Goal: Task Accomplishment & Management: Manage account settings

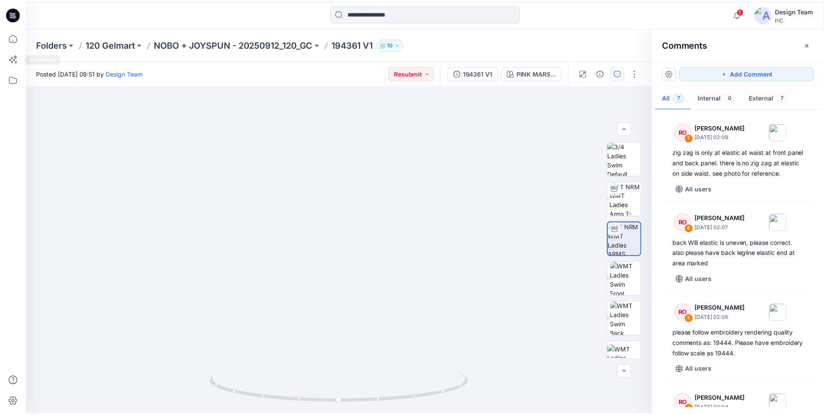
scroll to position [271, 0]
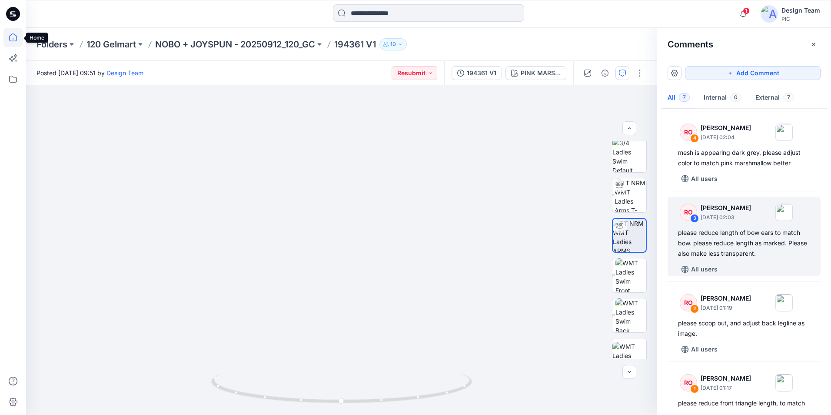
click at [14, 34] on icon at bounding box center [13, 37] width 8 height 8
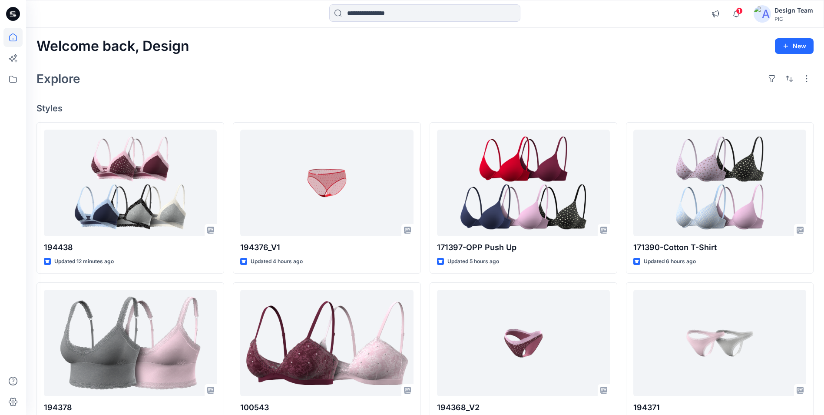
click at [17, 16] on icon at bounding box center [13, 14] width 14 height 14
click at [12, 42] on icon at bounding box center [12, 37] width 19 height 19
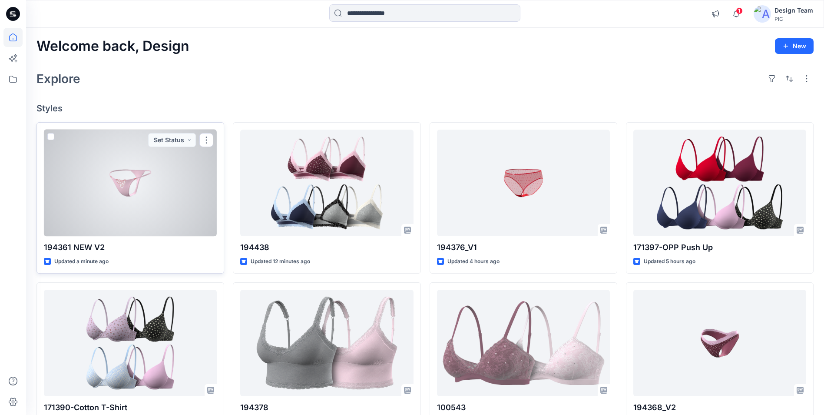
click at [168, 223] on div at bounding box center [130, 182] width 173 height 106
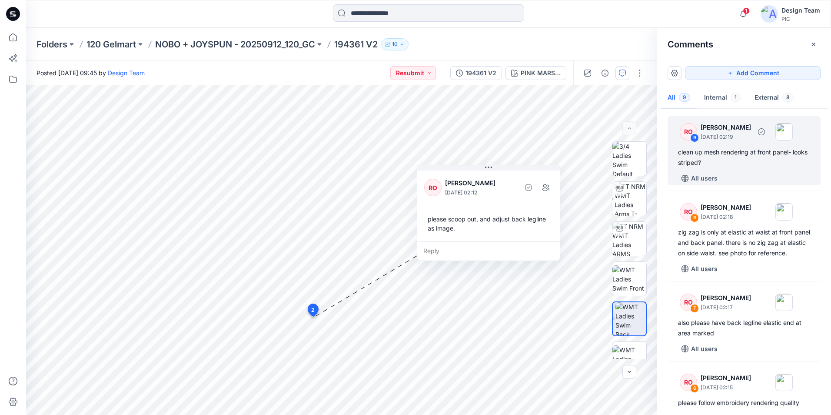
click at [743, 172] on div "All users" at bounding box center [749, 178] width 143 height 14
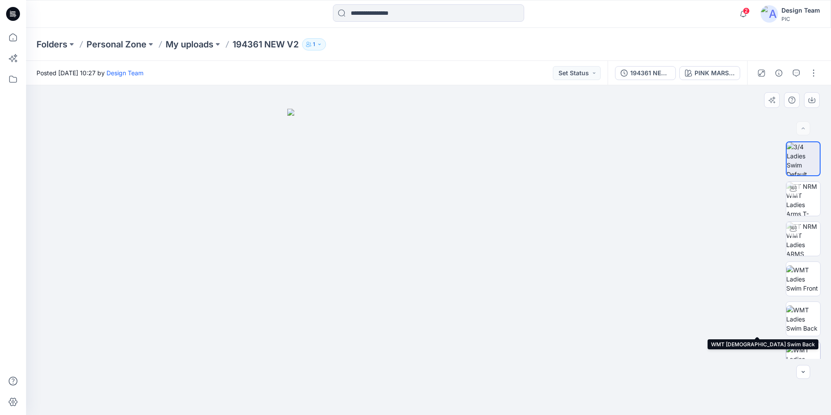
scroll to position [137, 0]
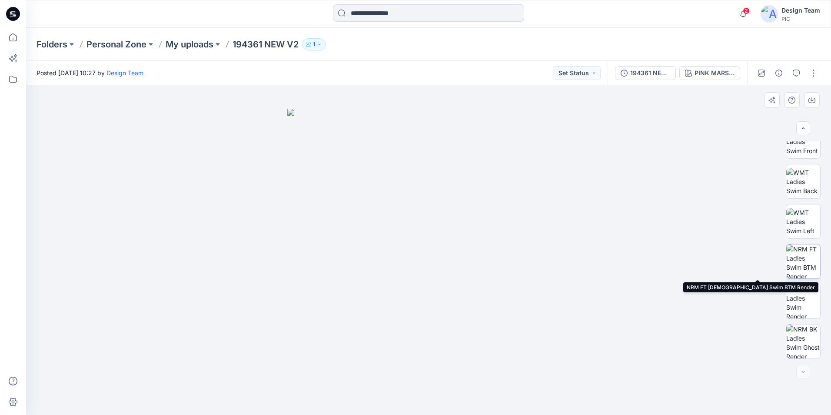
click at [802, 265] on img at bounding box center [803, 261] width 34 height 34
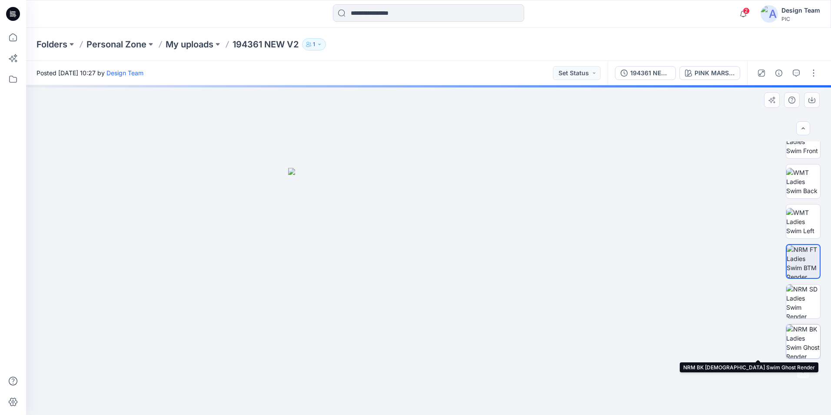
click at [805, 338] on img at bounding box center [803, 341] width 34 height 34
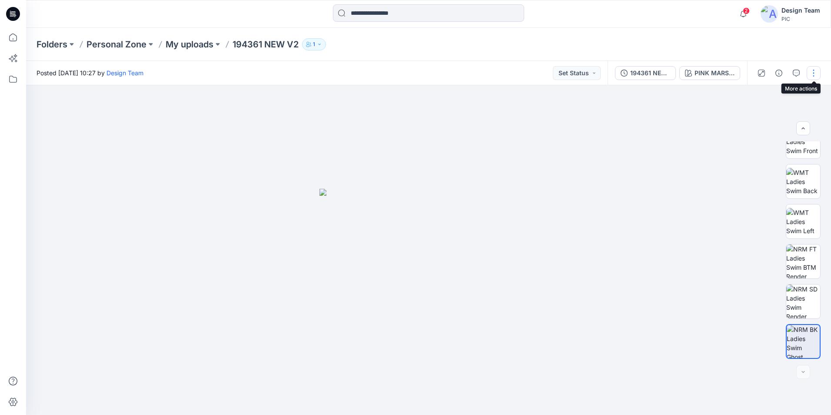
click at [811, 75] on button "button" at bounding box center [813, 73] width 14 height 14
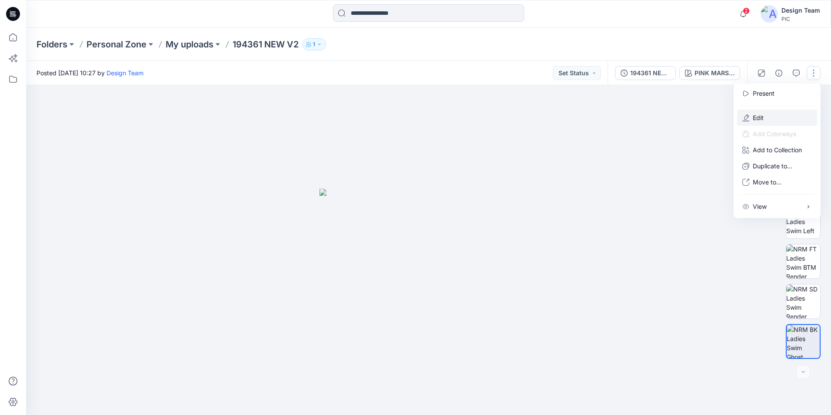
click at [775, 117] on button "Edit" at bounding box center [777, 117] width 80 height 16
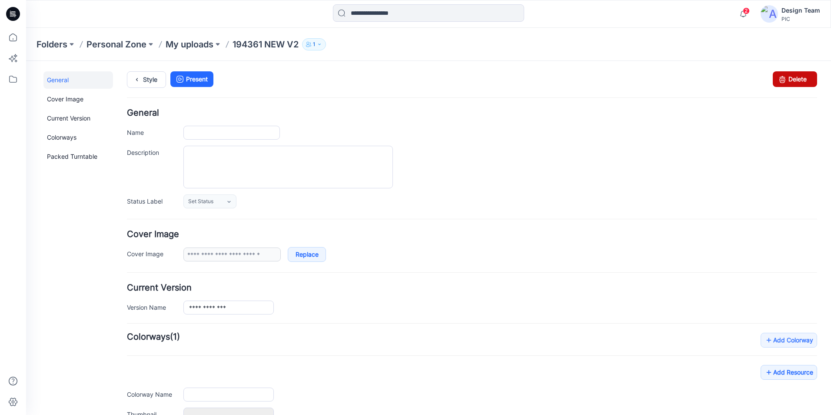
type input "**********"
click at [779, 82] on icon at bounding box center [782, 79] width 12 height 16
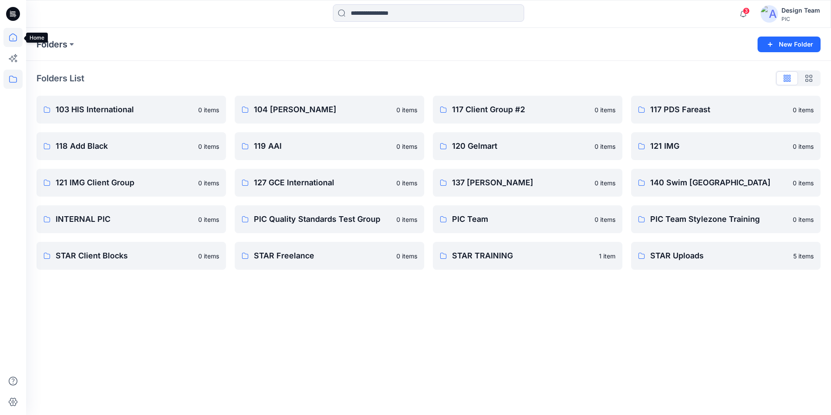
click at [15, 35] on icon at bounding box center [13, 37] width 8 height 8
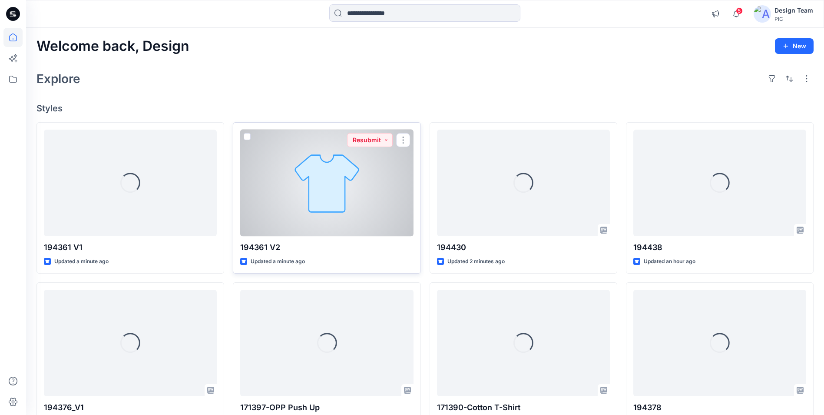
click at [321, 204] on div at bounding box center [326, 182] width 173 height 106
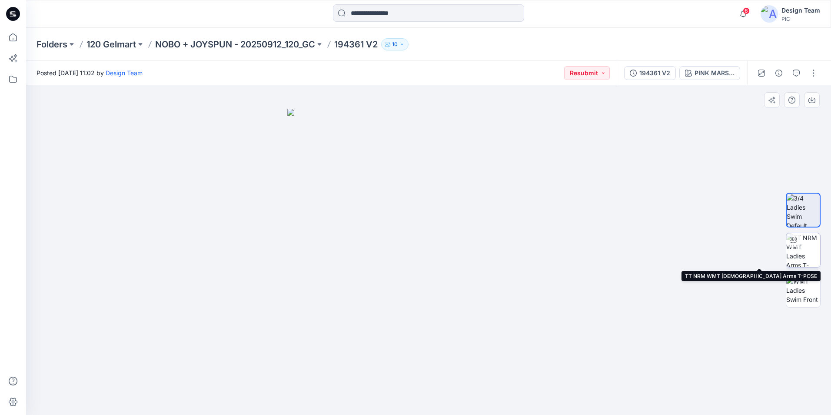
click at [812, 254] on img at bounding box center [803, 250] width 34 height 34
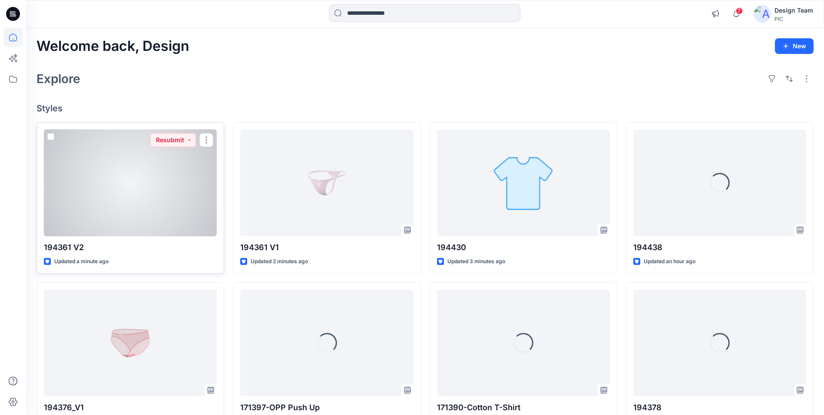
click at [176, 202] on div at bounding box center [130, 182] width 173 height 106
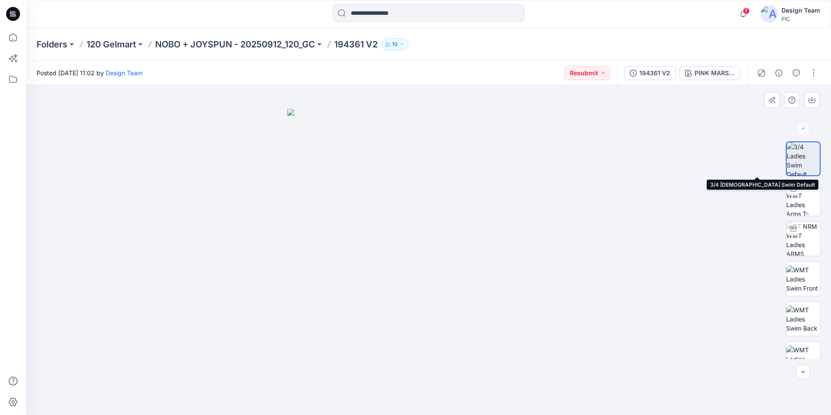
click at [800, 161] on img at bounding box center [802, 158] width 33 height 33
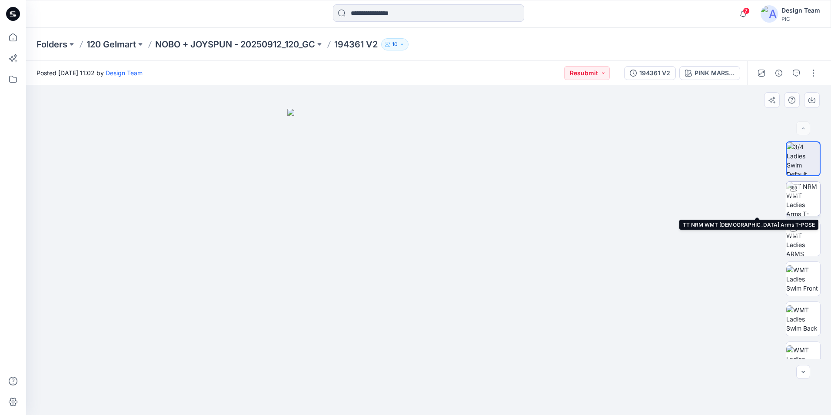
click at [806, 202] on img at bounding box center [803, 199] width 34 height 34
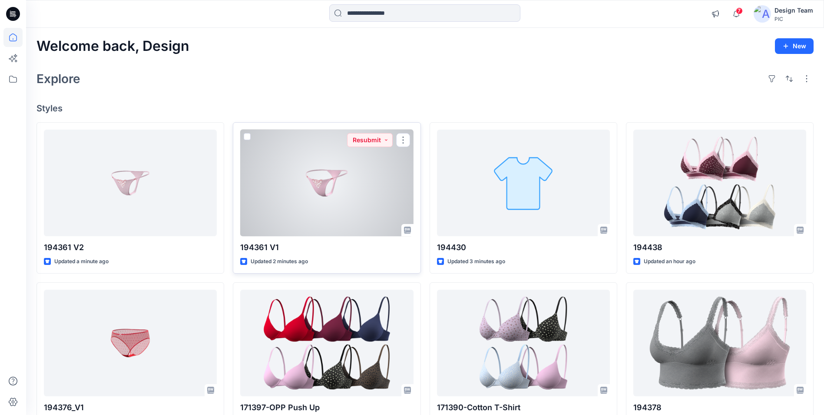
click at [315, 205] on div at bounding box center [326, 182] width 173 height 106
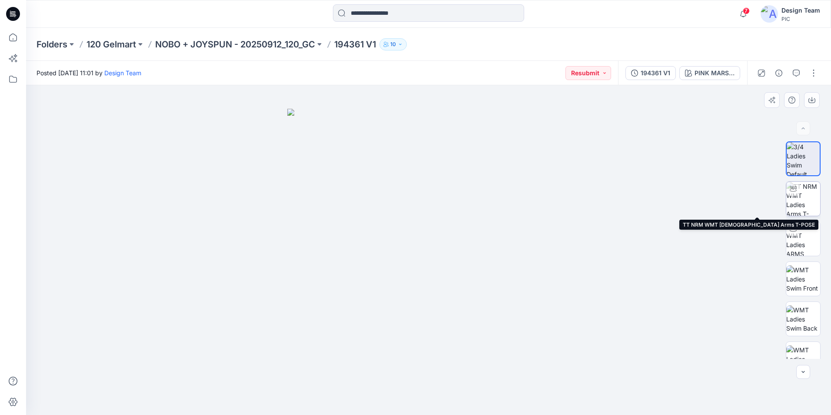
click at [814, 204] on img at bounding box center [803, 199] width 34 height 34
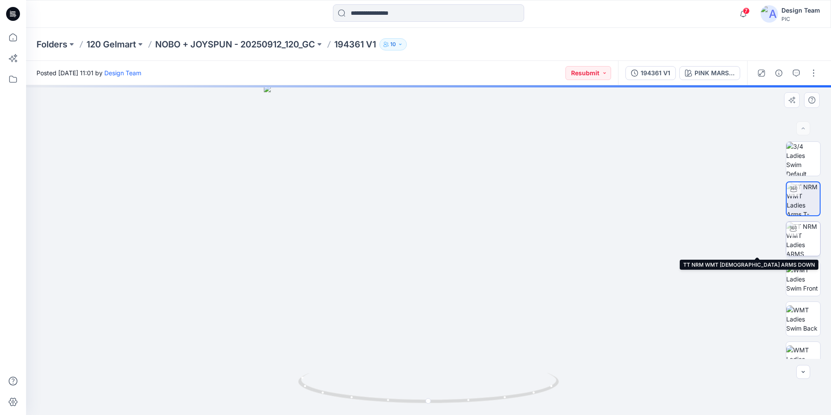
click at [806, 240] on img at bounding box center [803, 239] width 34 height 34
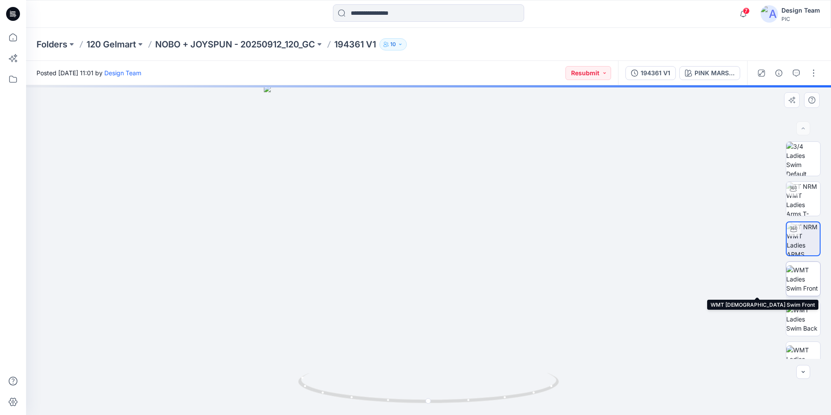
click at [801, 274] on img at bounding box center [803, 278] width 34 height 27
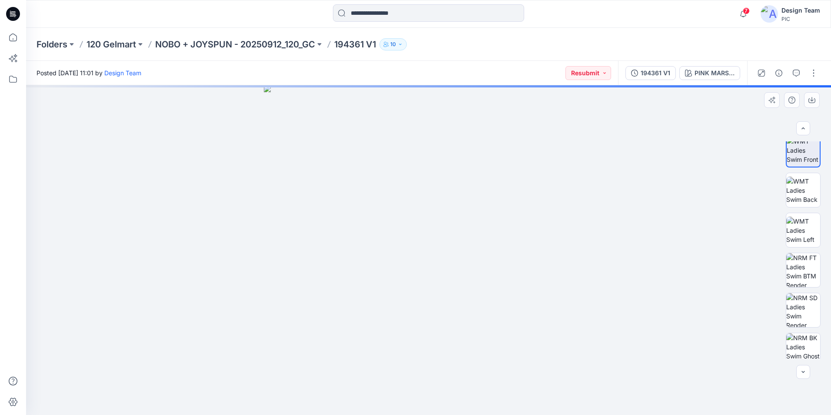
scroll to position [137, 0]
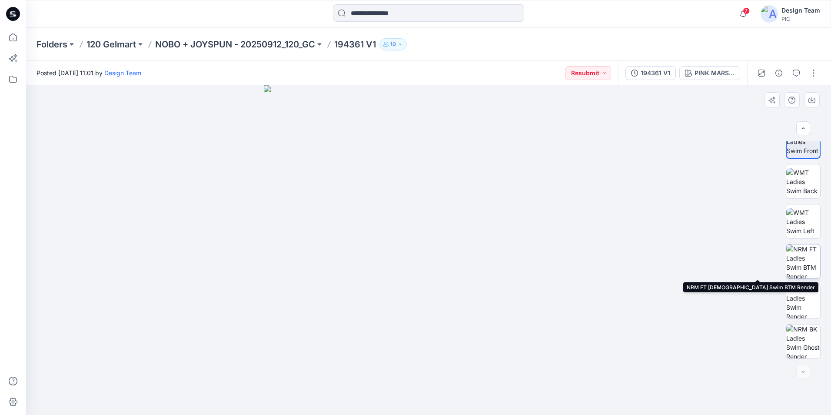
click at [806, 262] on img at bounding box center [803, 261] width 34 height 34
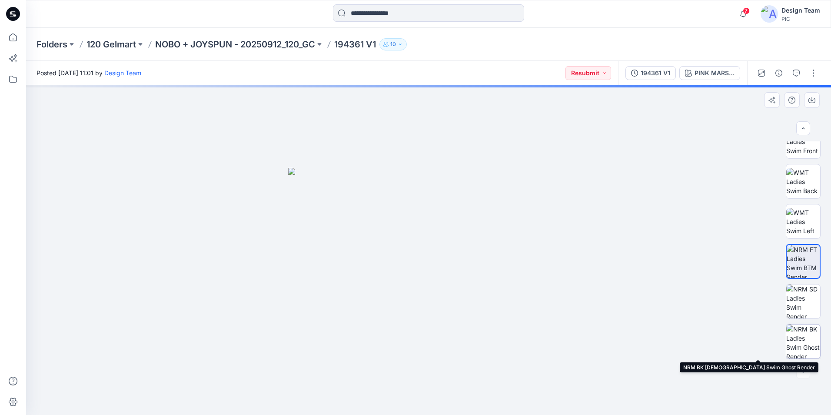
click at [809, 338] on img at bounding box center [803, 341] width 34 height 34
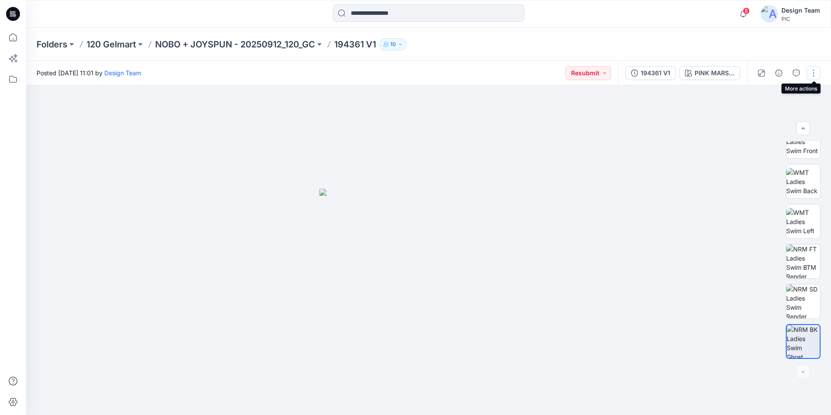
click at [813, 74] on button "button" at bounding box center [813, 73] width 14 height 14
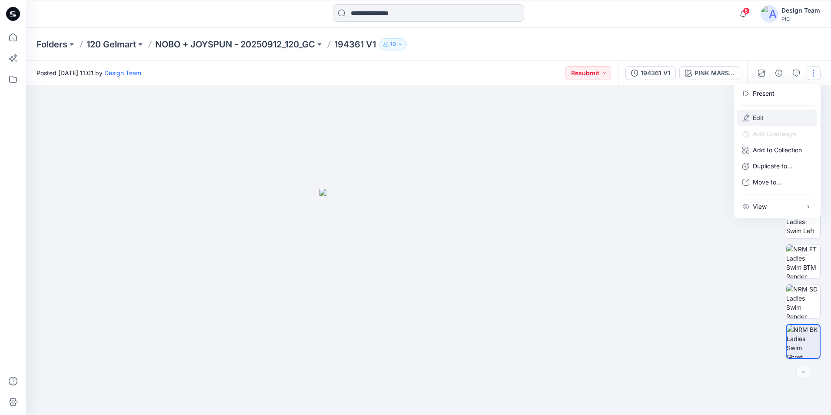
click at [766, 114] on button "Edit" at bounding box center [777, 117] width 80 height 16
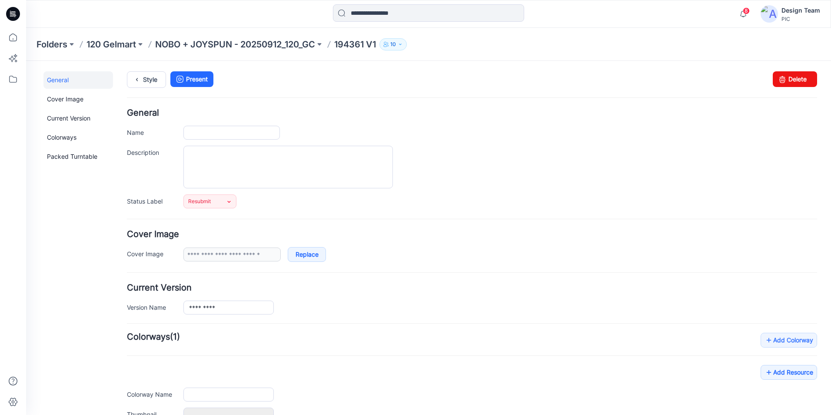
type input "*********"
type input "**********"
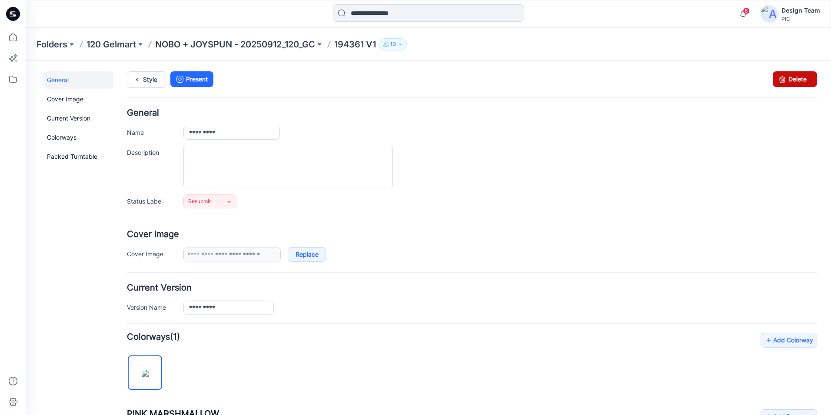
drag, startPoint x: 785, startPoint y: 81, endPoint x: 491, endPoint y: 100, distance: 295.3
click at [785, 81] on link "Delete" at bounding box center [795, 79] width 44 height 16
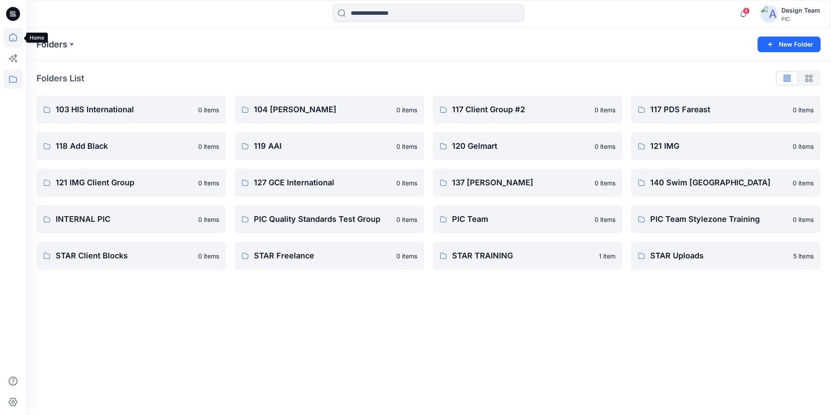
drag, startPoint x: 10, startPoint y: 38, endPoint x: 14, endPoint y: 37, distance: 4.4
click at [11, 38] on icon at bounding box center [12, 37] width 19 height 19
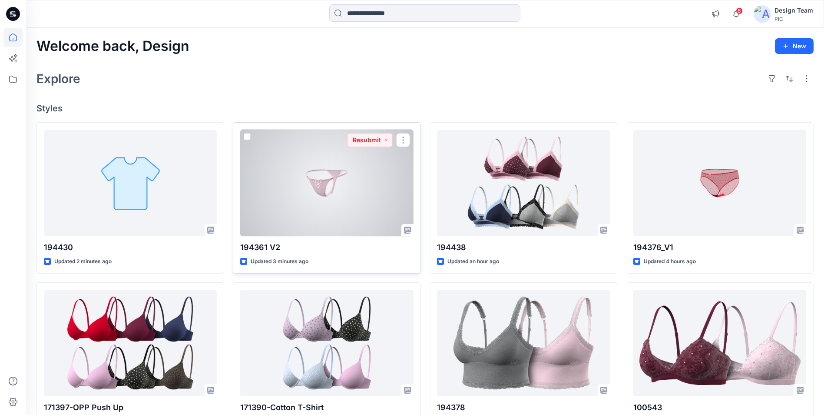
click at [272, 208] on div at bounding box center [326, 182] width 173 height 106
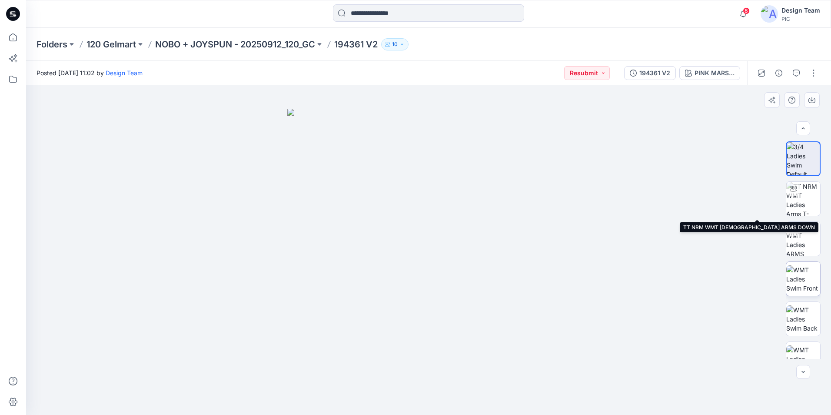
scroll to position [137, 0]
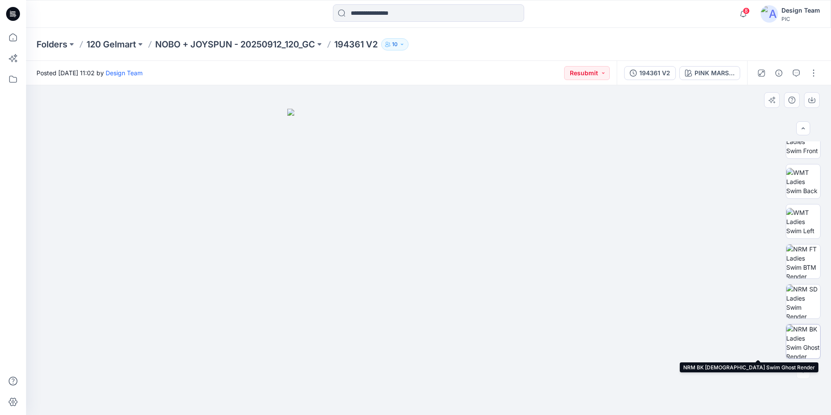
click at [798, 341] on img at bounding box center [803, 341] width 34 height 34
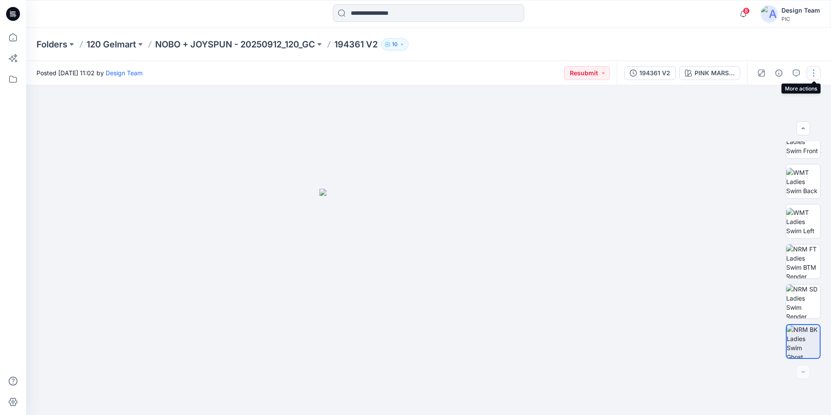
click at [817, 74] on button "button" at bounding box center [813, 73] width 14 height 14
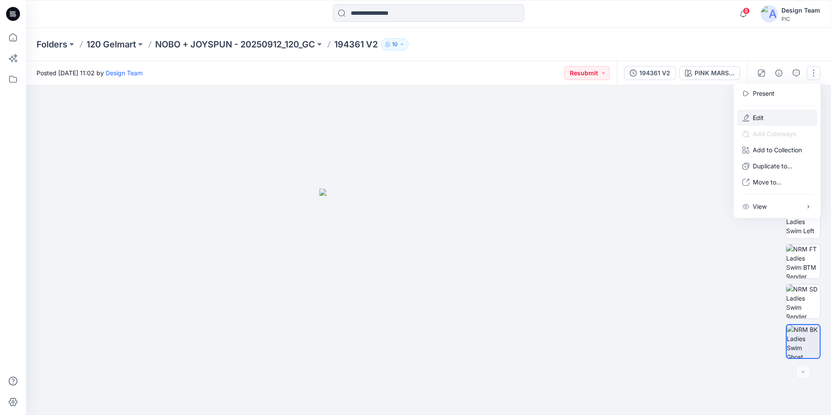
click at [778, 113] on button "Edit" at bounding box center [777, 117] width 80 height 16
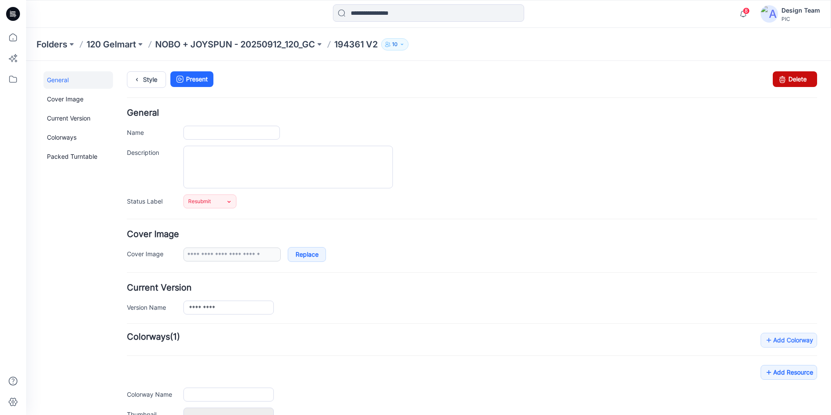
type input "*********"
type input "**********"
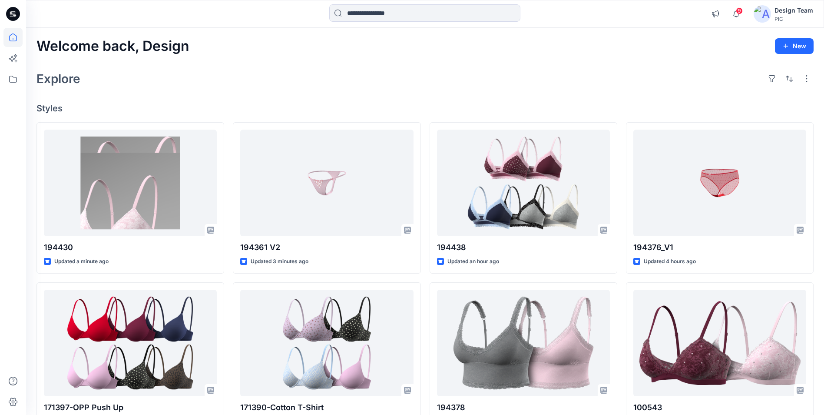
click at [769, 13] on img at bounding box center [762, 13] width 17 height 17
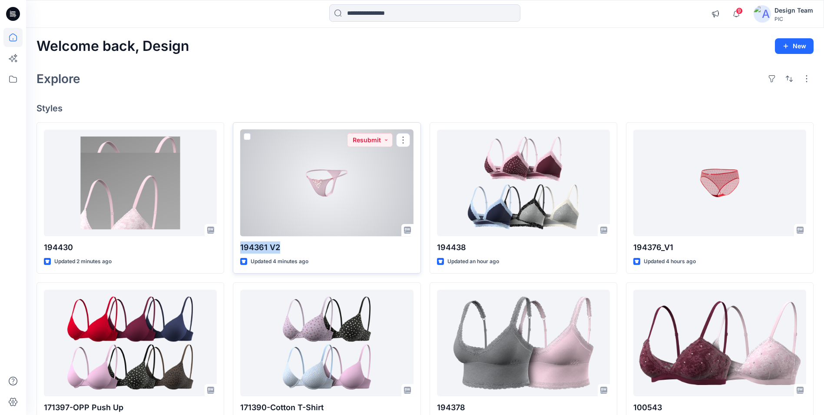
drag, startPoint x: 278, startPoint y: 246, endPoint x: 241, endPoint y: 247, distance: 37.4
click at [241, 247] on p "194361 V2" at bounding box center [326, 247] width 173 height 12
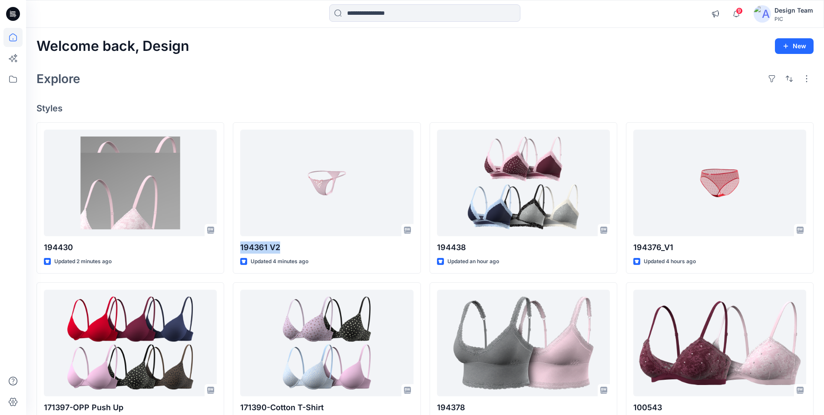
copy p "194361 V2"
click at [396, 14] on input at bounding box center [424, 12] width 191 height 17
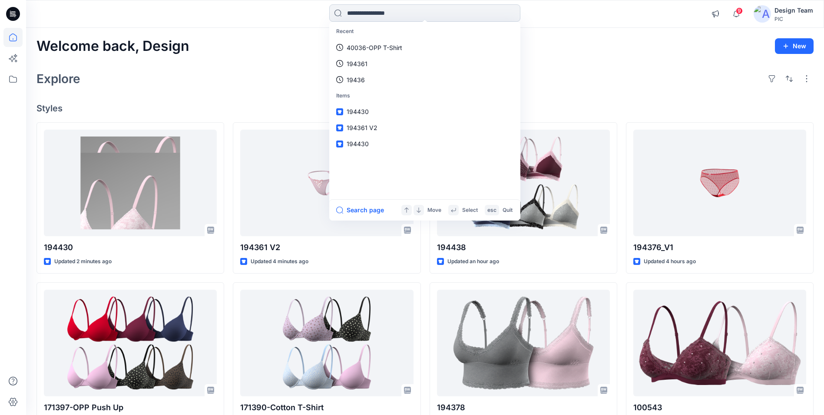
paste input "*********"
type input "*********"
click at [365, 208] on button "All Results" at bounding box center [360, 210] width 48 height 10
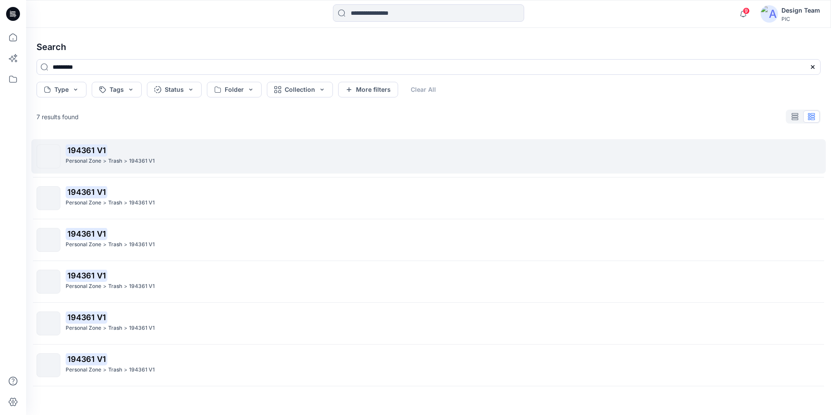
click at [163, 162] on div "Personal Zone > Trash > 194361 V1" at bounding box center [443, 160] width 754 height 9
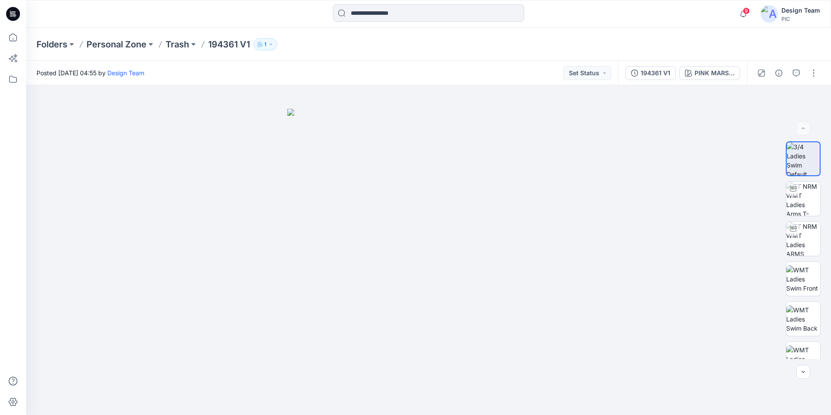
click at [659, 81] on div "194361 V1 PINK MARSHMALLOW" at bounding box center [682, 73] width 129 height 24
click at [664, 77] on div "194361 V1" at bounding box center [655, 73] width 30 height 10
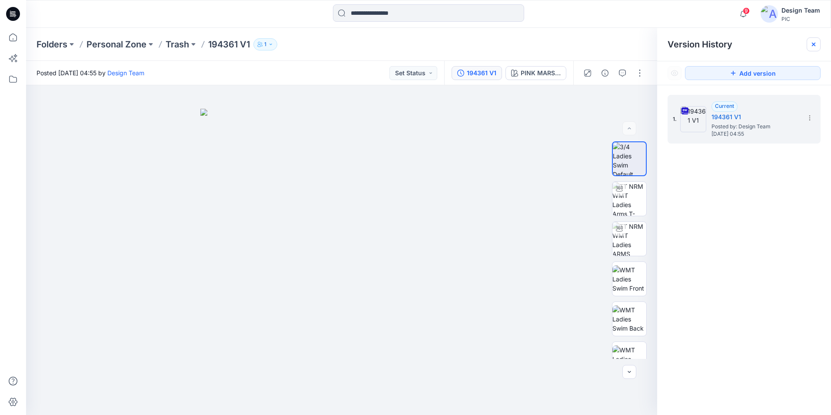
click at [812, 46] on icon at bounding box center [813, 44] width 3 height 3
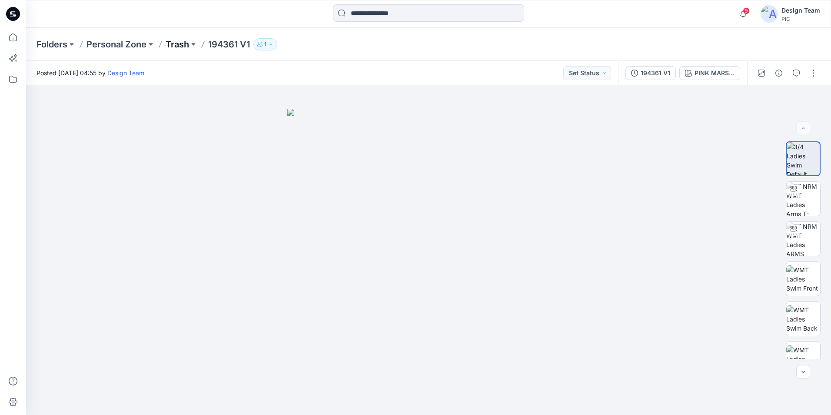
click at [181, 43] on p "Trash" at bounding box center [177, 44] width 23 height 12
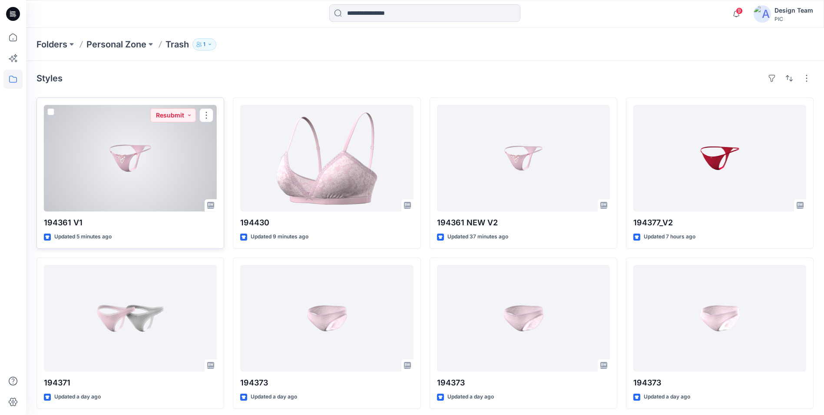
click at [145, 163] on div at bounding box center [130, 158] width 173 height 106
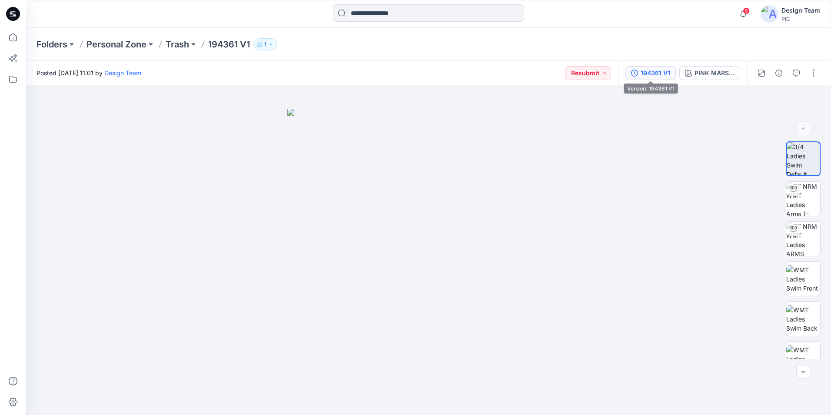
click at [653, 71] on div "194361 V1" at bounding box center [655, 73] width 30 height 10
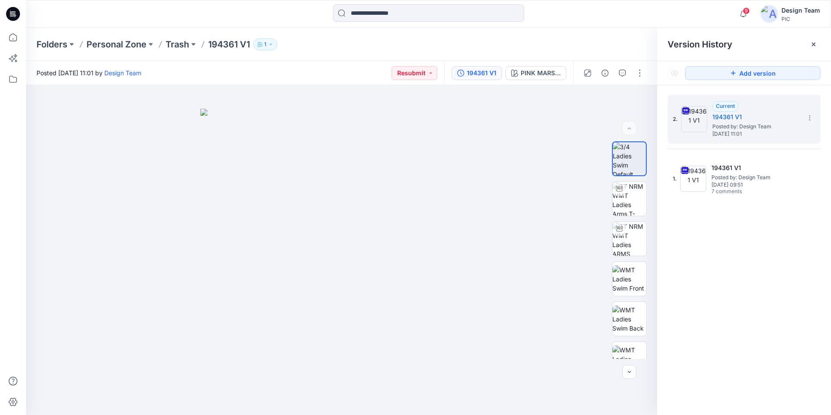
click at [300, 78] on div "Posted Wednesday, October 01, 2025 11:01 by Design Team Resubmit" at bounding box center [235, 73] width 418 height 24
click at [567, 43] on div "Folders Personal Zone Trash 194361 V1 1" at bounding box center [394, 44] width 716 height 12
click at [641, 73] on button "button" at bounding box center [640, 73] width 14 height 14
click at [595, 112] on button "Edit" at bounding box center [603, 117] width 80 height 16
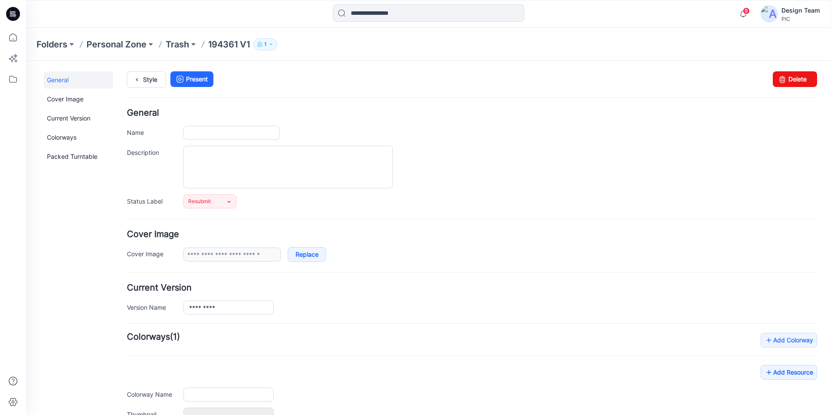
type input "*********"
type input "**********"
click at [179, 43] on p "Trash" at bounding box center [177, 44] width 23 height 12
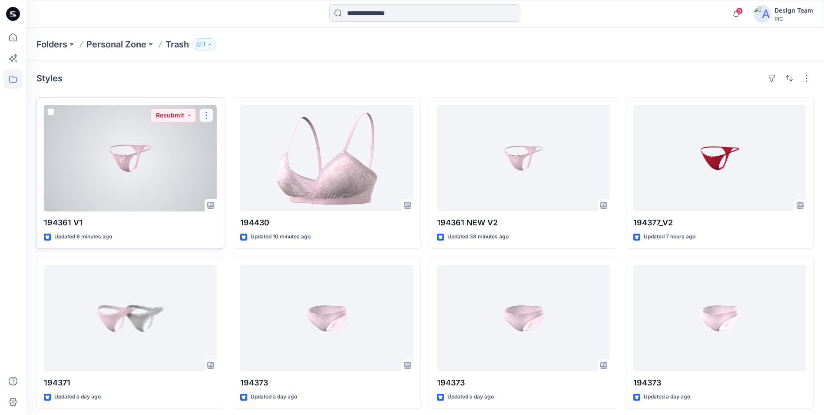
click at [211, 116] on button "button" at bounding box center [206, 115] width 14 height 14
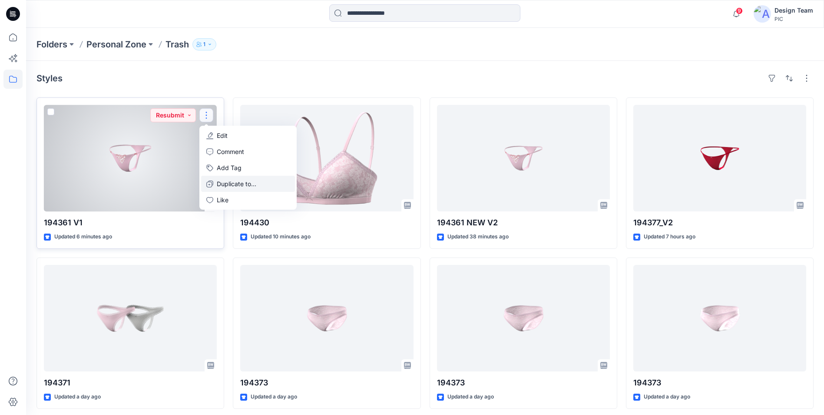
click at [249, 182] on p "Duplicate to..." at bounding box center [237, 183] width 40 height 9
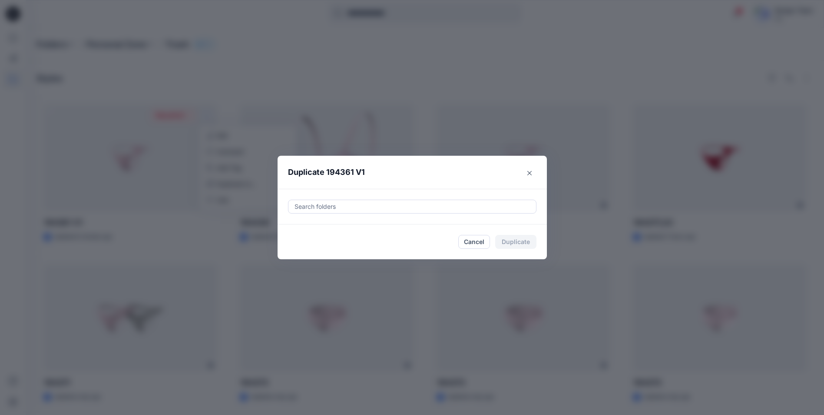
click at [351, 208] on div at bounding box center [412, 206] width 237 height 10
click at [351, 206] on div at bounding box center [412, 206] width 237 height 10
click at [343, 203] on div at bounding box center [412, 206] width 237 height 10
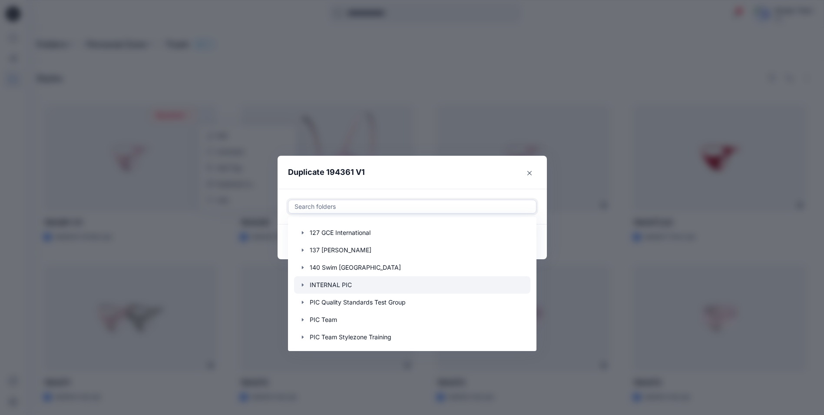
scroll to position [174, 0]
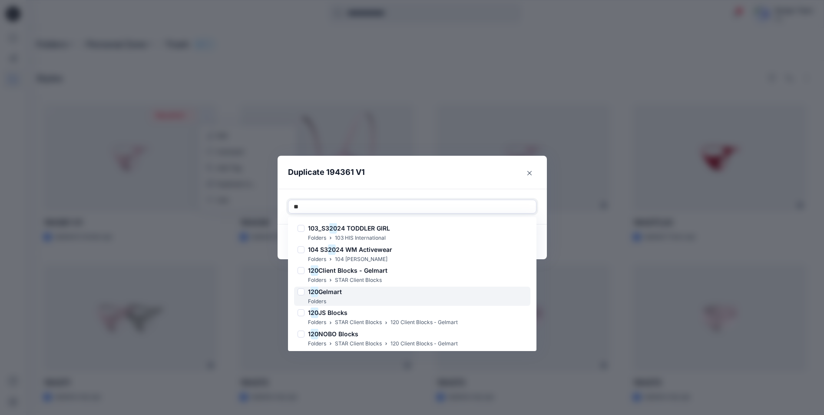
type input "*"
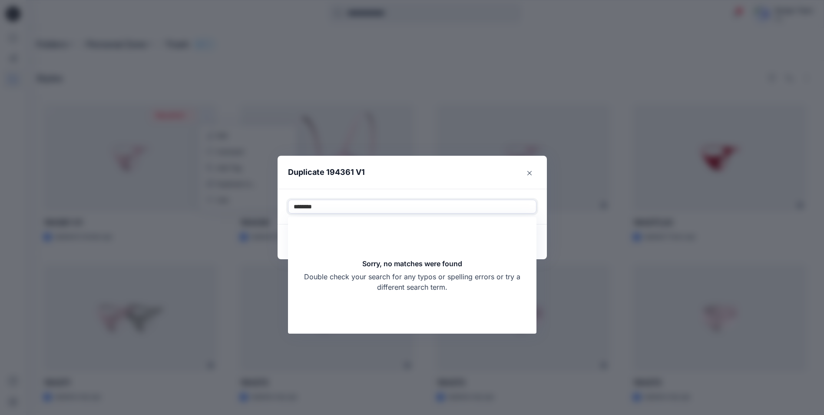
type input "********"
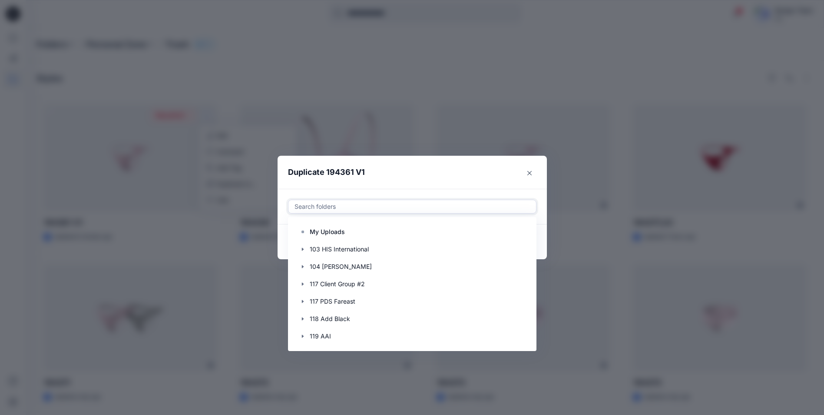
click at [324, 202] on div at bounding box center [412, 206] width 237 height 10
paste input "**********"
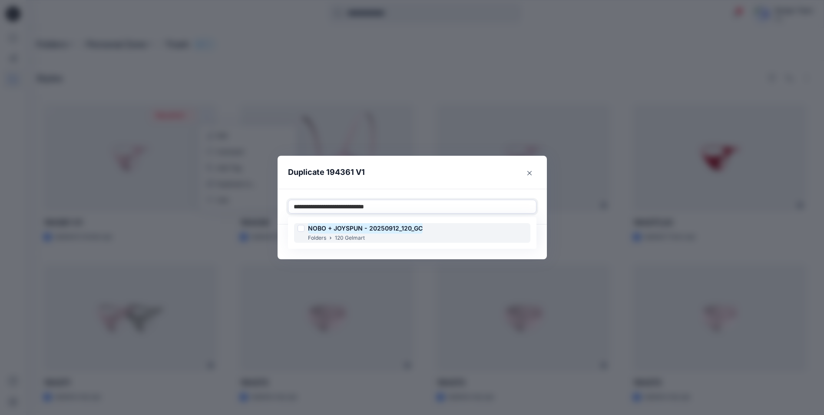
click at [349, 232] on mark "NOBO + JOYSPUN - 20250912_120_GC" at bounding box center [365, 228] width 115 height 12
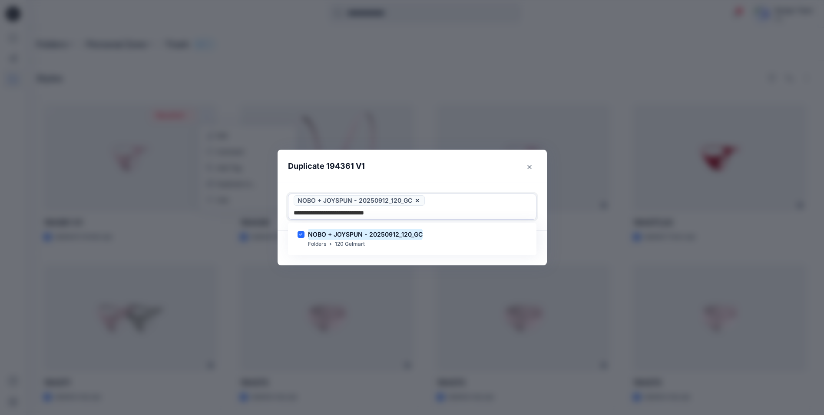
type input "**********"
click at [446, 170] on header "Duplicate 194361 V1" at bounding box center [404, 165] width 252 height 33
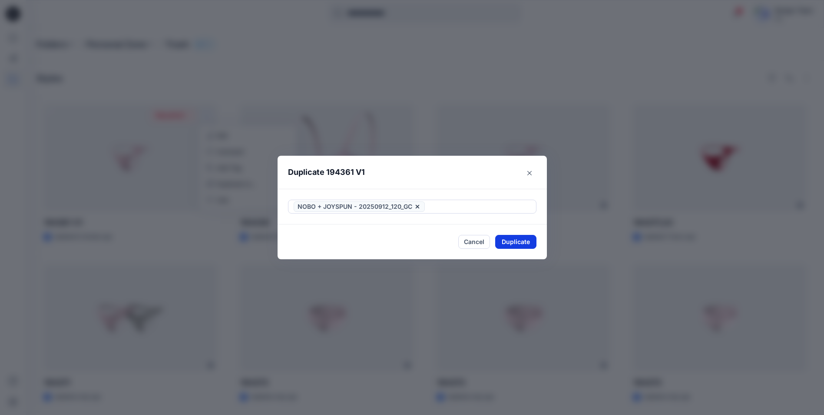
click at [526, 242] on button "Duplicate" at bounding box center [515, 242] width 41 height 14
click at [521, 242] on button "Close" at bounding box center [522, 242] width 28 height 14
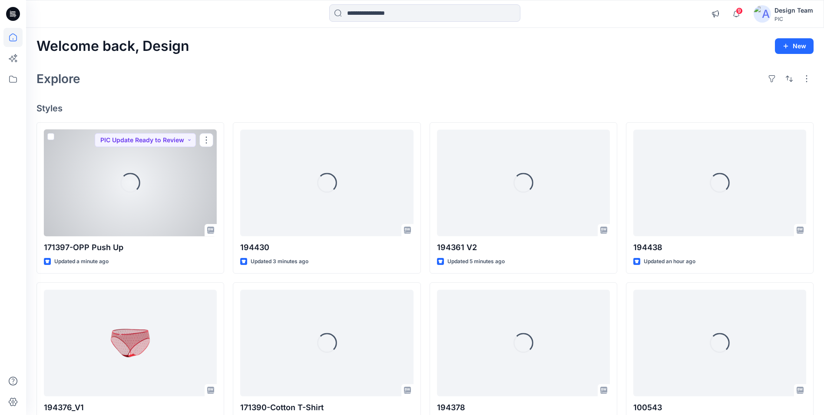
click at [145, 194] on div "Loading..." at bounding box center [130, 182] width 173 height 106
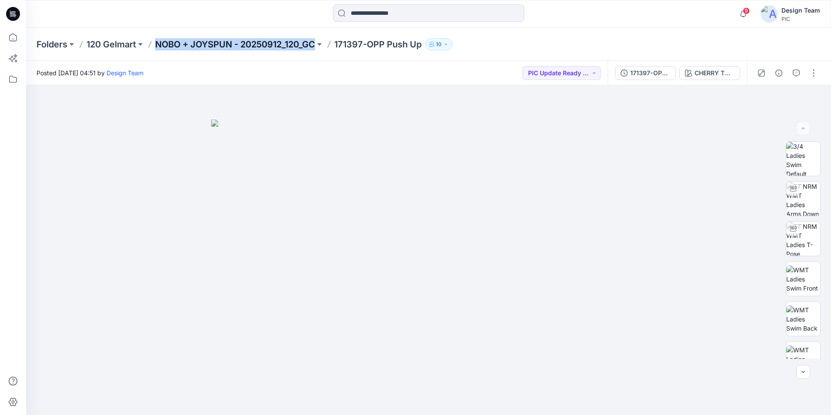
drag, startPoint x: 153, startPoint y: 46, endPoint x: 319, endPoint y: 47, distance: 166.4
click at [319, 47] on div "Folders 120 Gelmart NOBO + JOYSPUN - 20250912_120_GC 171397-OPP Push Up 10" at bounding box center [394, 44] width 716 height 12
drag, startPoint x: 319, startPoint y: 47, endPoint x: 303, endPoint y: 46, distance: 16.2
copy p "NOBO + JOYSPUN - 20250912_120_GC"
click at [12, 11] on icon at bounding box center [13, 14] width 14 height 14
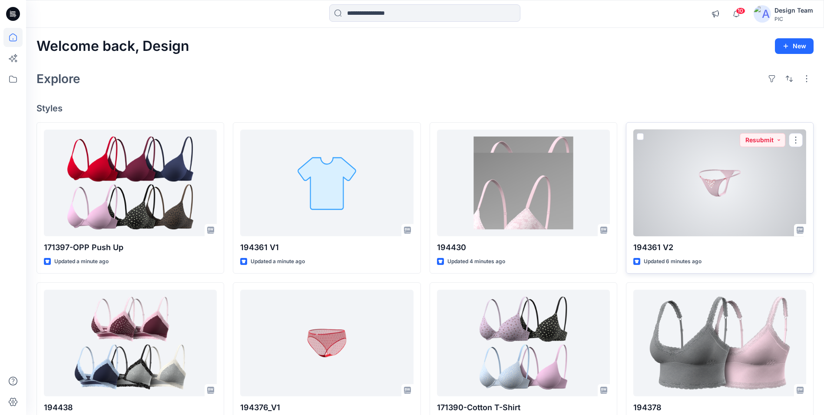
click at [781, 207] on div at bounding box center [720, 182] width 173 height 106
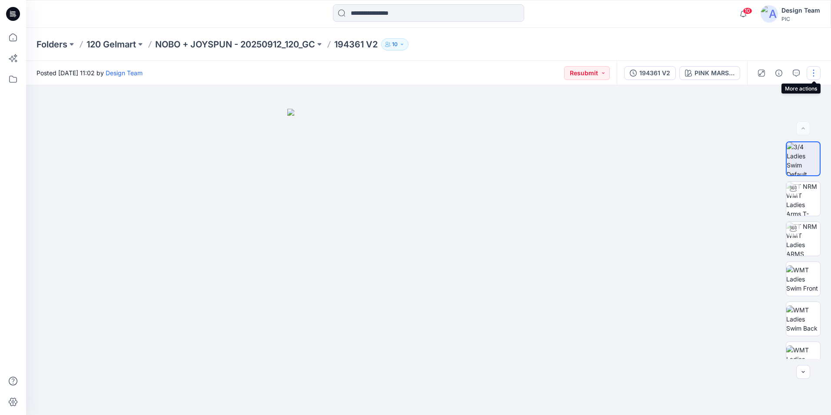
click at [813, 73] on button "button" at bounding box center [813, 73] width 14 height 14
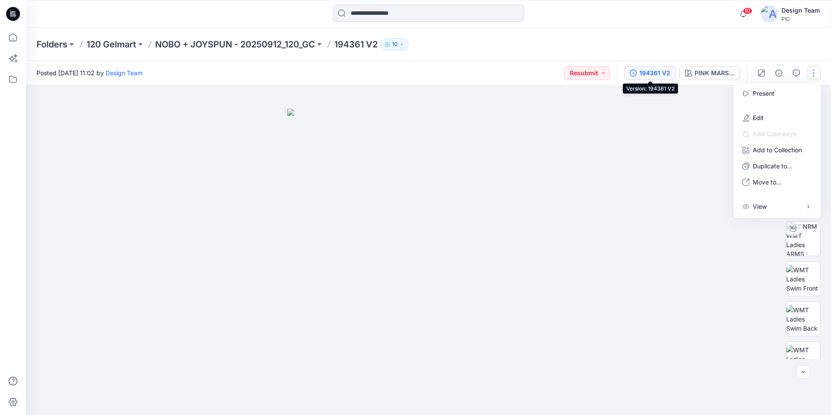
click at [654, 72] on div "194361 V2" at bounding box center [654, 73] width 31 height 10
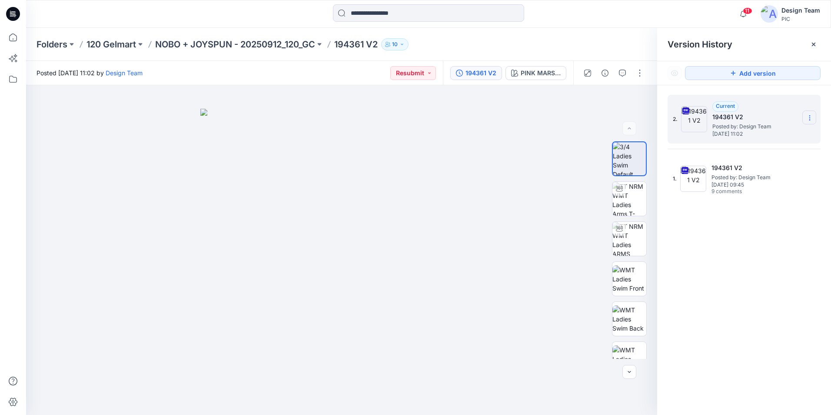
click at [809, 122] on section at bounding box center [809, 117] width 14 height 14
click at [757, 189] on span "Delete Version" at bounding box center [749, 191] width 41 height 10
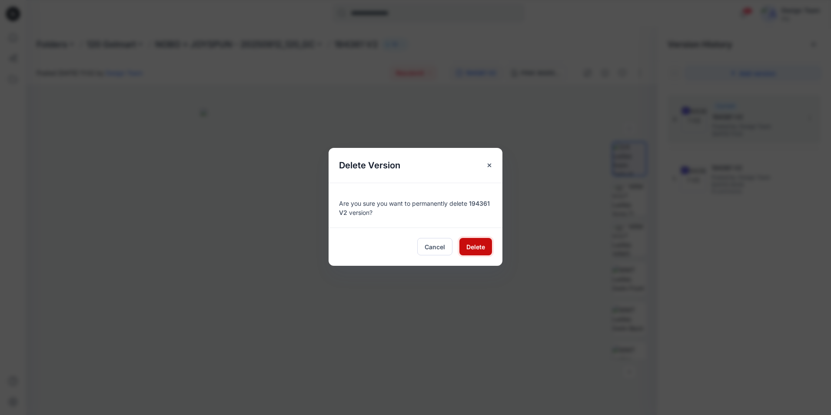
click at [469, 246] on span "Delete" at bounding box center [475, 246] width 19 height 9
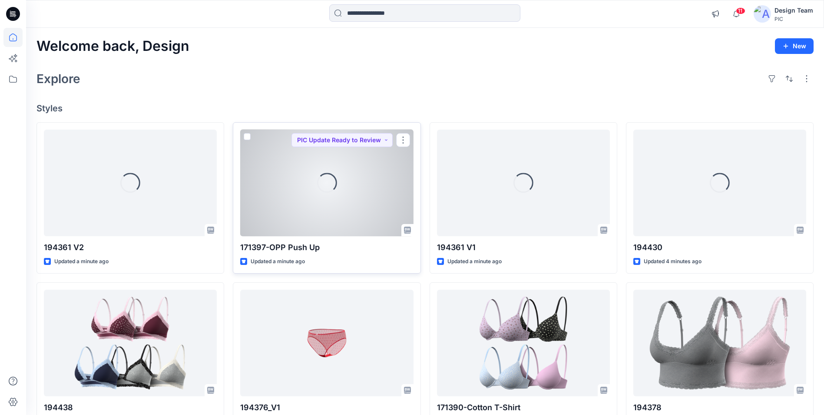
click at [344, 234] on div "Loading..." at bounding box center [326, 182] width 173 height 106
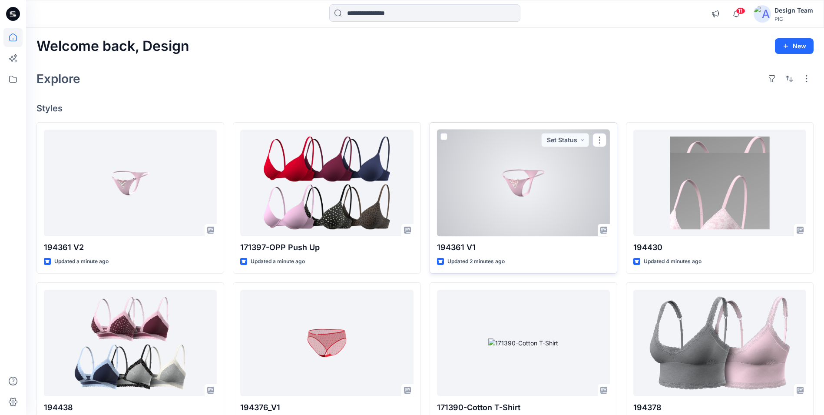
click at [497, 216] on div at bounding box center [523, 182] width 173 height 106
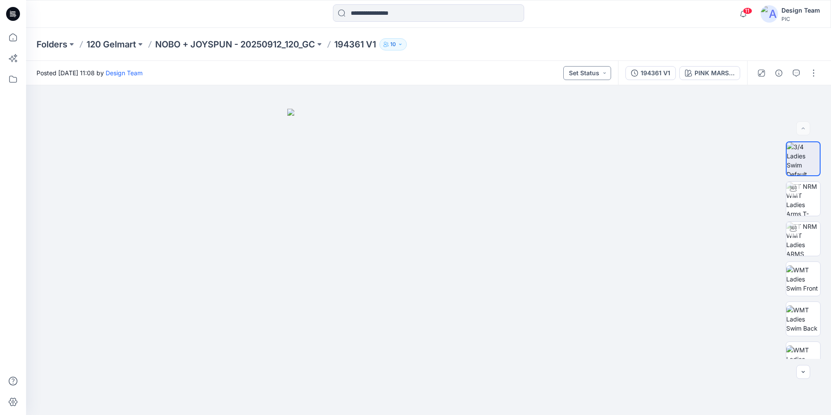
click at [605, 72] on button "Set Status" at bounding box center [587, 73] width 48 height 14
click at [579, 153] on span "Resubmit" at bounding box center [561, 152] width 43 height 12
click at [799, 75] on icon "button" at bounding box center [796, 73] width 7 height 7
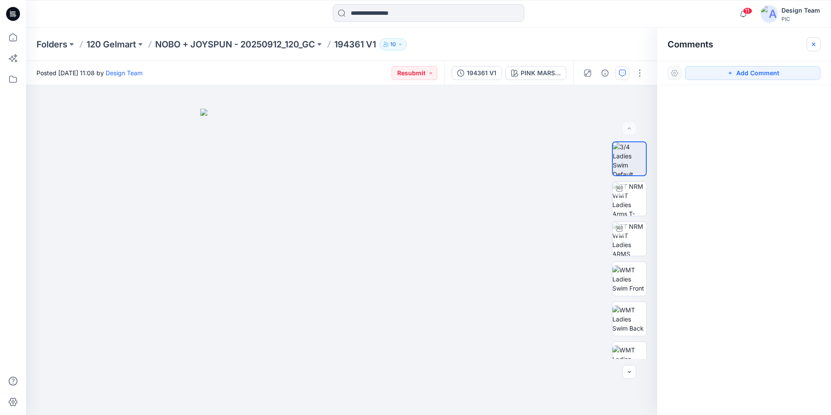
click at [811, 44] on icon "button" at bounding box center [813, 44] width 7 height 7
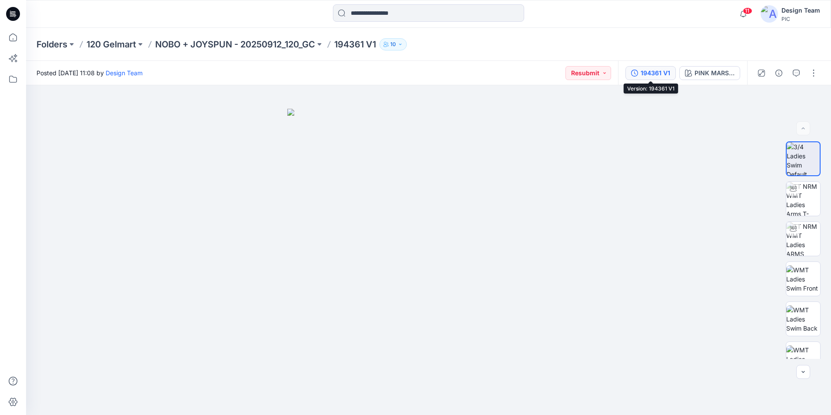
click at [670, 69] on button "194361 V1" at bounding box center [650, 73] width 50 height 14
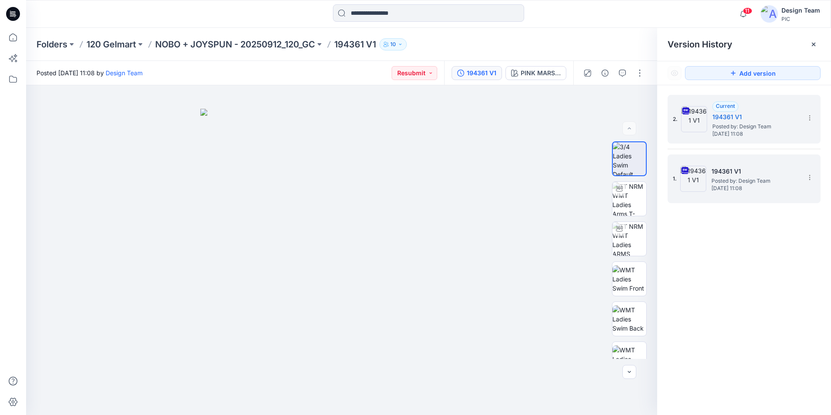
click at [747, 194] on div "1. 194361 V1 Posted by: Design Team Wednesday, October 01, 2025 11:08" at bounding box center [738, 179] width 130 height 42
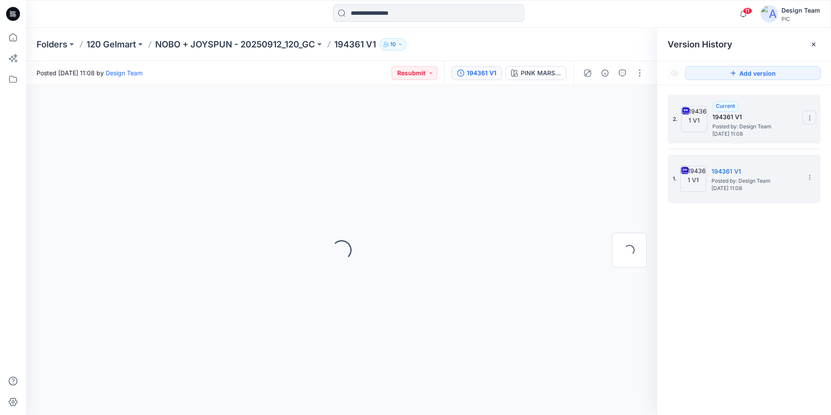
click at [808, 119] on icon at bounding box center [809, 117] width 7 height 7
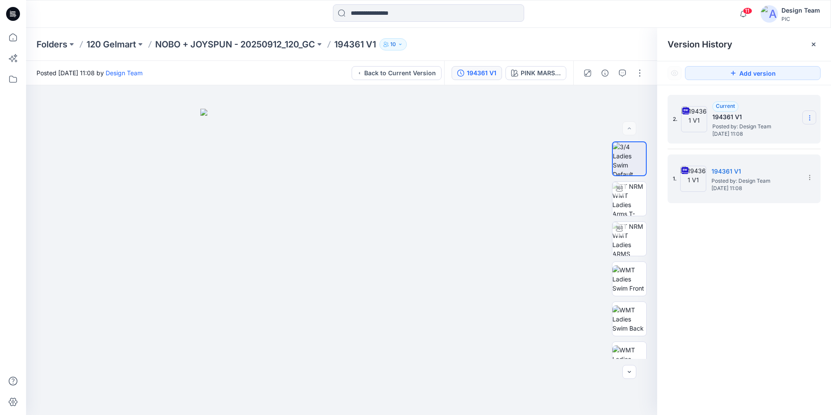
click at [808, 119] on icon at bounding box center [809, 117] width 7 height 7
click at [760, 189] on span "Delete Version" at bounding box center [749, 191] width 41 height 10
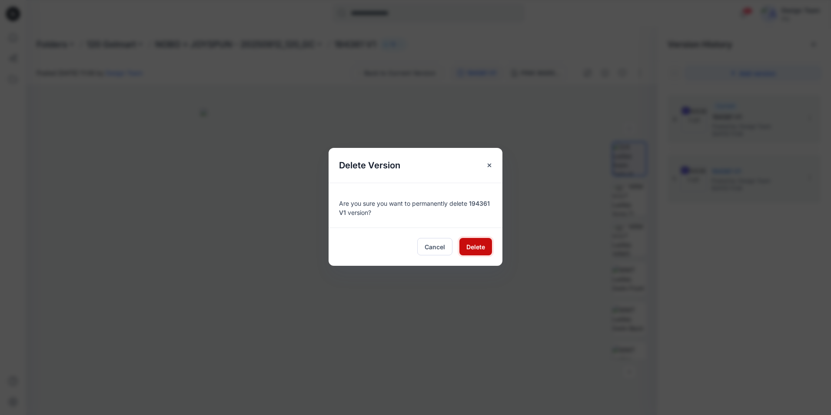
click at [466, 244] on span "Delete" at bounding box center [475, 246] width 19 height 9
click at [483, 243] on div at bounding box center [341, 249] width 631 height 329
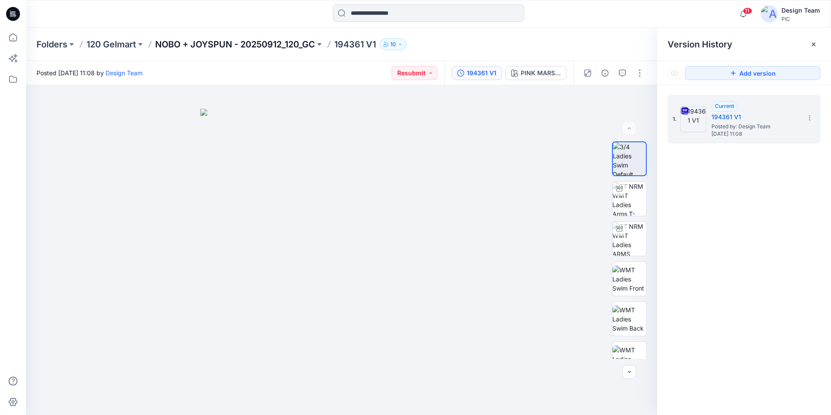
click at [214, 44] on p "NOBO + JOYSPUN - 20250912_120_GC" at bounding box center [235, 44] width 160 height 12
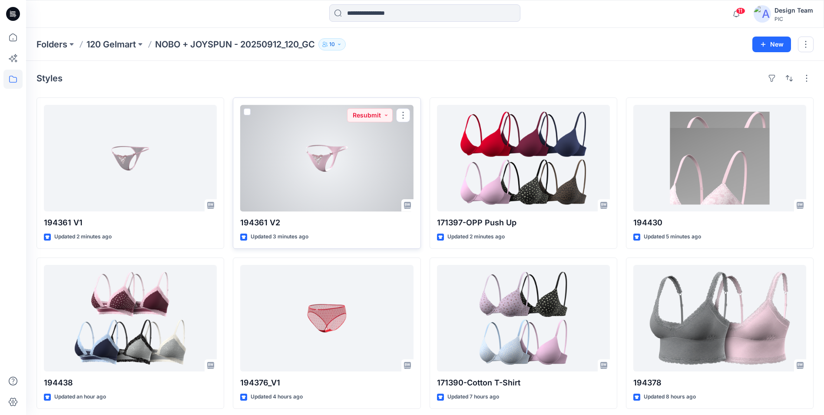
click at [295, 187] on div at bounding box center [326, 158] width 173 height 106
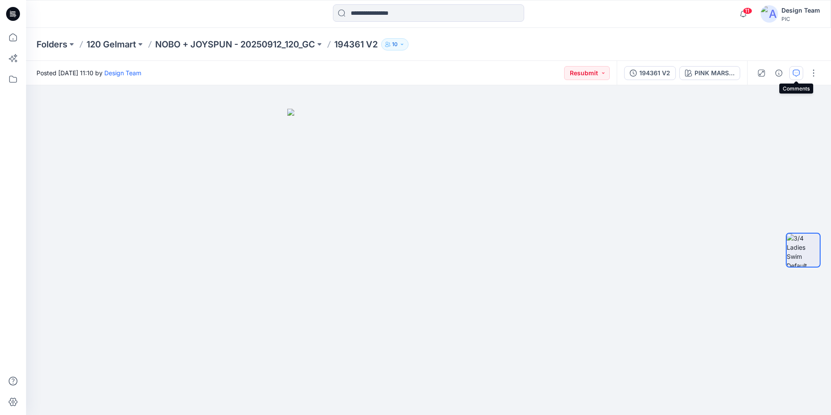
click at [800, 75] on button "button" at bounding box center [796, 73] width 14 height 14
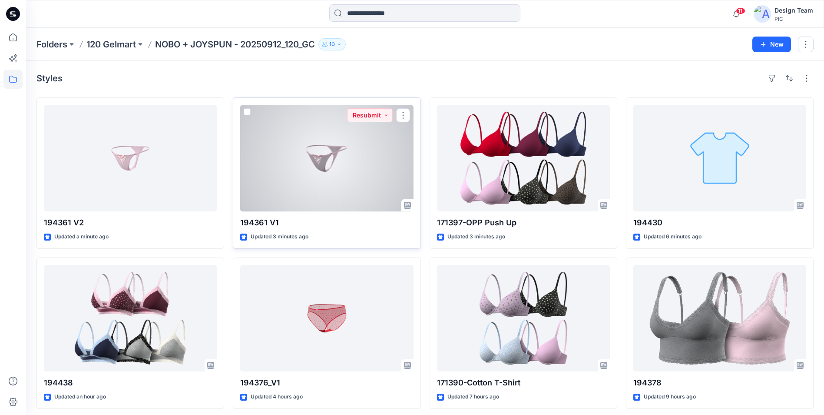
click at [285, 159] on div at bounding box center [326, 158] width 173 height 106
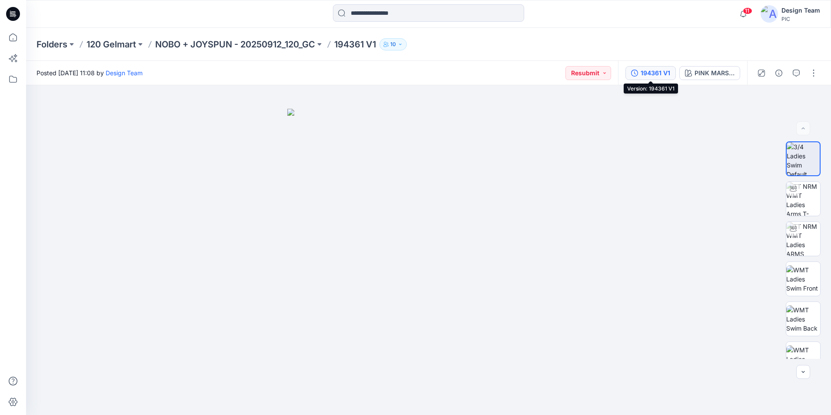
click at [661, 74] on div "194361 V1" at bounding box center [655, 73] width 30 height 10
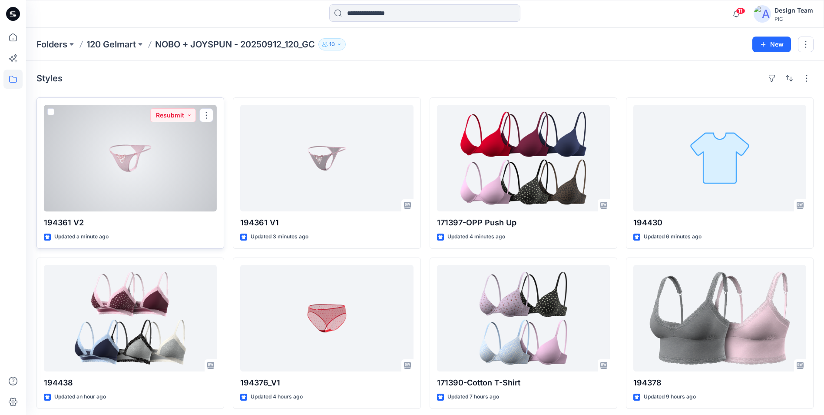
click at [168, 170] on div at bounding box center [130, 158] width 173 height 106
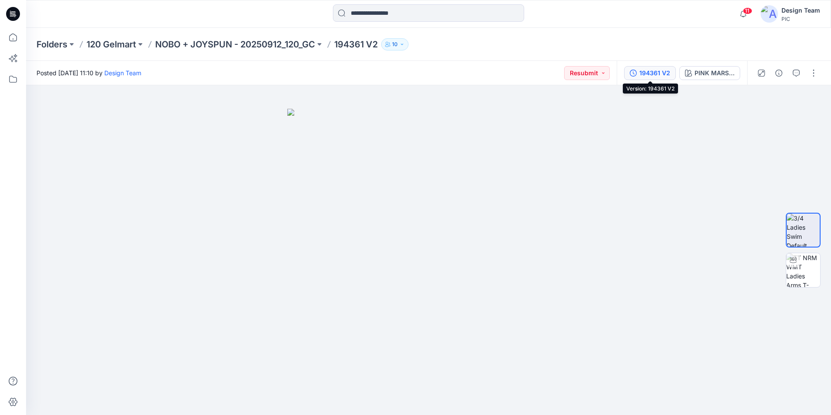
click at [670, 69] on button "194361 V2" at bounding box center [650, 73] width 52 height 14
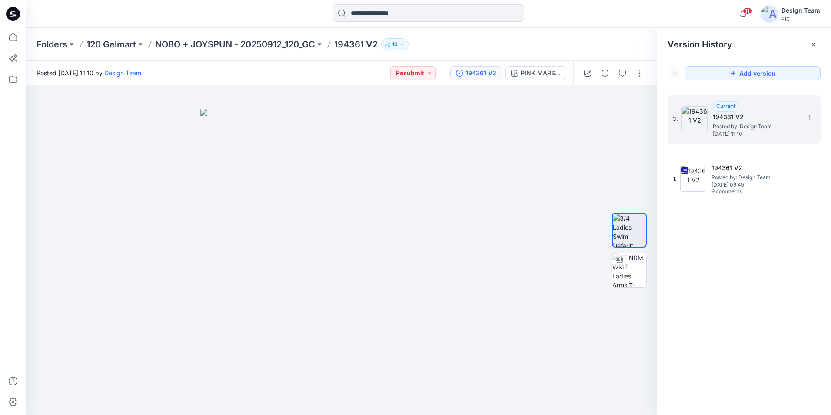
click at [758, 134] on span "[DATE] 11:10" at bounding box center [756, 134] width 87 height 6
click at [630, 269] on img at bounding box center [629, 270] width 34 height 34
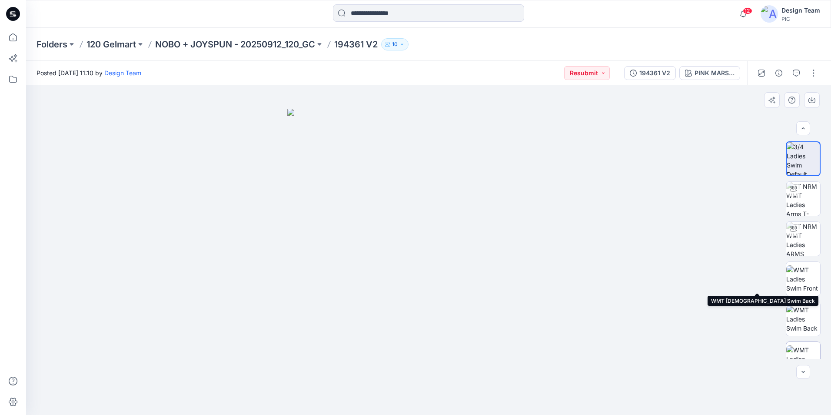
scroll to position [137, 0]
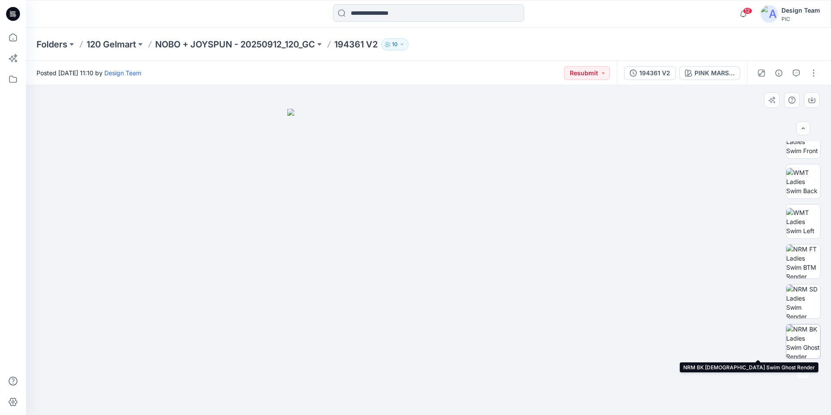
click at [809, 343] on img at bounding box center [803, 341] width 34 height 34
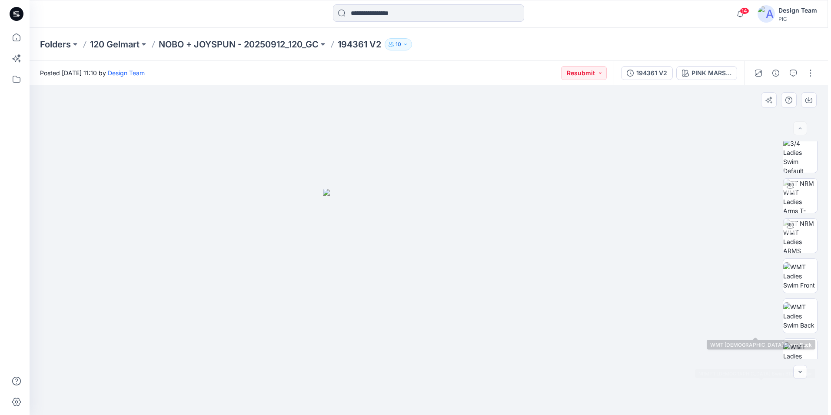
scroll to position [0, 0]
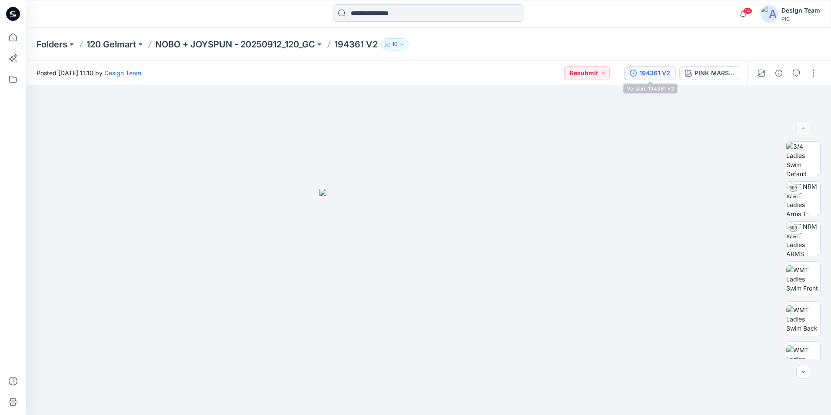
click at [663, 73] on div "194361 V2" at bounding box center [654, 73] width 31 height 10
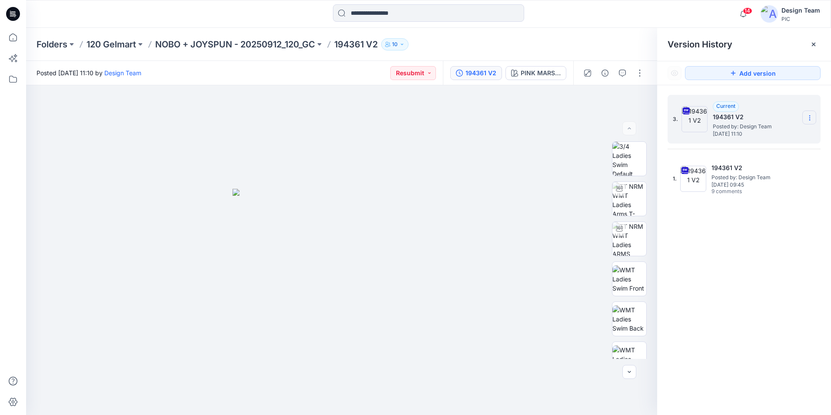
click at [809, 120] on icon at bounding box center [809, 119] width 0 height 0
click at [754, 186] on span "Delete Version" at bounding box center [749, 191] width 41 height 10
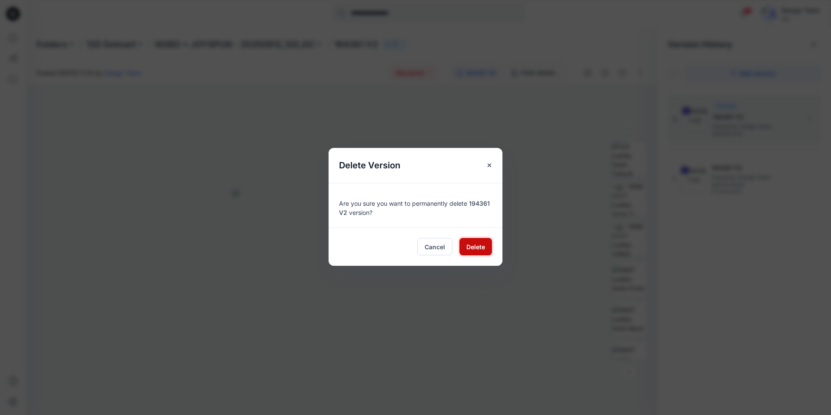
click at [467, 246] on span "Delete" at bounding box center [475, 246] width 19 height 9
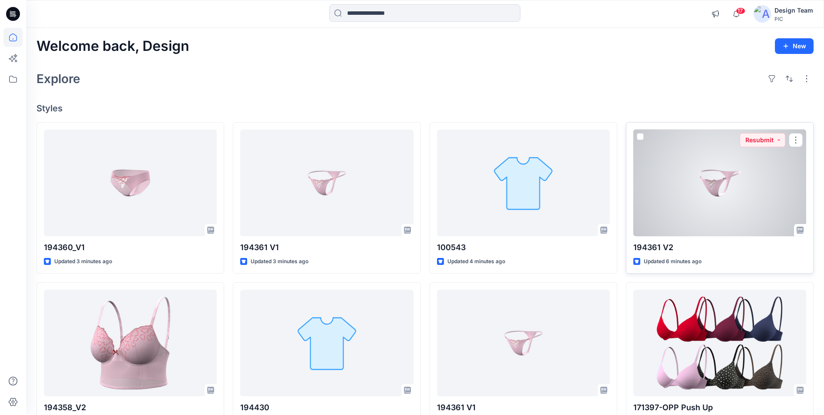
click at [648, 233] on div at bounding box center [720, 182] width 173 height 106
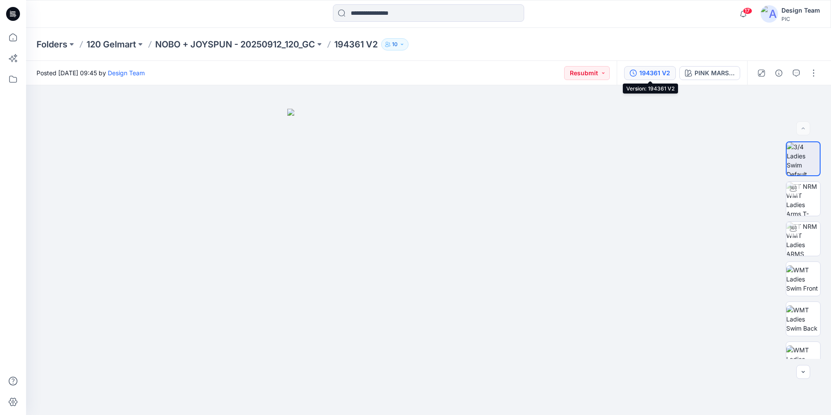
click at [668, 73] on div "194361 V2" at bounding box center [654, 73] width 31 height 10
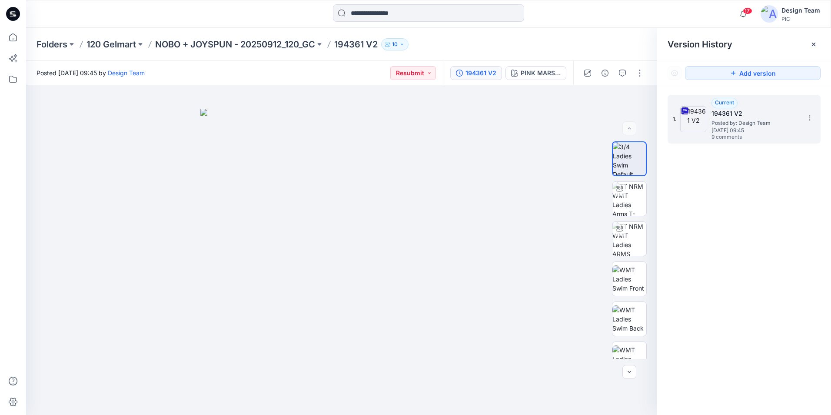
click at [759, 128] on span "[DATE] 09:45" at bounding box center [754, 130] width 87 height 6
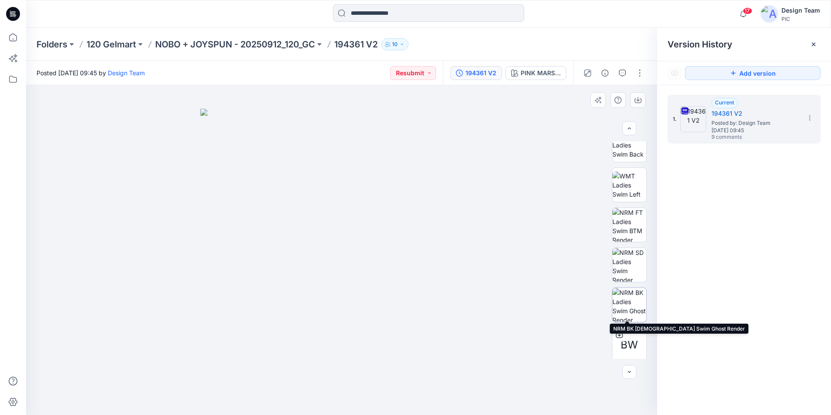
scroll to position [177, 0]
click at [629, 303] on img at bounding box center [629, 301] width 34 height 34
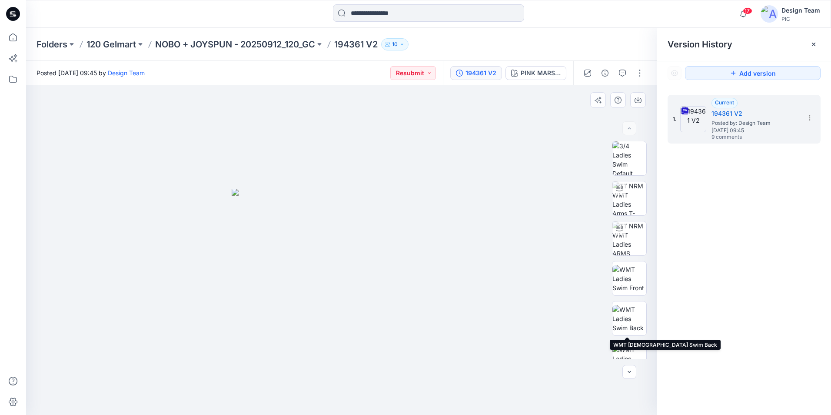
scroll to position [0, 0]
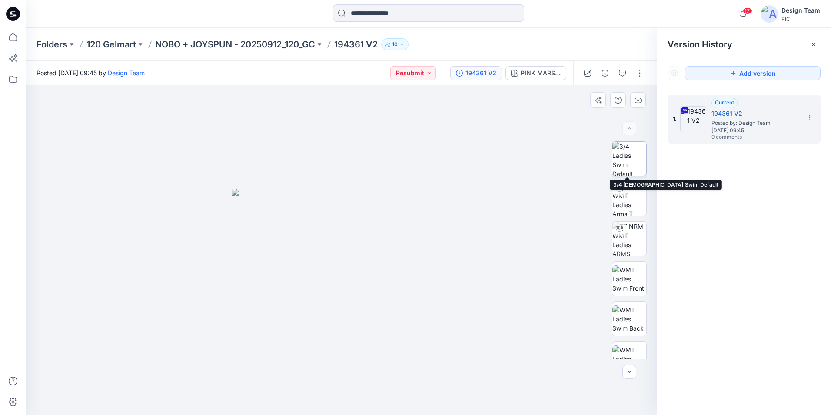
click at [637, 166] on img at bounding box center [629, 159] width 34 height 34
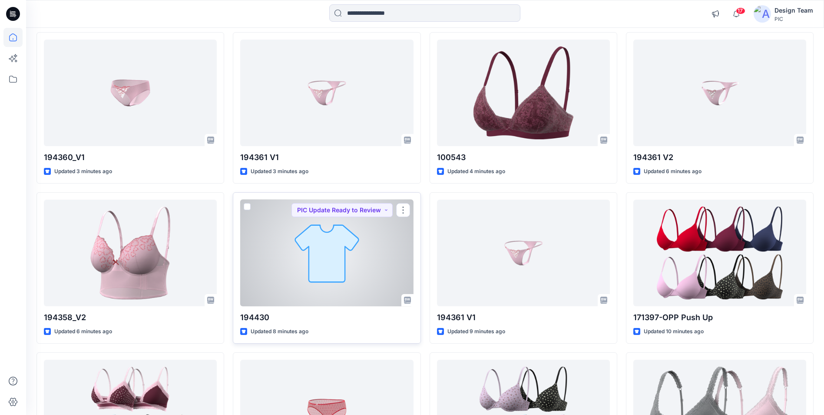
scroll to position [46, 0]
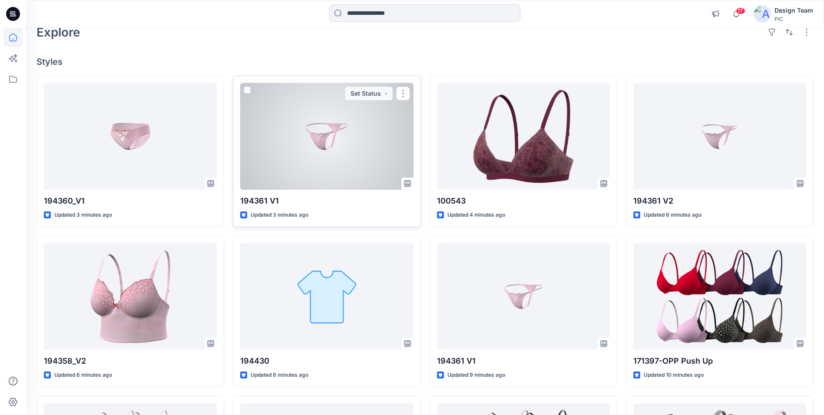
click at [352, 165] on div at bounding box center [326, 136] width 173 height 106
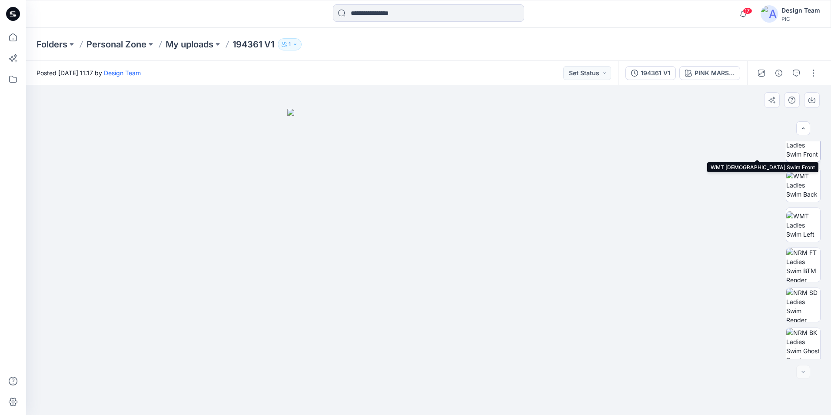
scroll to position [137, 0]
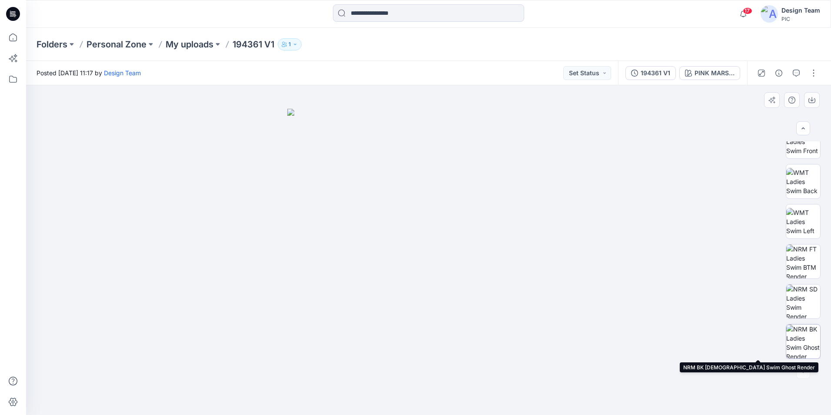
click at [810, 339] on img at bounding box center [803, 341] width 34 height 34
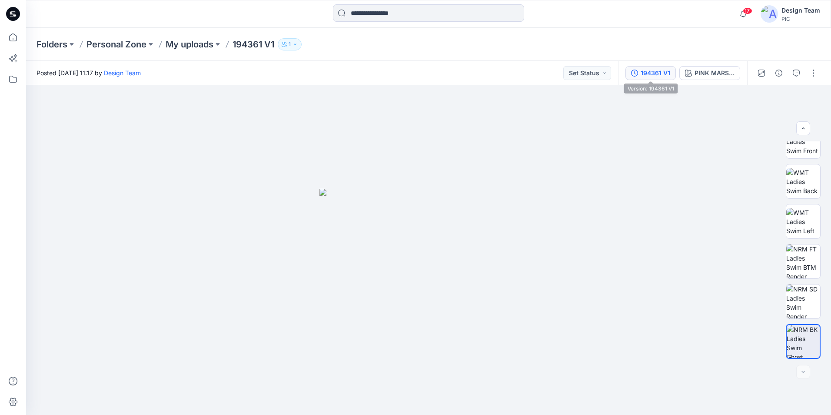
click at [662, 72] on div "194361 V1" at bounding box center [655, 73] width 30 height 10
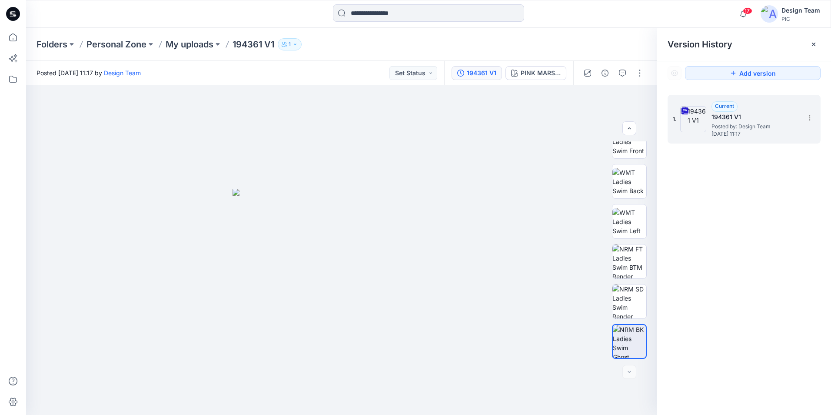
click at [736, 125] on span "Posted by: Design Team" at bounding box center [754, 126] width 87 height 9
click at [634, 339] on img at bounding box center [629, 341] width 33 height 33
click at [636, 306] on img at bounding box center [629, 301] width 34 height 34
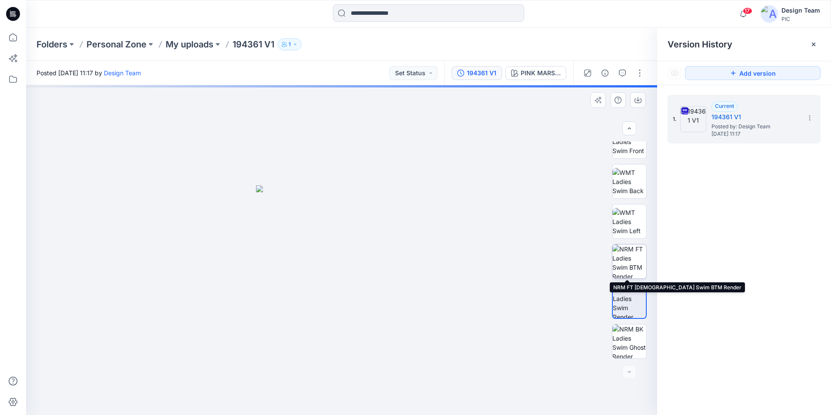
click at [636, 252] on img at bounding box center [629, 261] width 34 height 34
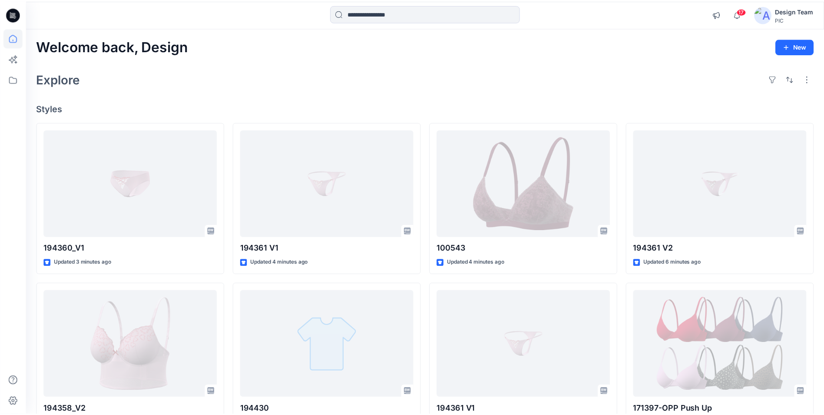
scroll to position [46, 0]
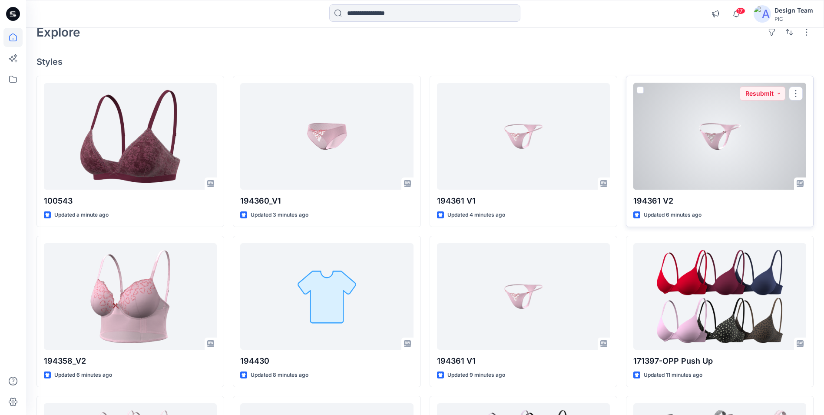
click at [696, 178] on div at bounding box center [720, 136] width 173 height 106
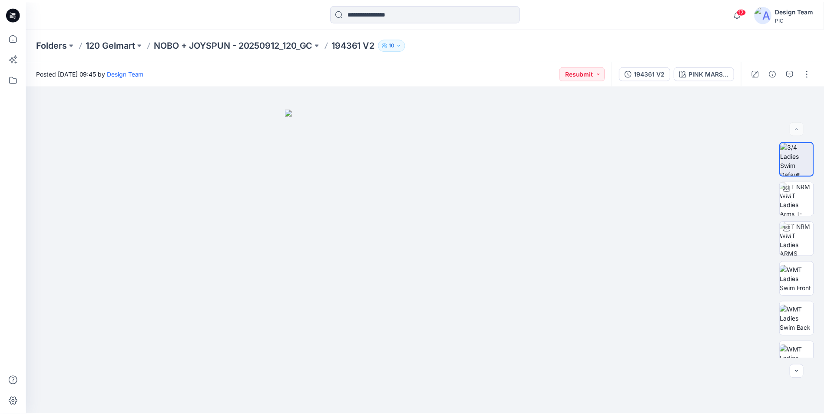
scroll to position [46, 0]
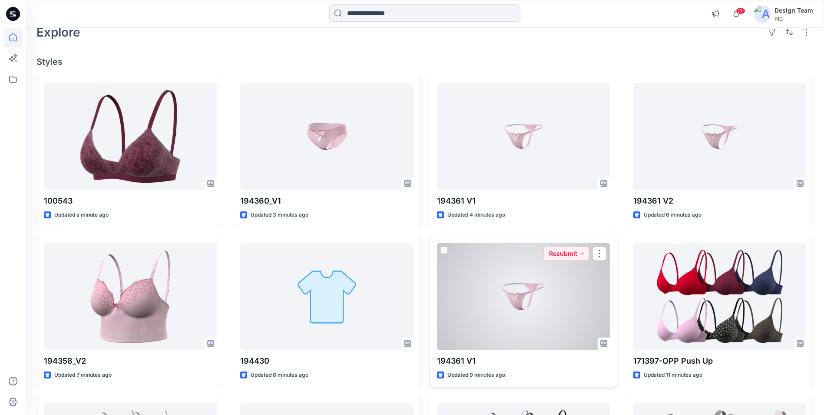
click at [513, 290] on div at bounding box center [523, 296] width 173 height 106
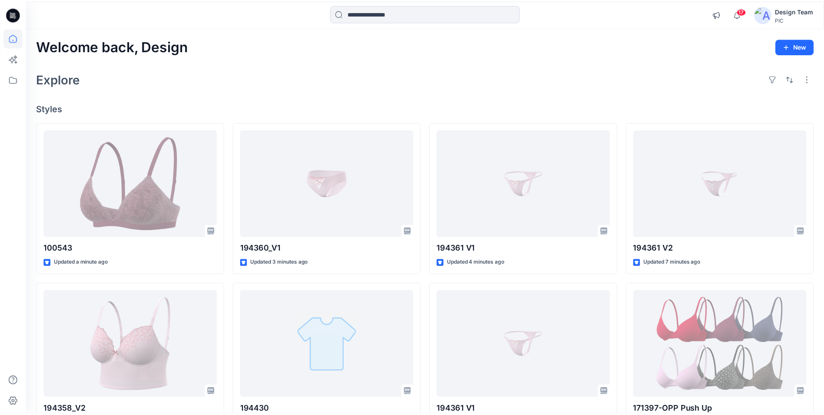
scroll to position [46, 0]
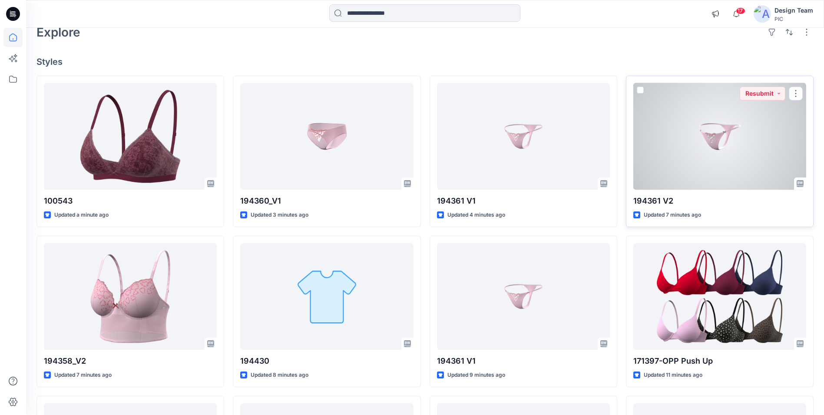
click at [663, 191] on div "194361 V2 Updated 7 minutes ago Resubmit" at bounding box center [720, 151] width 188 height 151
click at [659, 176] on div at bounding box center [720, 136] width 173 height 106
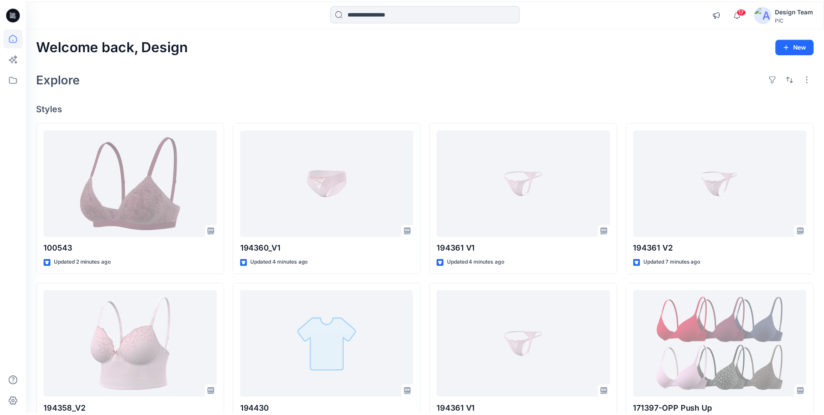
scroll to position [46, 0]
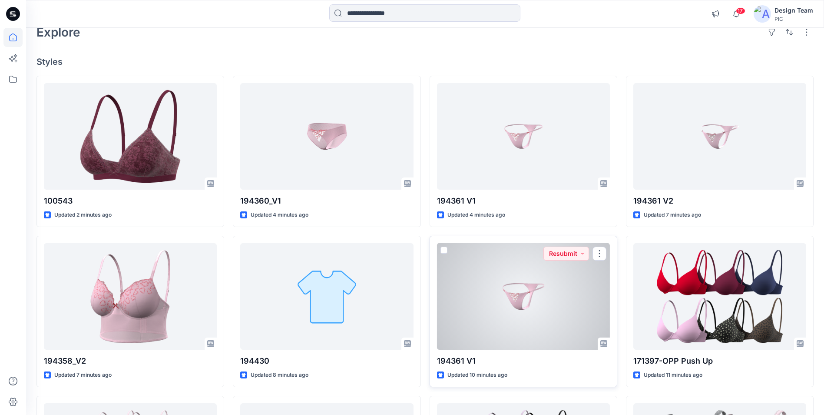
click at [490, 295] on div at bounding box center [523, 296] width 173 height 106
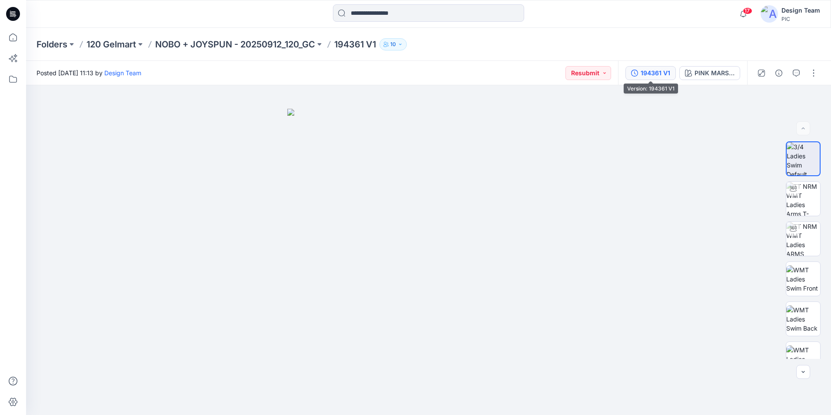
click at [670, 71] on button "194361 V1" at bounding box center [650, 73] width 50 height 14
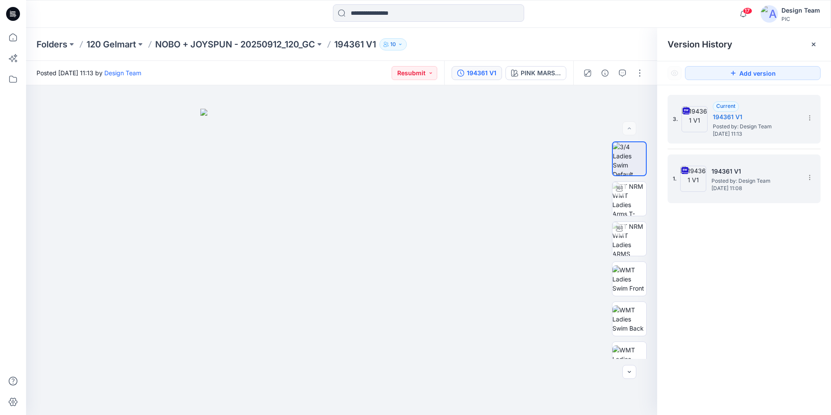
click at [739, 187] on span "Wednesday, October 01, 2025 11:08" at bounding box center [754, 188] width 87 height 6
click at [755, 120] on h5 "194361 V1" at bounding box center [756, 117] width 87 height 10
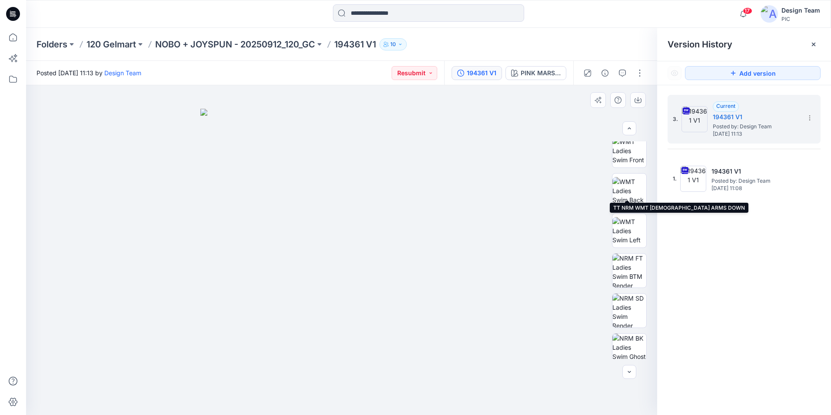
scroll to position [137, 0]
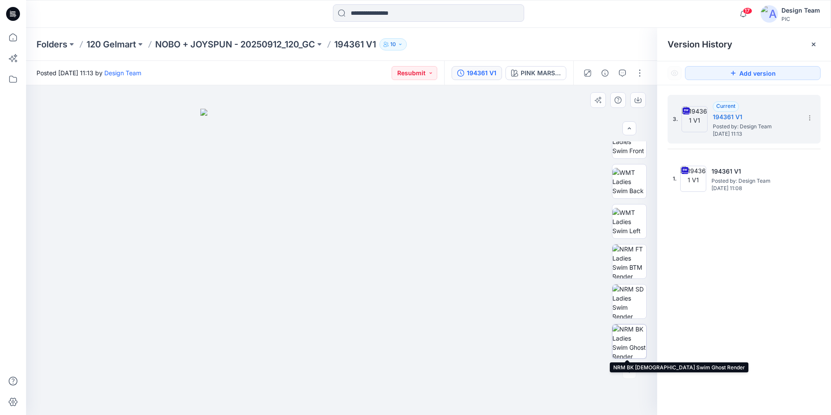
click at [626, 330] on img at bounding box center [629, 341] width 34 height 34
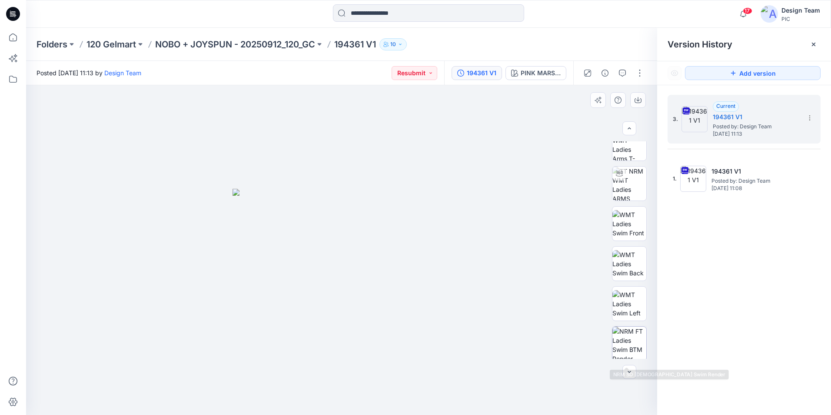
scroll to position [0, 0]
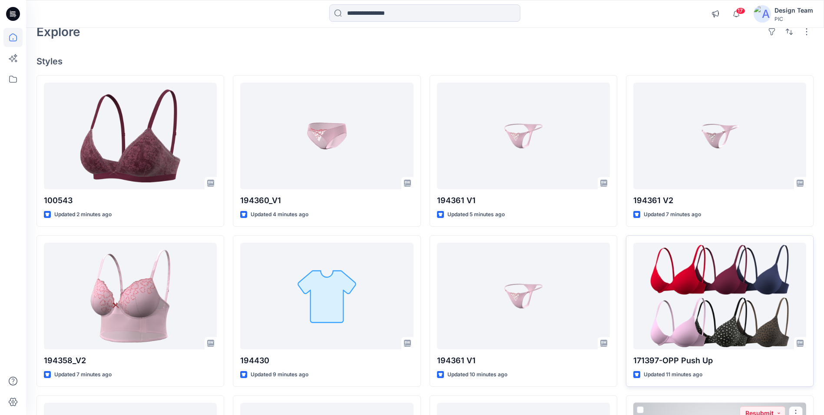
scroll to position [46, 0]
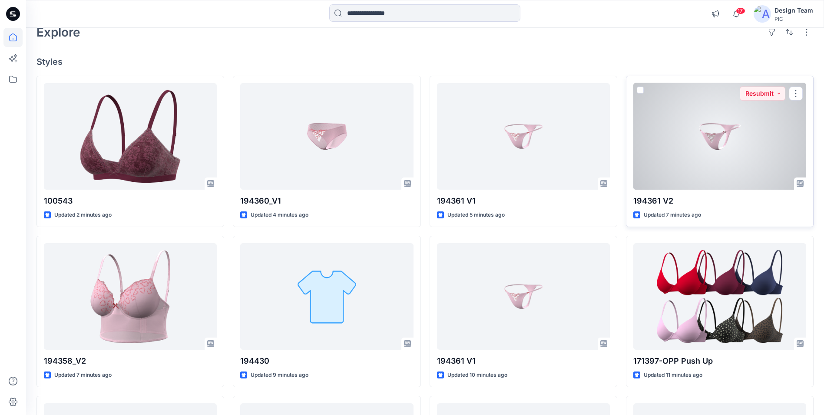
click at [702, 181] on div at bounding box center [720, 136] width 173 height 106
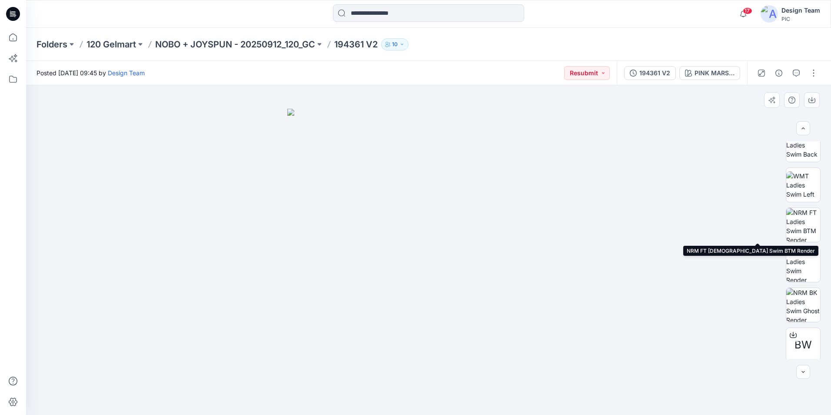
scroll to position [177, 0]
click at [813, 230] on img at bounding box center [803, 221] width 34 height 34
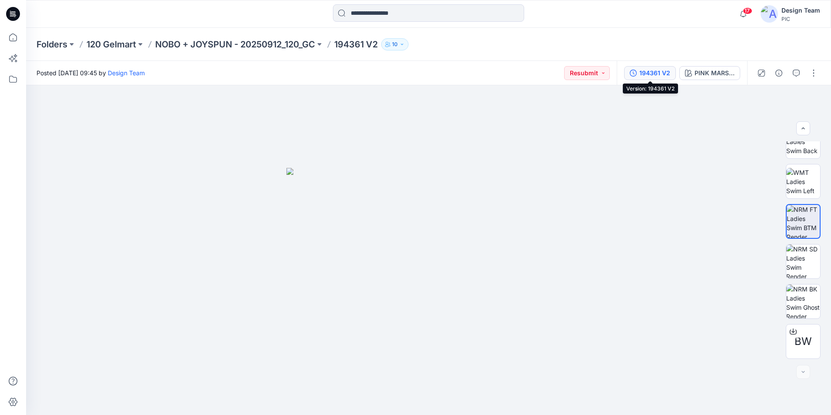
click at [660, 79] on button "194361 V2" at bounding box center [650, 73] width 52 height 14
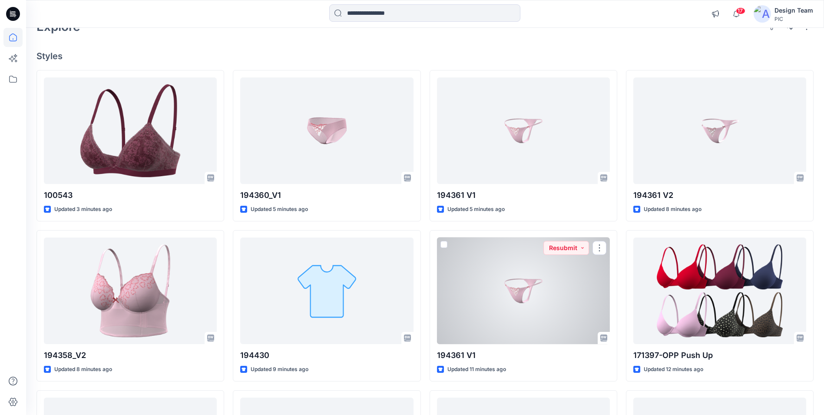
scroll to position [51, 0]
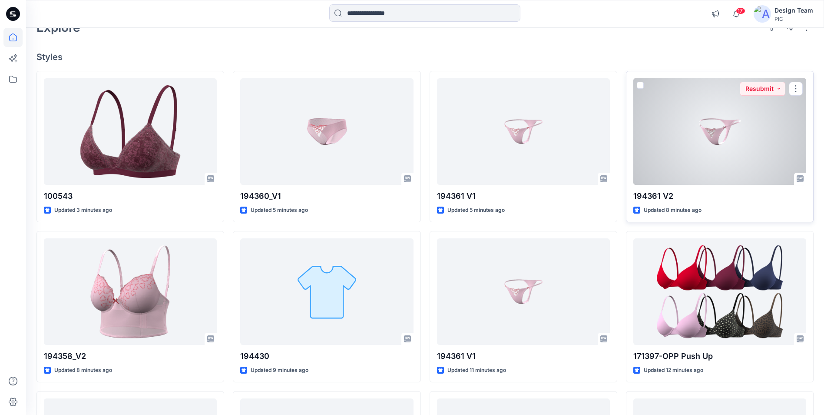
click at [656, 162] on div at bounding box center [720, 131] width 173 height 106
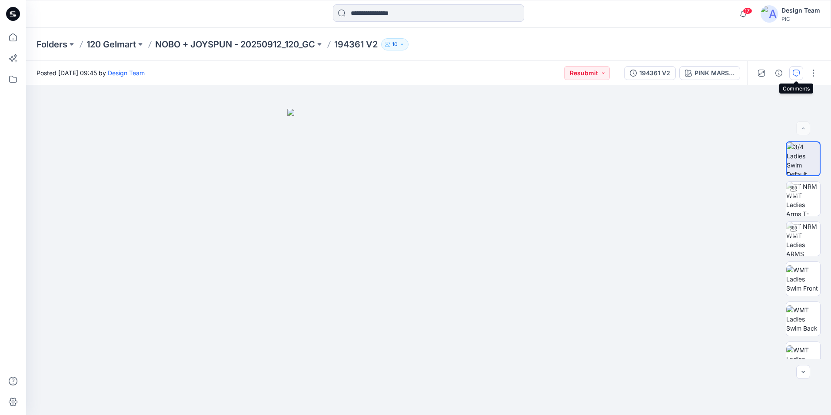
click at [796, 73] on icon "button" at bounding box center [796, 73] width 7 height 7
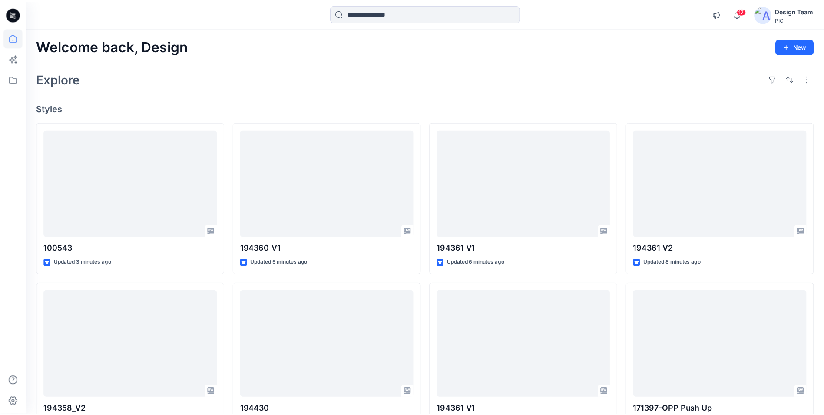
scroll to position [51, 0]
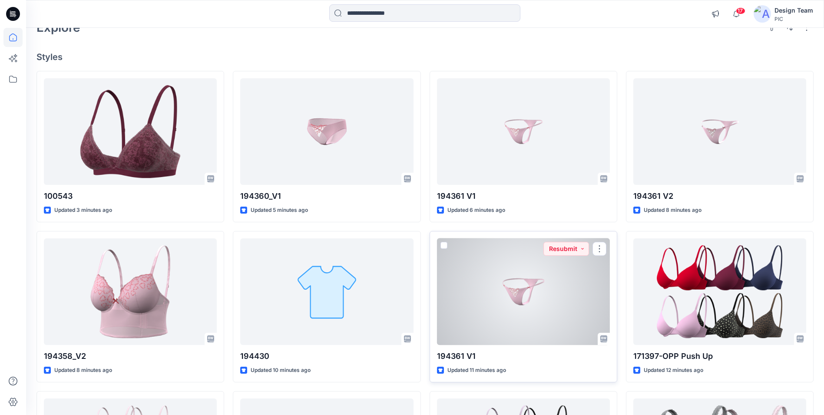
click at [518, 307] on div at bounding box center [523, 291] width 173 height 106
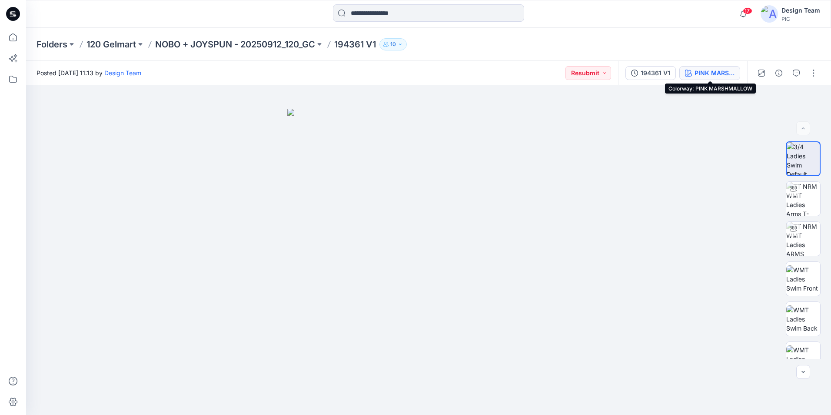
click at [704, 76] on div "PINK MARSHMALLOW" at bounding box center [714, 73] width 40 height 10
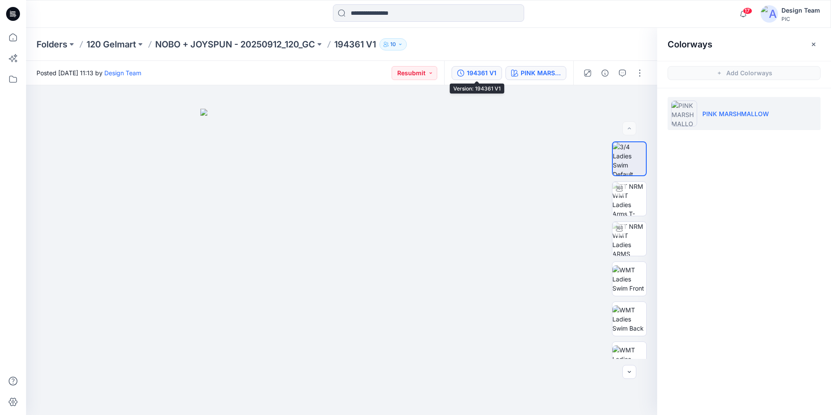
click at [490, 75] on div "194361 V1" at bounding box center [482, 73] width 30 height 10
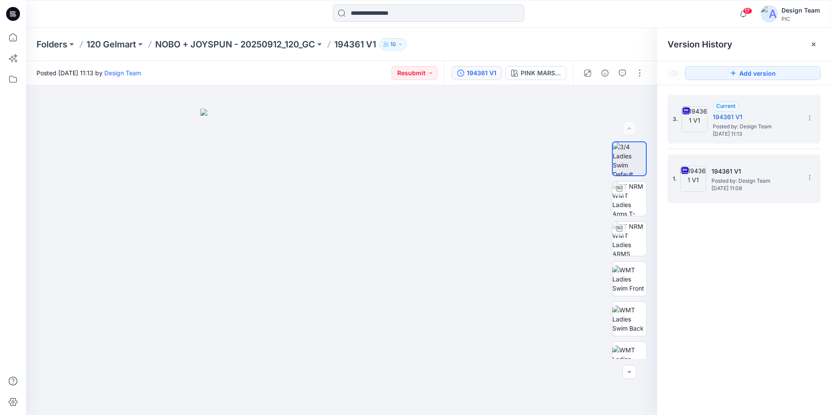
click at [716, 173] on h5 "194361 V1" at bounding box center [754, 171] width 87 height 10
click at [810, 119] on icon at bounding box center [809, 117] width 7 height 7
click at [759, 192] on span "Delete Version" at bounding box center [749, 191] width 41 height 10
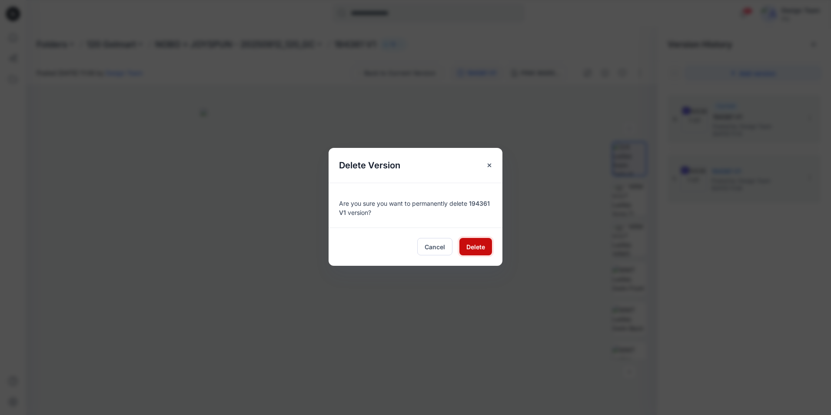
click at [479, 250] on span "Delete" at bounding box center [475, 246] width 19 height 9
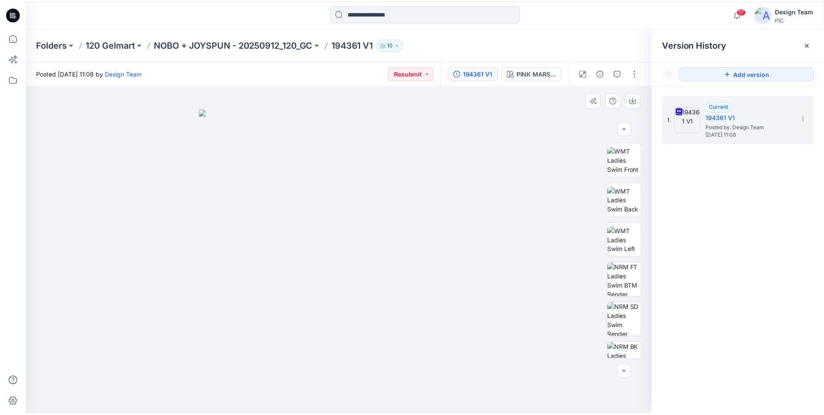
scroll to position [177, 0]
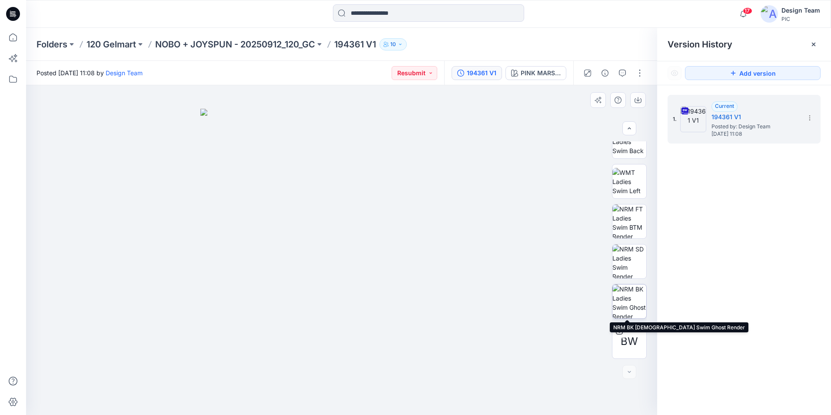
click at [630, 292] on img at bounding box center [629, 301] width 34 height 34
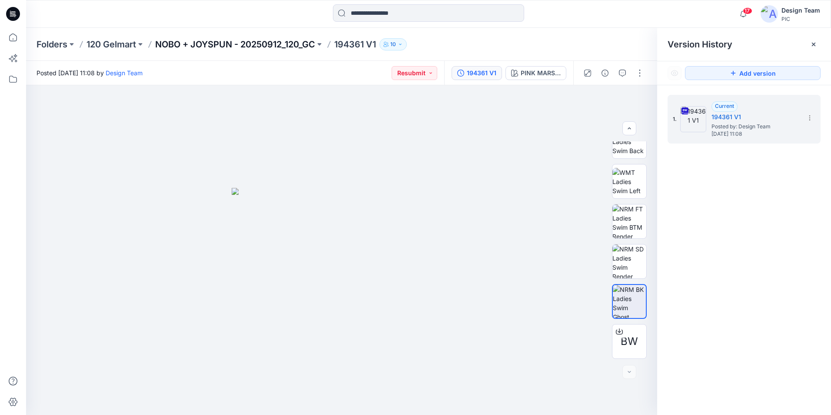
click at [264, 46] on p "NOBO + JOYSPUN - 20250912_120_GC" at bounding box center [235, 44] width 160 height 12
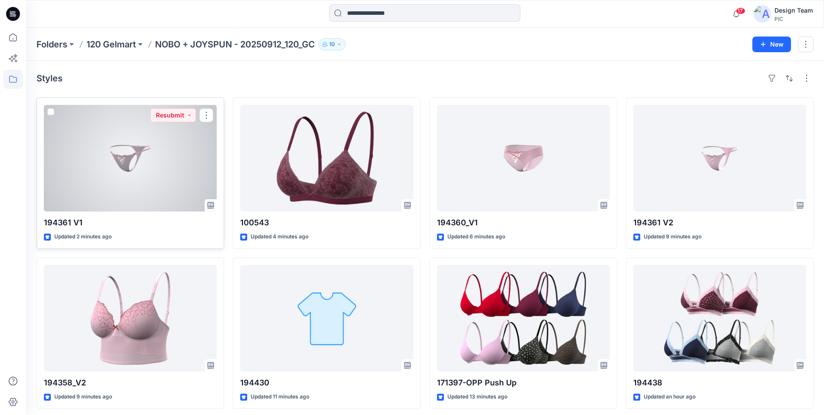
click at [165, 202] on div at bounding box center [130, 158] width 173 height 106
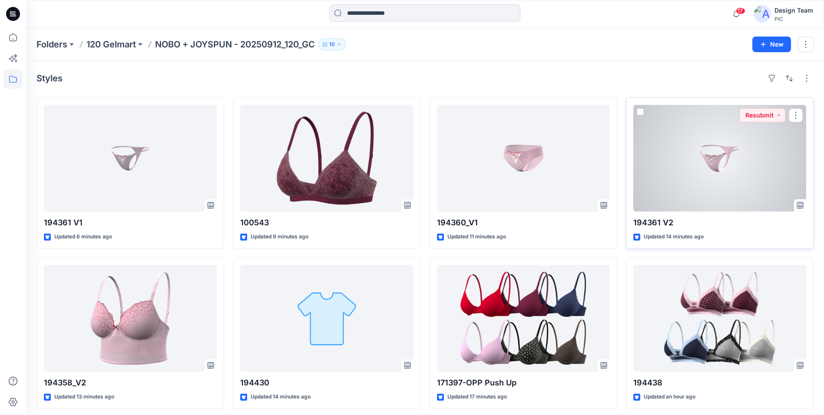
click at [728, 206] on div at bounding box center [720, 158] width 173 height 106
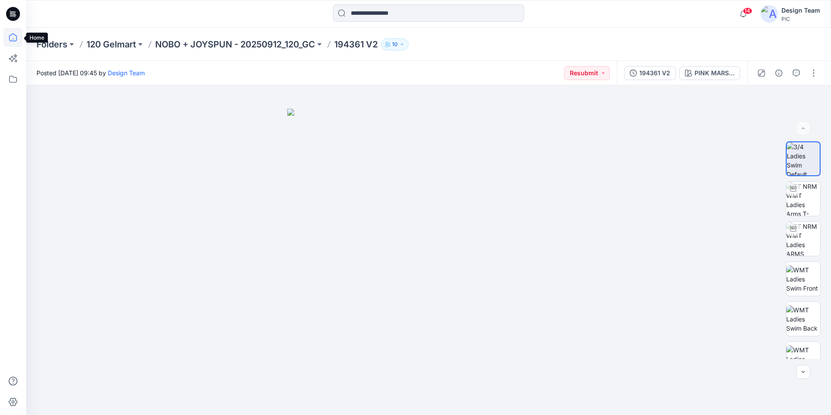
click at [18, 36] on icon at bounding box center [12, 37] width 19 height 19
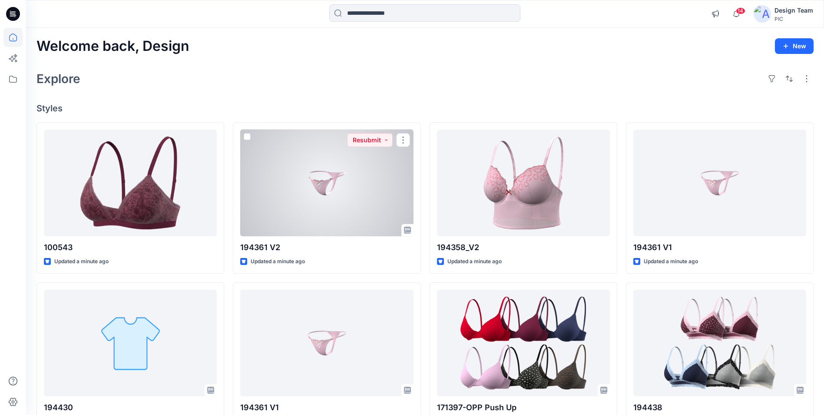
click at [295, 209] on div at bounding box center [326, 182] width 173 height 106
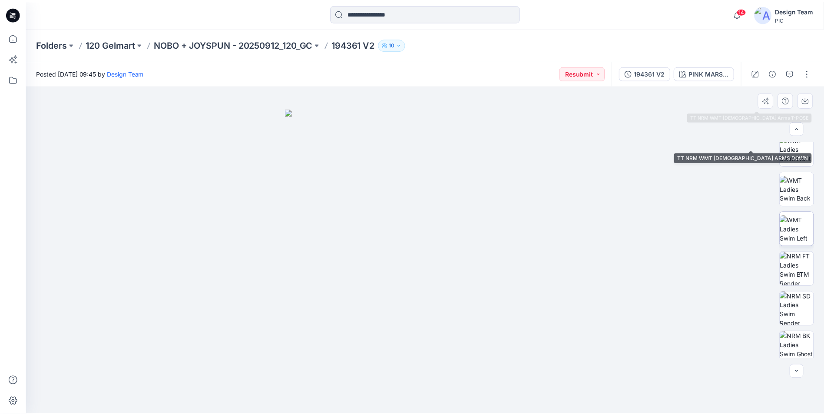
scroll to position [130, 0]
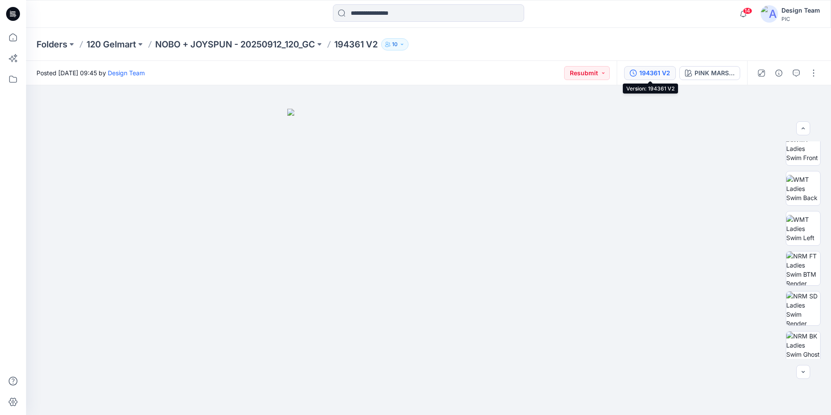
click at [652, 68] on div "194361 V2" at bounding box center [654, 73] width 31 height 10
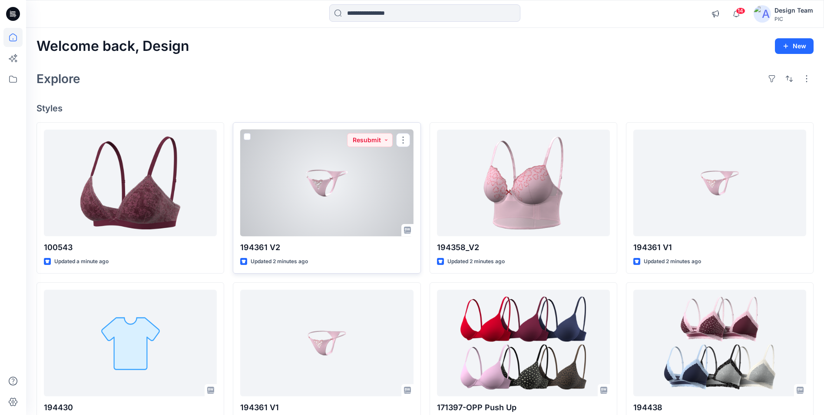
click at [345, 179] on div at bounding box center [326, 182] width 173 height 106
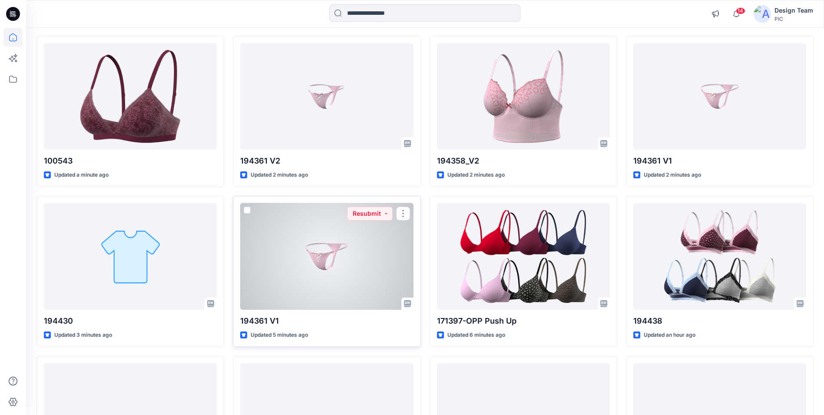
scroll to position [87, 0]
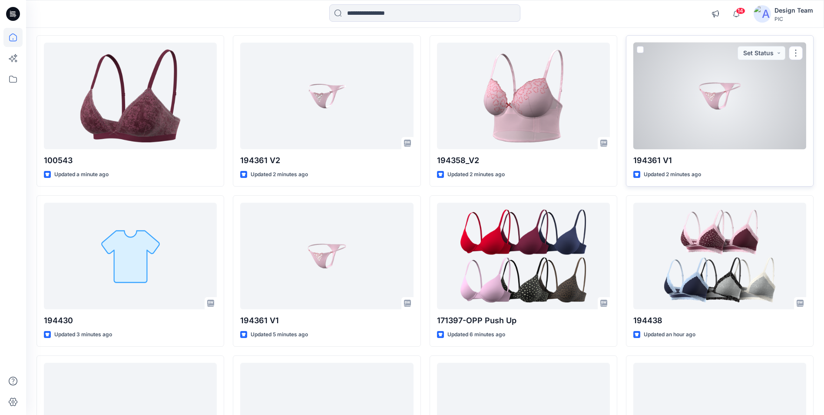
click at [686, 131] on div at bounding box center [720, 96] width 173 height 106
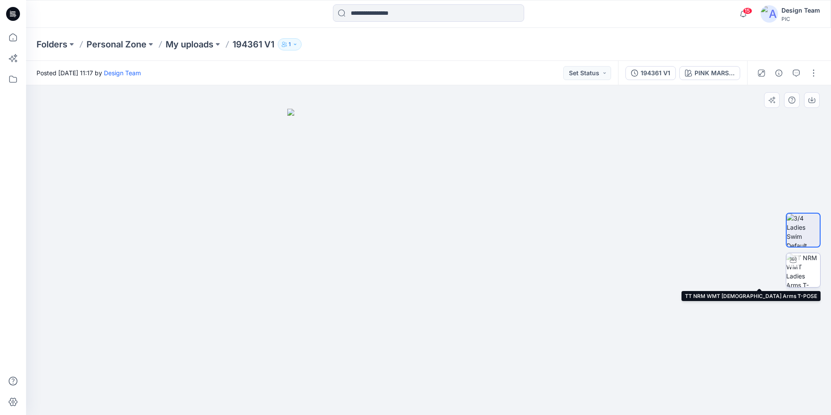
click at [800, 274] on img at bounding box center [803, 270] width 34 height 34
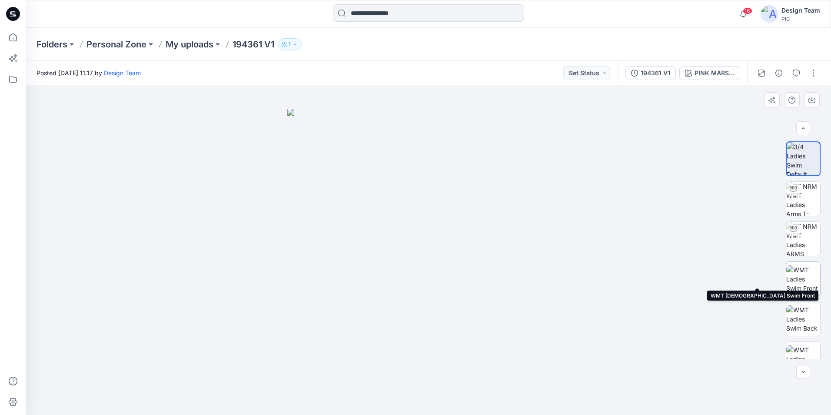
scroll to position [17, 0]
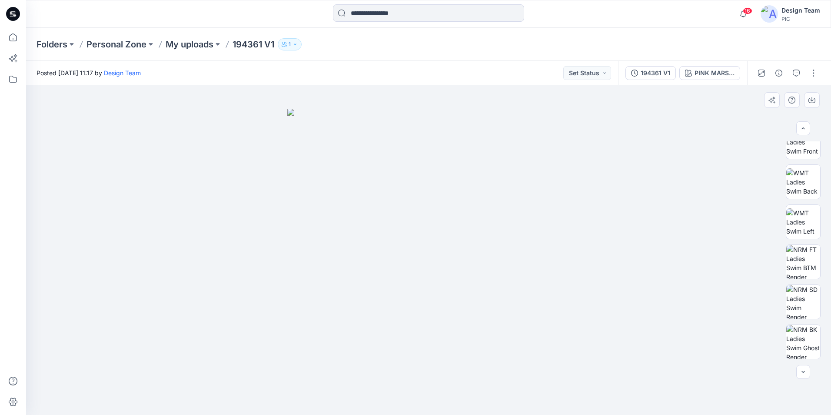
scroll to position [137, 0]
click at [803, 340] on img at bounding box center [803, 341] width 34 height 34
click at [368, 10] on input at bounding box center [428, 12] width 191 height 17
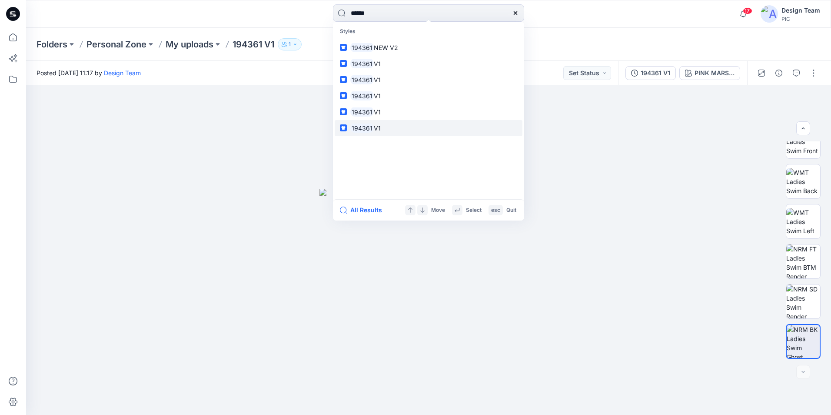
type input "******"
click at [388, 125] on link "194361 V1" at bounding box center [429, 128] width 188 height 16
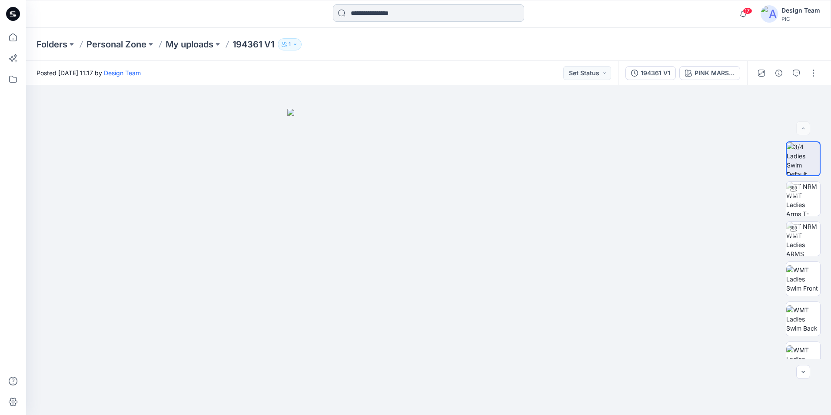
click at [381, 15] on input at bounding box center [428, 12] width 191 height 17
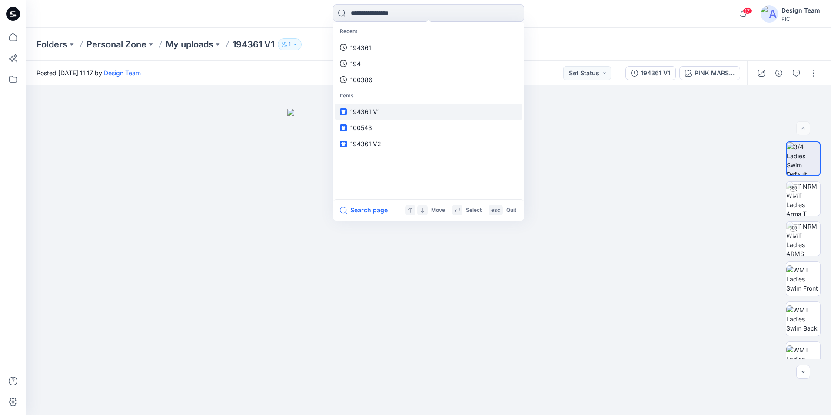
click at [380, 108] on link "194361 V1" at bounding box center [429, 111] width 188 height 16
click at [379, 14] on input at bounding box center [428, 12] width 191 height 17
click at [17, 14] on icon at bounding box center [13, 14] width 14 height 14
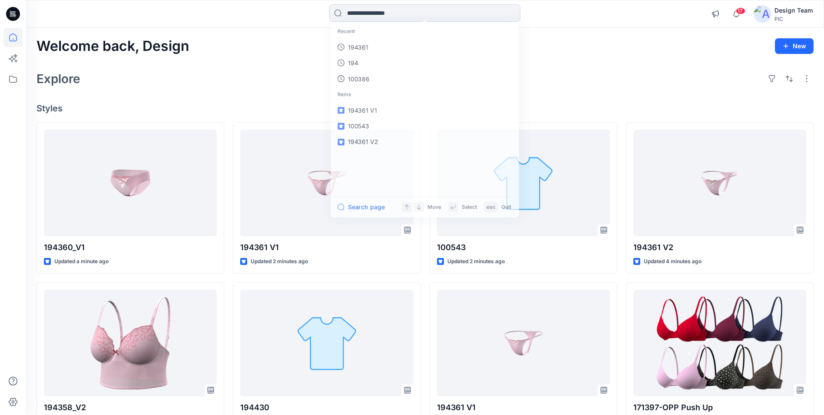
click at [380, 14] on input at bounding box center [424, 12] width 191 height 17
click at [375, 47] on link "194361" at bounding box center [425, 48] width 188 height 16
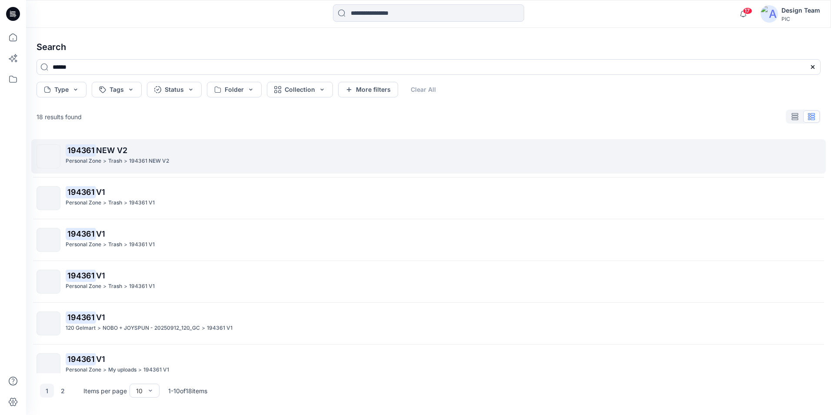
click at [194, 156] on p "194361 NEW V2" at bounding box center [443, 150] width 754 height 12
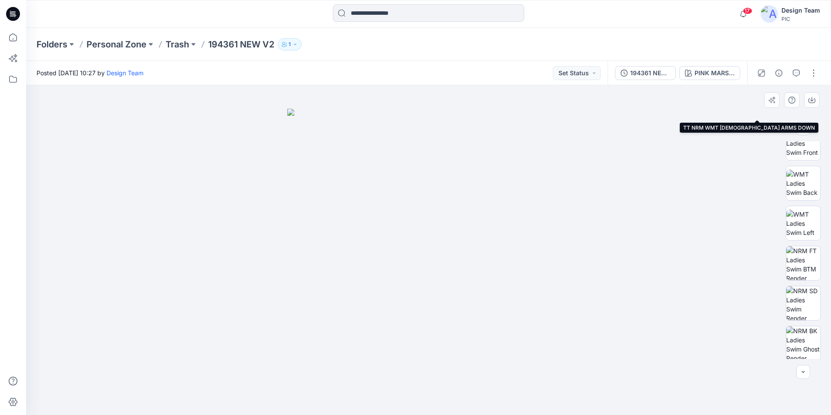
scroll to position [137, 0]
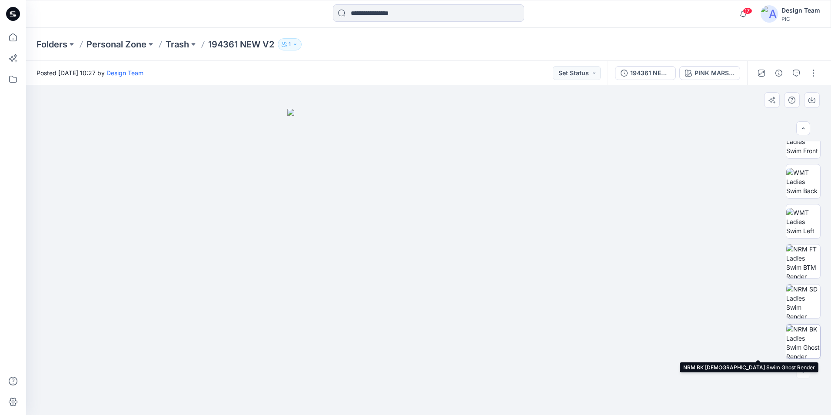
click at [800, 335] on img at bounding box center [803, 341] width 34 height 34
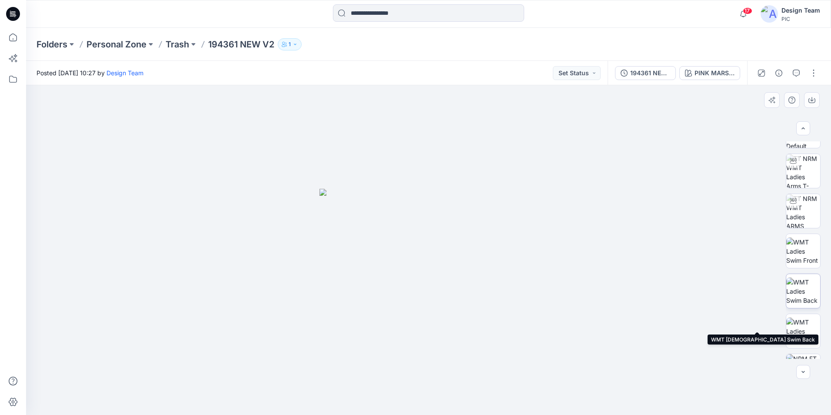
scroll to position [0, 0]
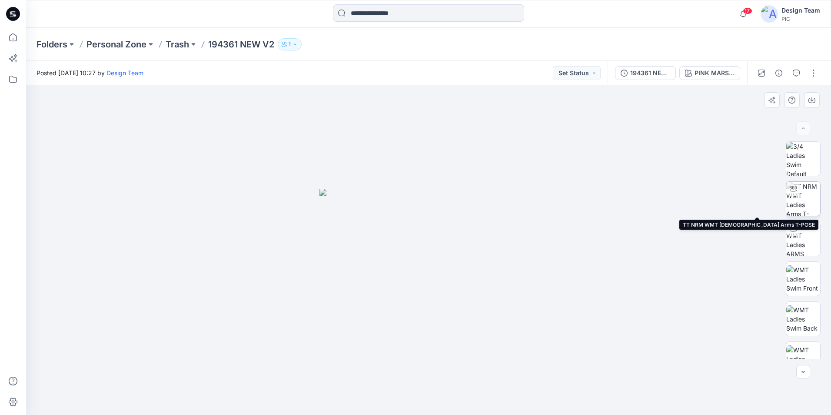
click at [799, 203] on img at bounding box center [803, 199] width 34 height 34
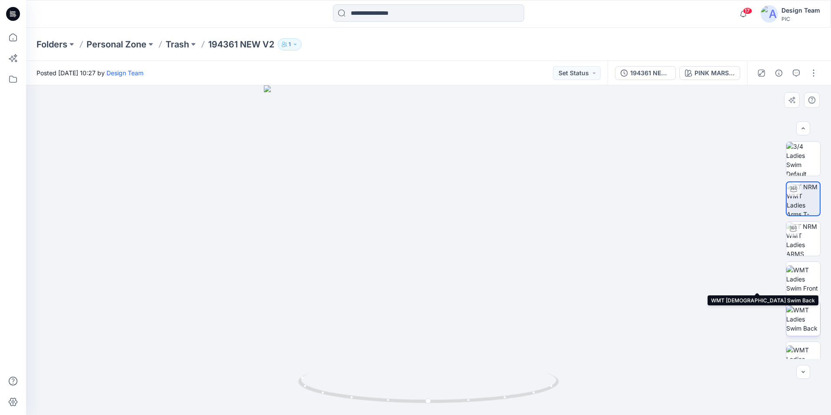
scroll to position [137, 0]
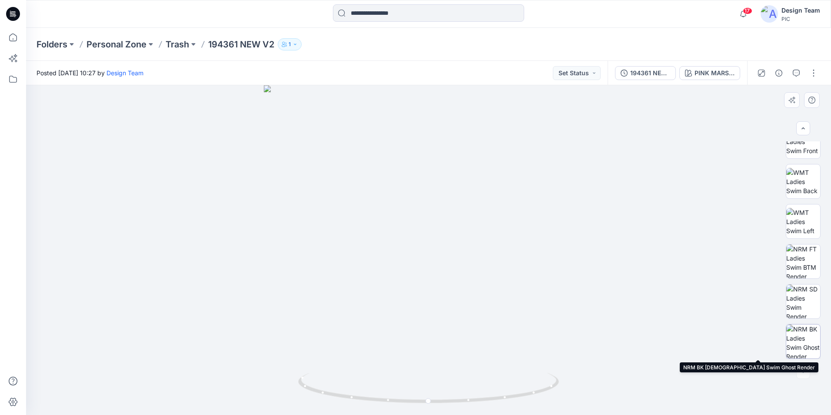
click at [798, 346] on img at bounding box center [803, 341] width 34 height 34
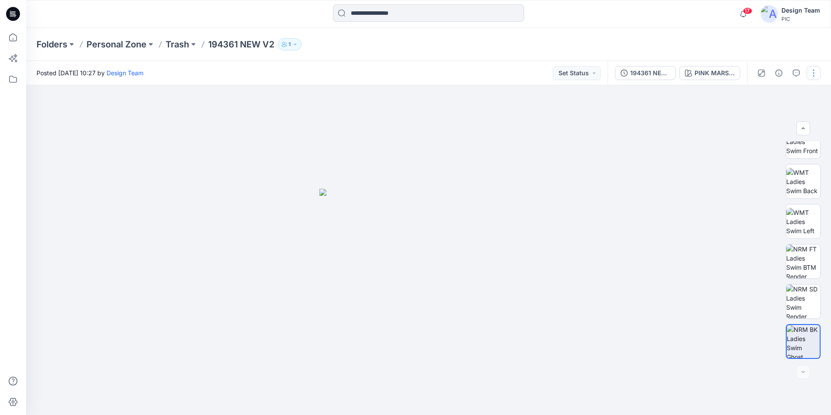
click at [814, 77] on button "button" at bounding box center [813, 73] width 14 height 14
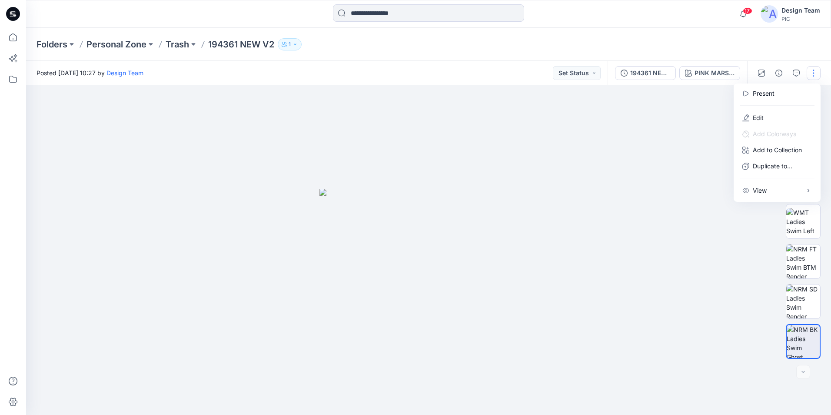
click at [672, 143] on div at bounding box center [428, 249] width 805 height 329
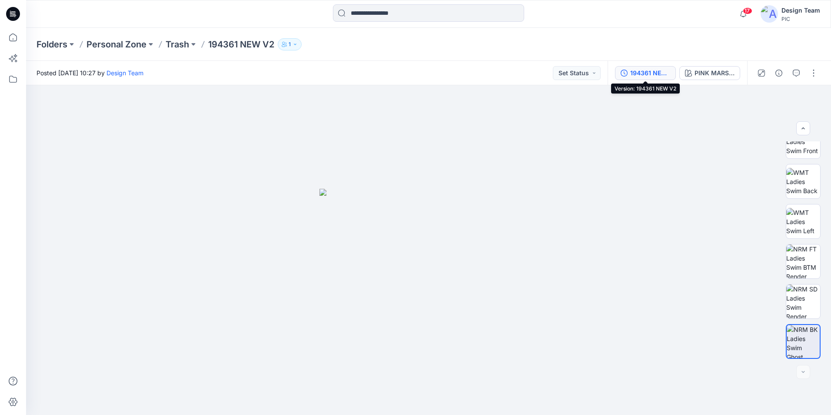
click at [645, 75] on div "194361 NEW V2" at bounding box center [650, 73] width 40 height 10
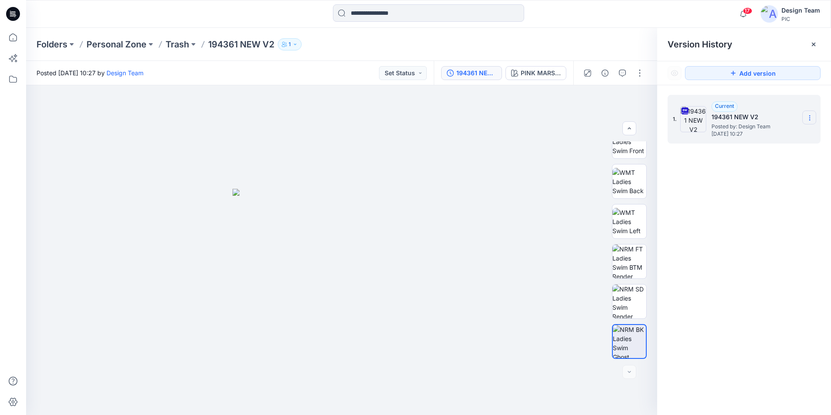
click at [806, 116] on section at bounding box center [809, 117] width 14 height 14
click at [770, 236] on div "1. Current 194361 NEW V2 Posted by: Design Team Wednesday, October 01, 2025 10:…" at bounding box center [744, 256] width 174 height 342
click at [378, 191] on img at bounding box center [341, 302] width 218 height 226
click at [627, 341] on img at bounding box center [629, 341] width 33 height 33
click at [636, 72] on button "button" at bounding box center [640, 73] width 14 height 14
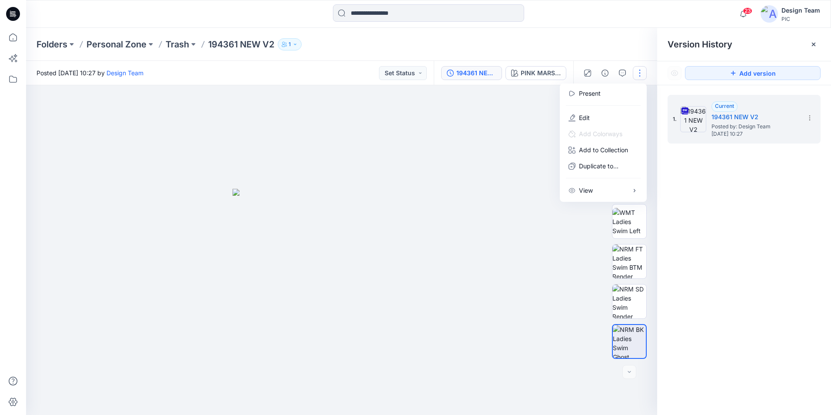
click at [506, 123] on div at bounding box center [341, 249] width 631 height 329
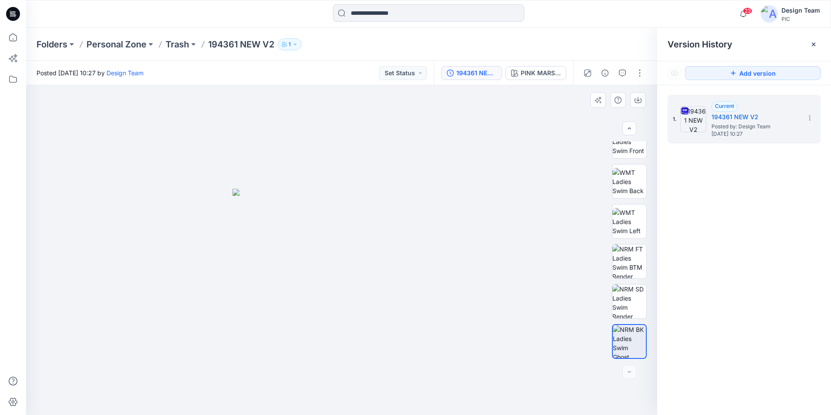
click at [369, 220] on img at bounding box center [341, 302] width 218 height 226
click at [638, 73] on button "button" at bounding box center [640, 73] width 14 height 14
click at [603, 115] on button "Edit" at bounding box center [603, 117] width 80 height 16
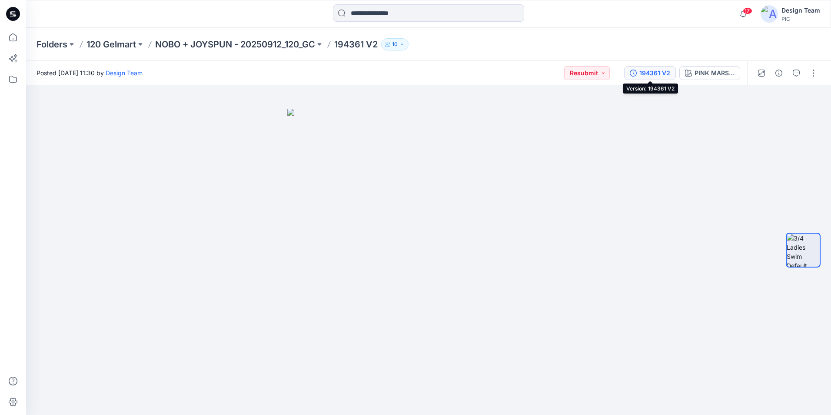
click at [660, 75] on div "194361 V2" at bounding box center [654, 73] width 31 height 10
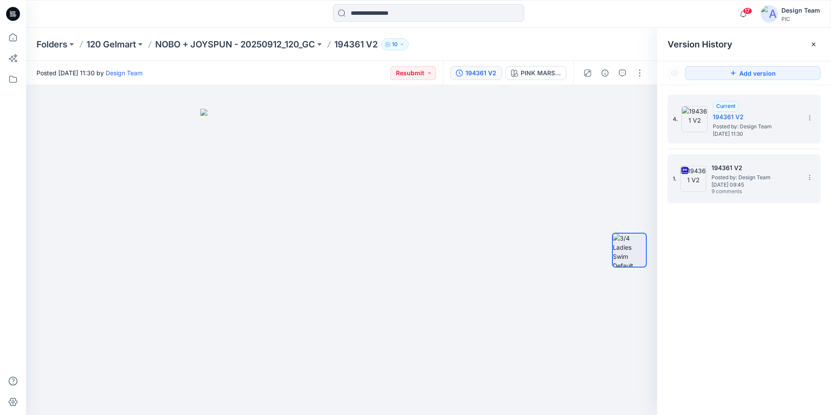
click at [743, 189] on span "9 comments" at bounding box center [741, 191] width 61 height 7
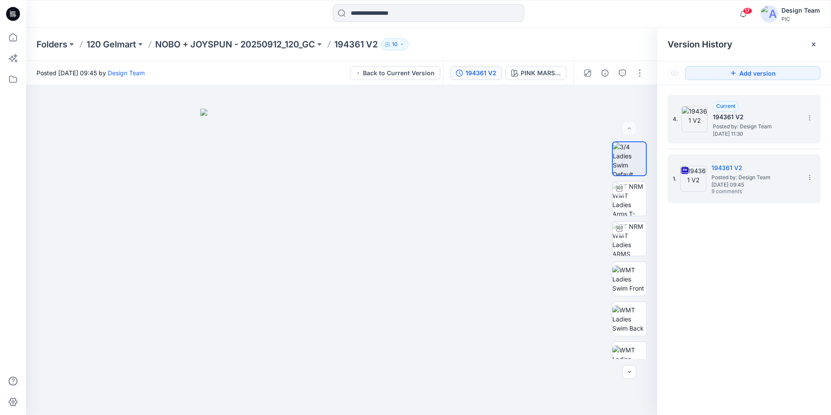
click at [747, 137] on div "4. Current 194361 V2 Posted by: Design Team Wednesday, October 01, 2025 11:30" at bounding box center [738, 119] width 130 height 42
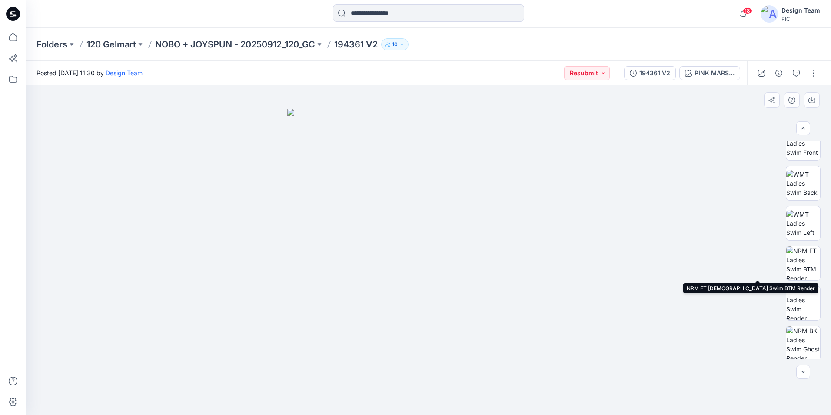
scroll to position [137, 0]
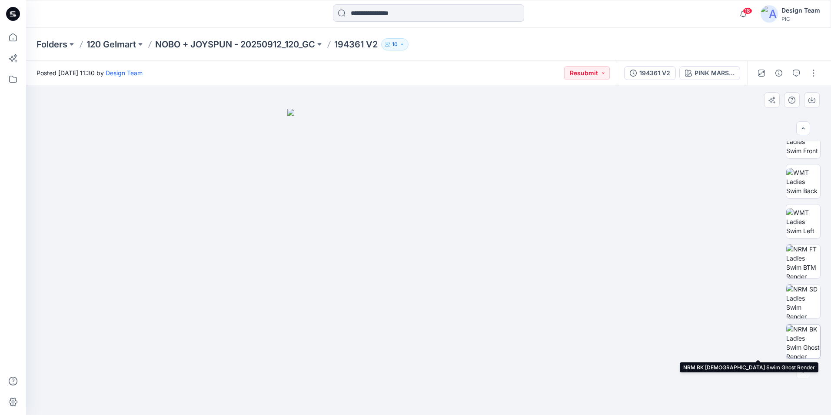
click at [806, 338] on img at bounding box center [803, 341] width 34 height 34
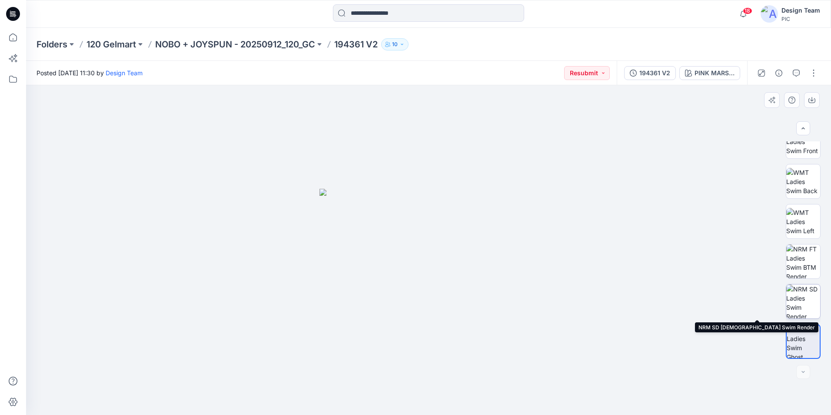
click at [806, 292] on img at bounding box center [803, 301] width 34 height 34
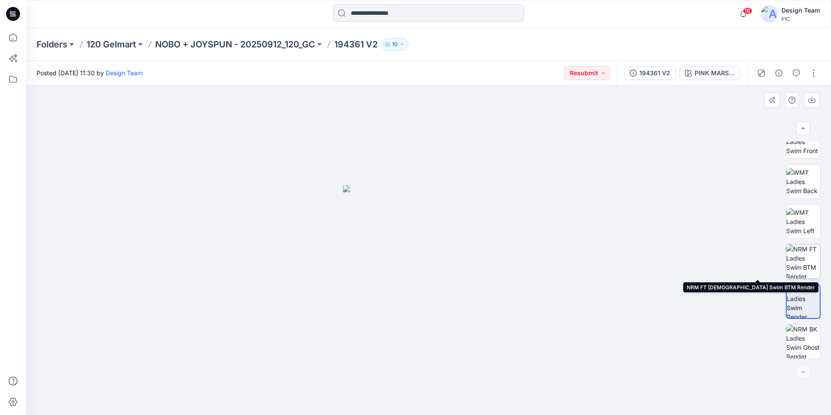
click at [806, 268] on img at bounding box center [803, 261] width 34 height 34
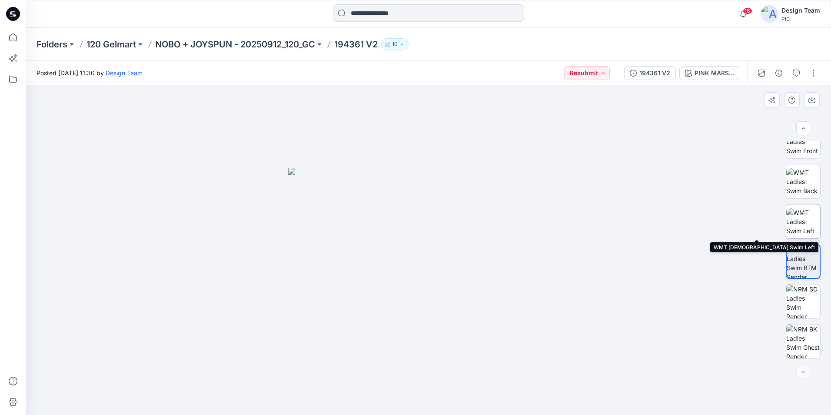
click at [813, 226] on img at bounding box center [803, 221] width 34 height 27
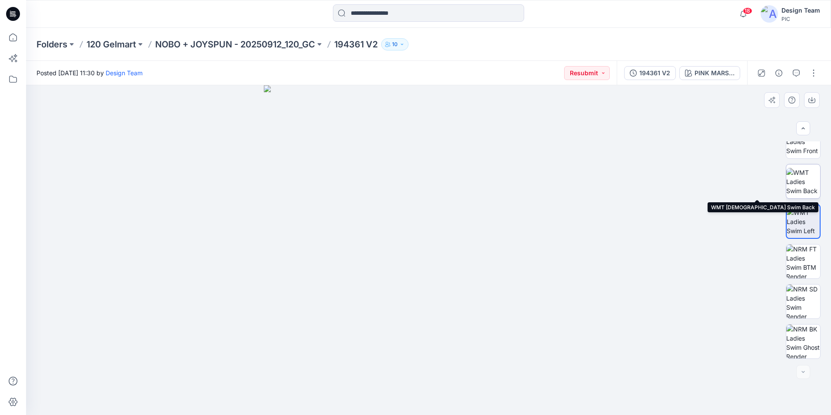
click at [803, 182] on img at bounding box center [803, 181] width 34 height 27
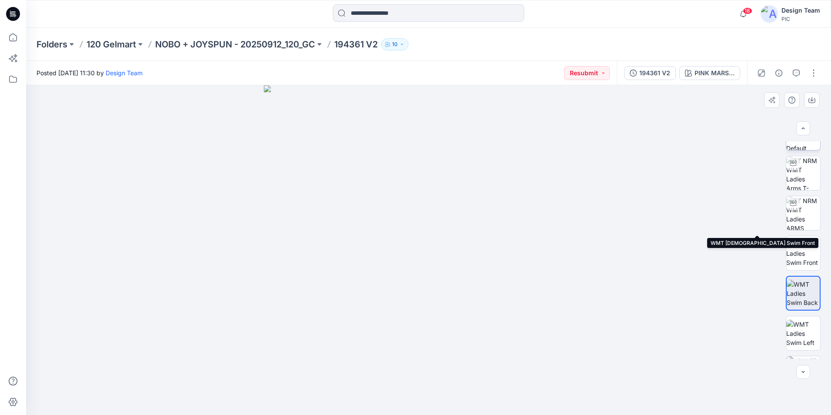
scroll to position [7, 0]
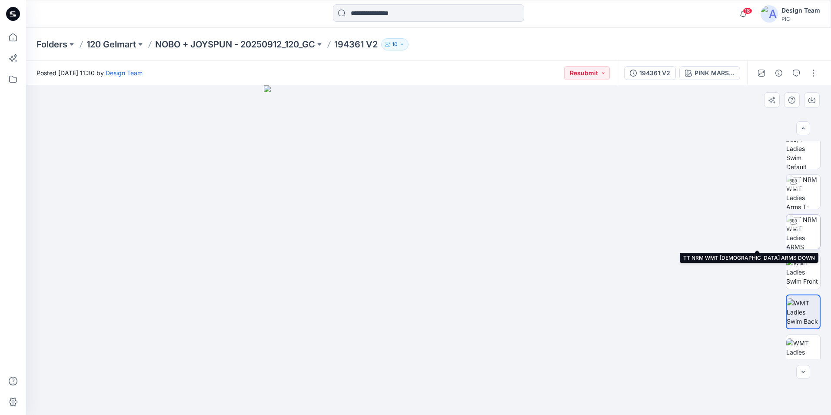
click at [800, 228] on img at bounding box center [803, 232] width 34 height 34
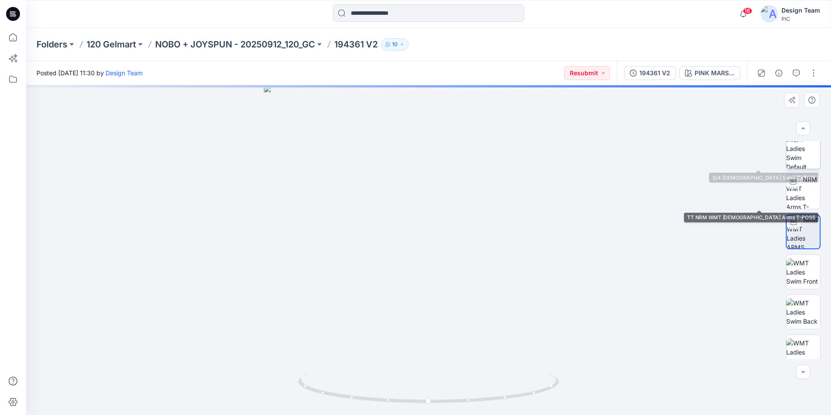
drag, startPoint x: 809, startPoint y: 195, endPoint x: 799, endPoint y: 162, distance: 34.9
click at [799, 162] on img at bounding box center [803, 152] width 34 height 34
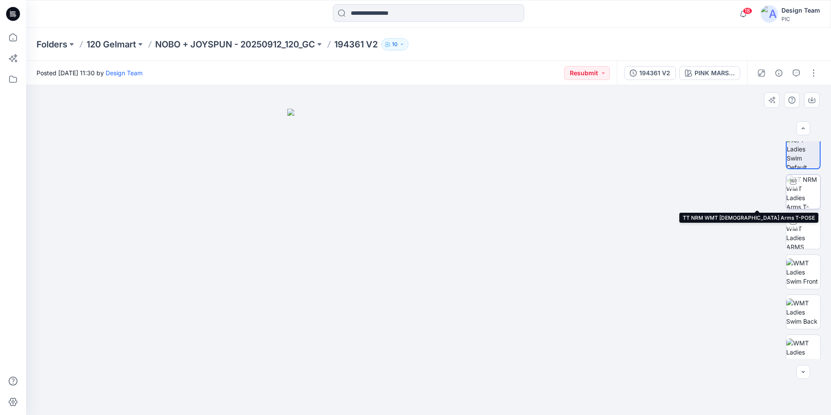
click at [810, 194] on img at bounding box center [803, 192] width 34 height 34
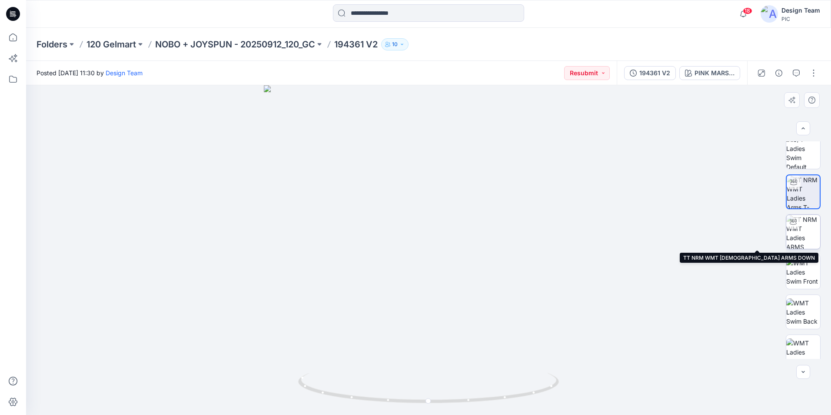
click at [803, 224] on img at bounding box center [803, 232] width 34 height 34
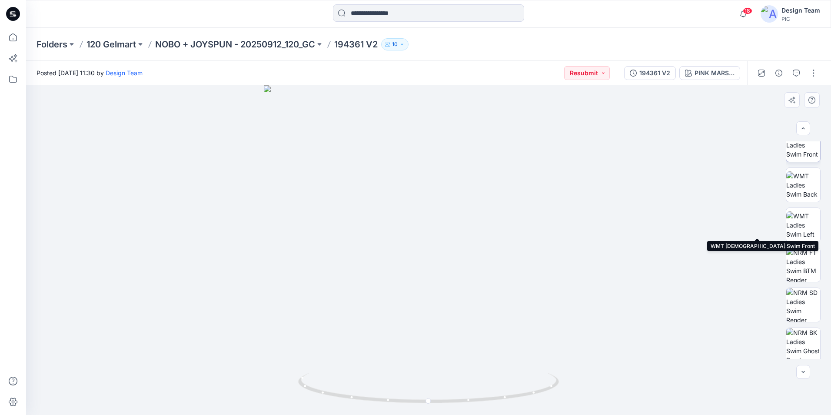
scroll to position [137, 0]
click at [115, 44] on p "120 Gelmart" at bounding box center [111, 44] width 50 height 12
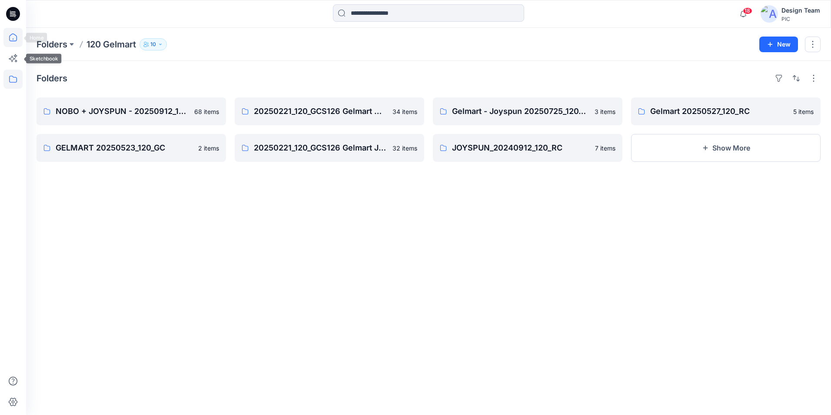
click at [10, 40] on icon at bounding box center [12, 37] width 19 height 19
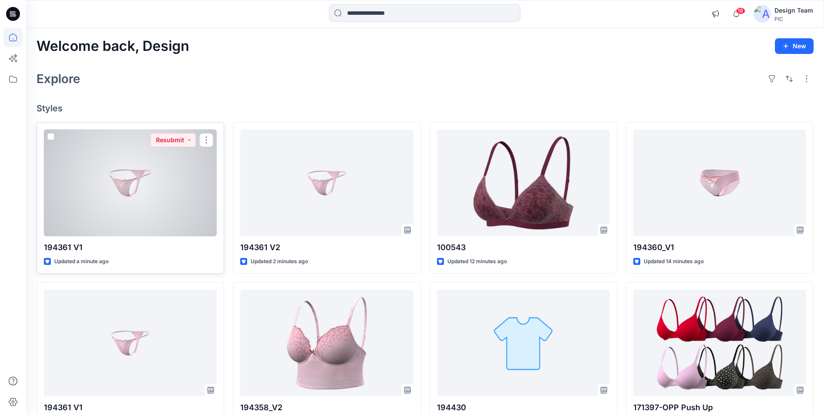
click at [186, 196] on div at bounding box center [130, 182] width 173 height 106
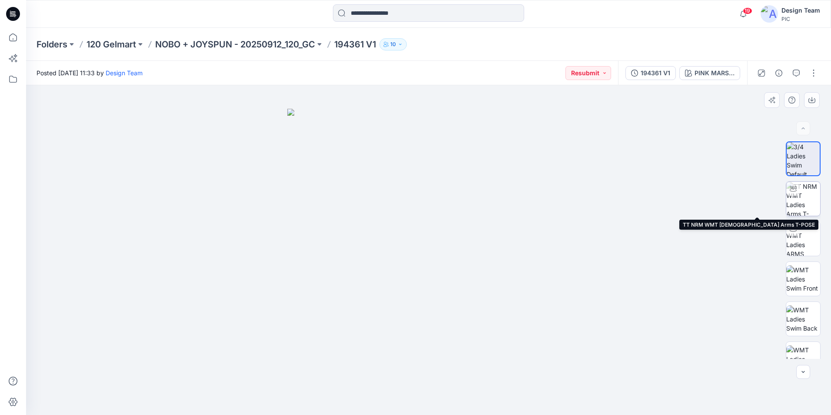
click at [808, 198] on img at bounding box center [803, 199] width 34 height 34
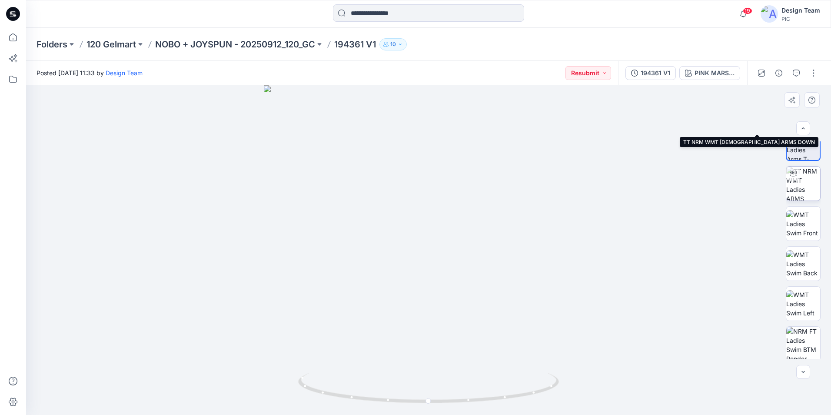
scroll to position [137, 0]
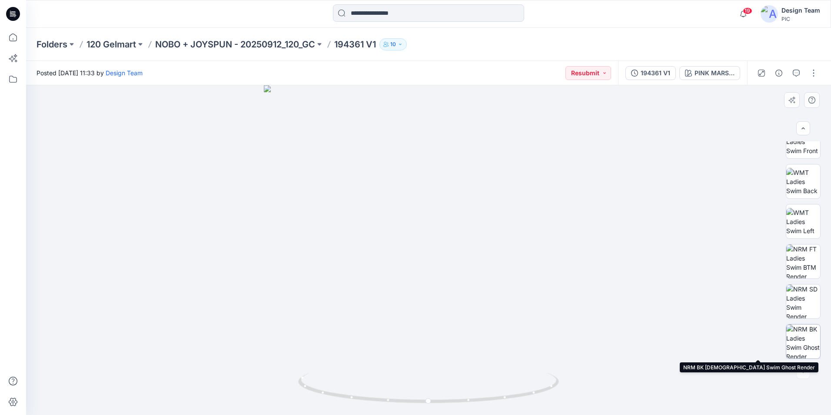
click at [806, 349] on img at bounding box center [803, 341] width 34 height 34
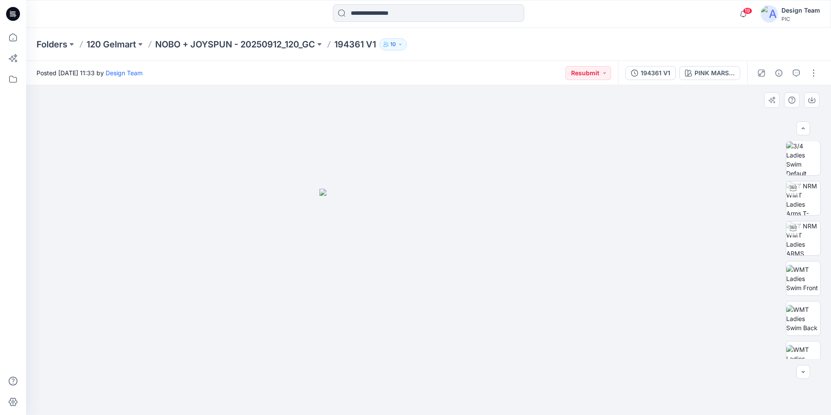
scroll to position [0, 0]
click at [811, 210] on img at bounding box center [803, 199] width 34 height 34
click at [798, 75] on icon "button" at bounding box center [796, 73] width 7 height 7
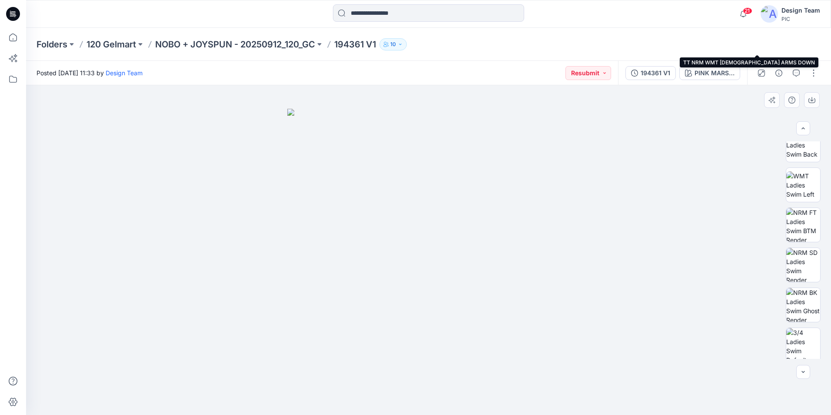
scroll to position [217, 0]
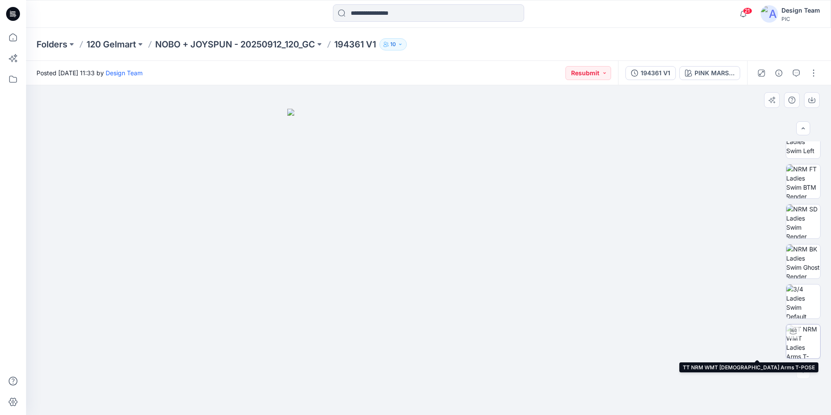
click at [808, 341] on img at bounding box center [803, 341] width 34 height 34
click at [802, 339] on img at bounding box center [802, 341] width 33 height 33
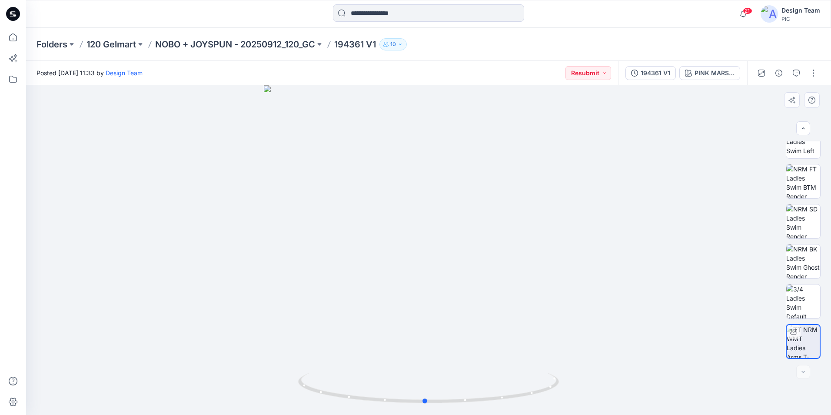
drag, startPoint x: 541, startPoint y: 396, endPoint x: 547, endPoint y: 405, distance: 10.6
click at [547, 405] on div at bounding box center [428, 249] width 805 height 329
click at [814, 74] on button "button" at bounding box center [813, 73] width 14 height 14
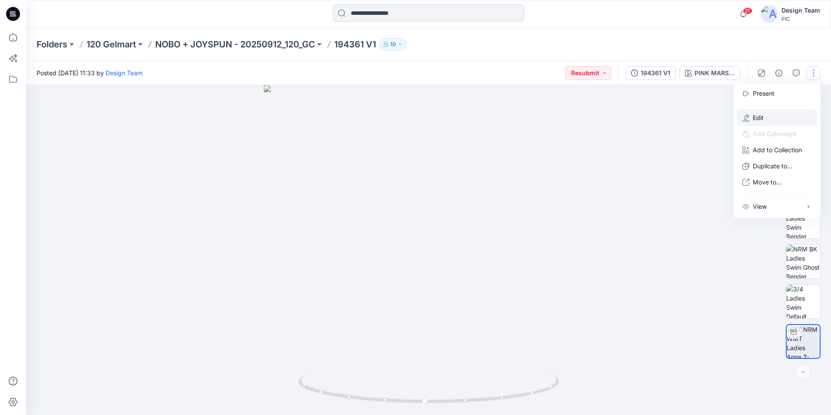
click at [762, 114] on p "Edit" at bounding box center [758, 117] width 11 height 9
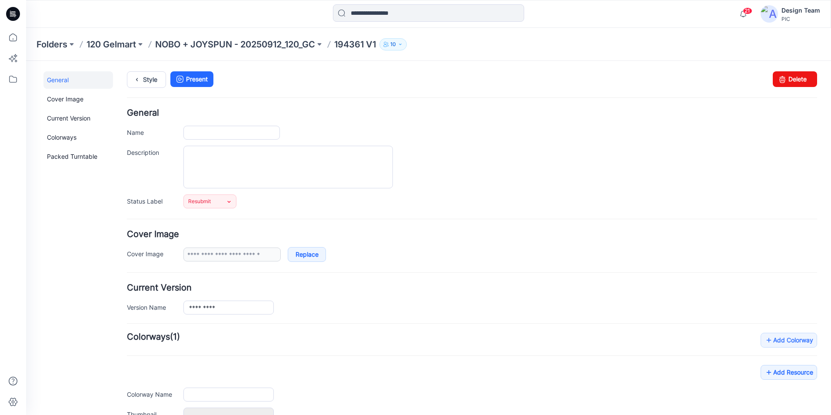
type input "*********"
type input "**********"
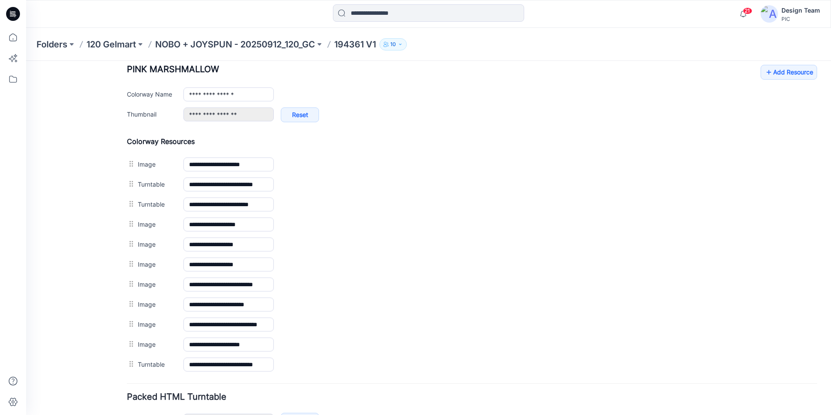
scroll to position [360, 0]
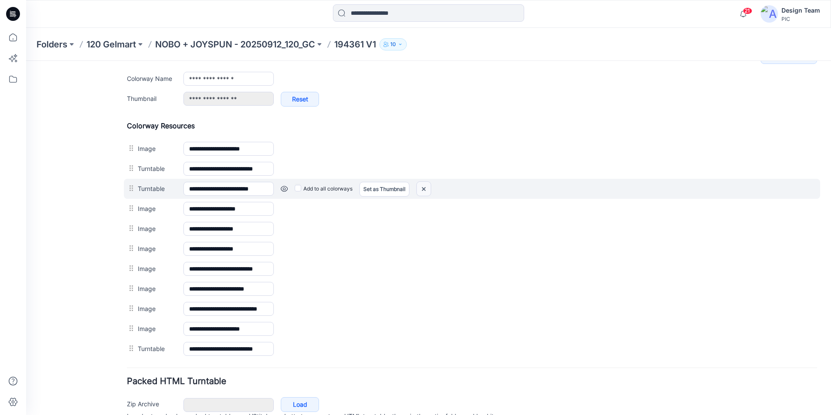
drag, startPoint x: 426, startPoint y: 189, endPoint x: 490, endPoint y: 110, distance: 101.9
click at [426, 189] on img at bounding box center [424, 189] width 14 height 14
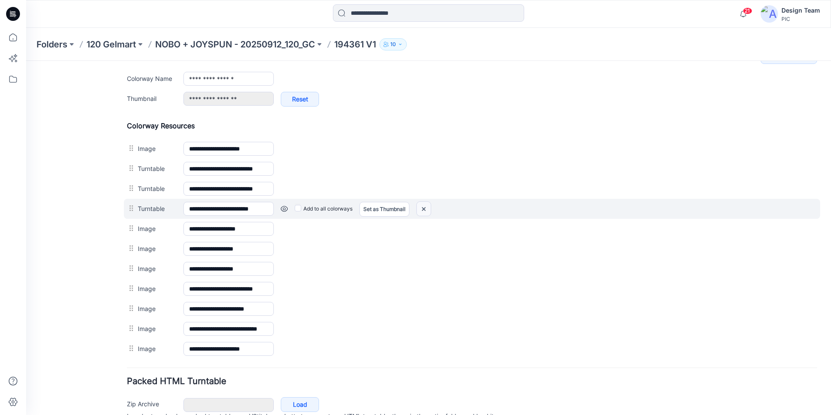
drag, startPoint x: 425, startPoint y: 210, endPoint x: 481, endPoint y: 107, distance: 116.7
click at [425, 210] on img at bounding box center [424, 209] width 14 height 14
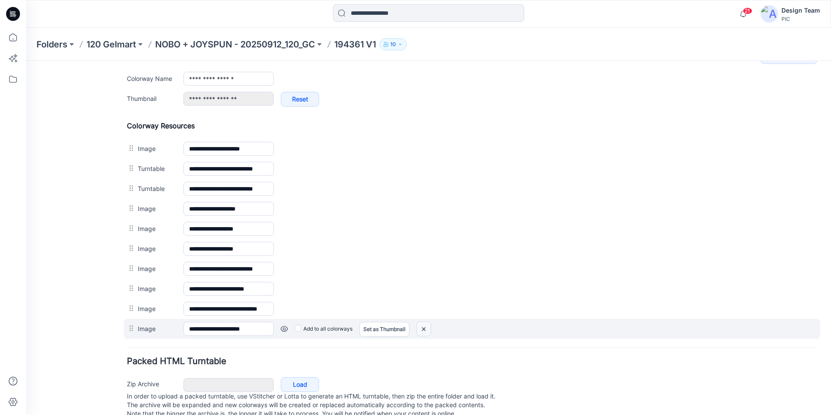
click at [427, 330] on img at bounding box center [424, 329] width 14 height 14
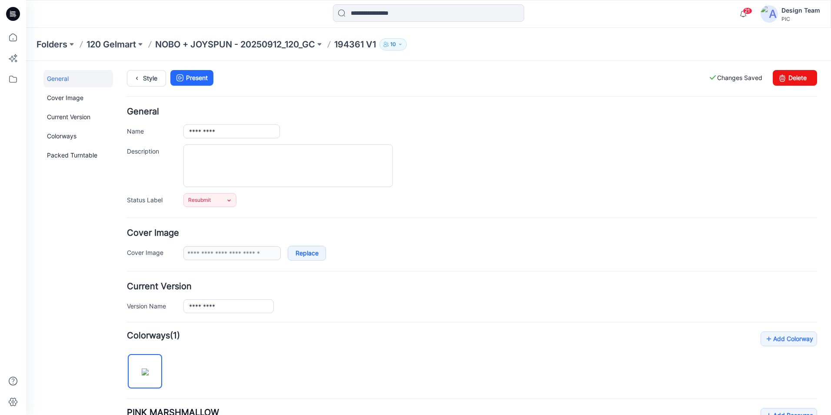
scroll to position [0, 0]
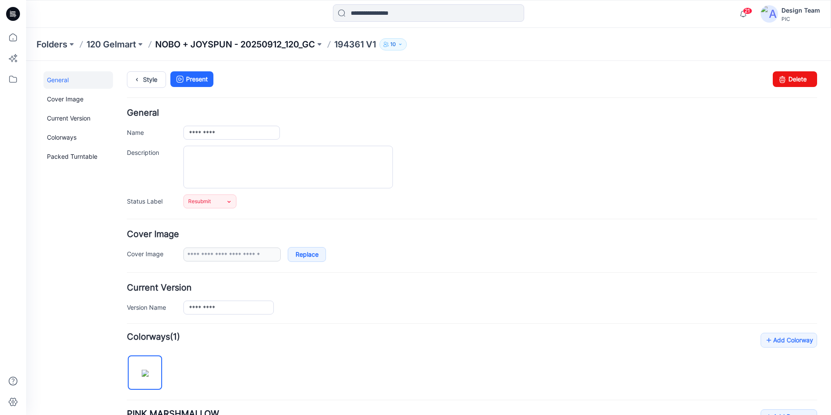
click at [281, 46] on p "NOBO + JOYSPUN - 20250912_120_GC" at bounding box center [235, 44] width 160 height 12
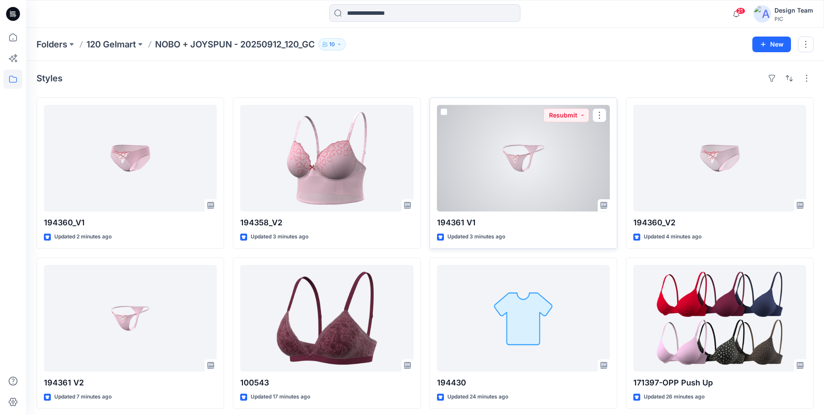
click at [539, 205] on div at bounding box center [523, 158] width 173 height 106
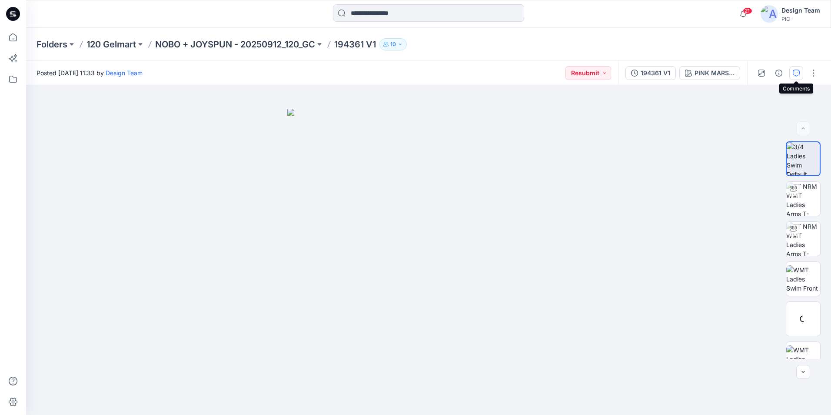
click at [795, 74] on icon "button" at bounding box center [796, 73] width 7 height 7
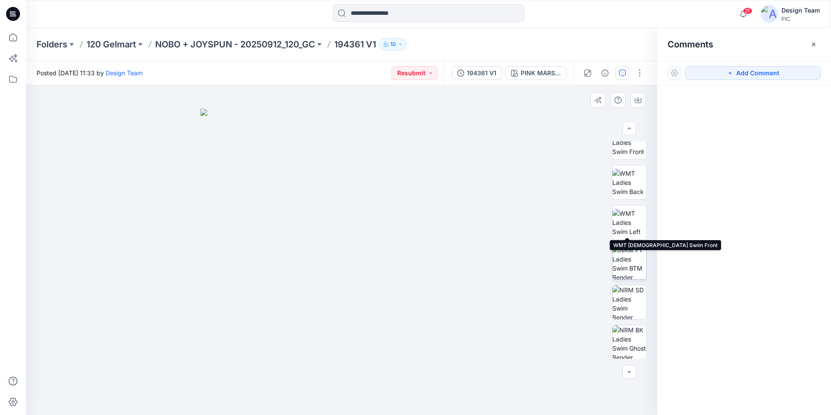
scroll to position [137, 0]
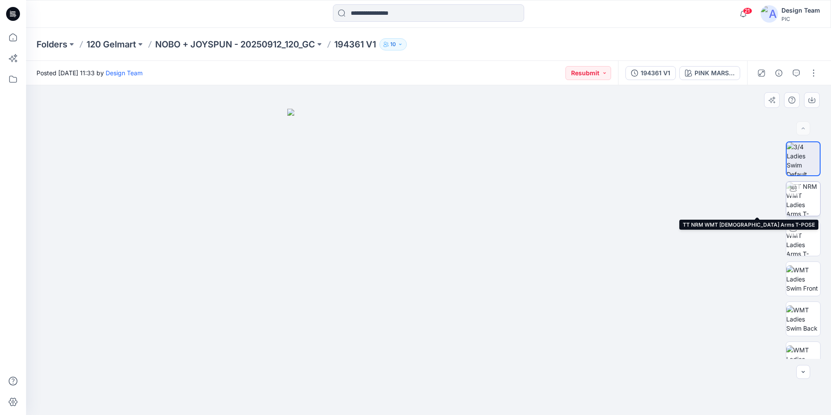
click at [800, 204] on img at bounding box center [803, 199] width 34 height 34
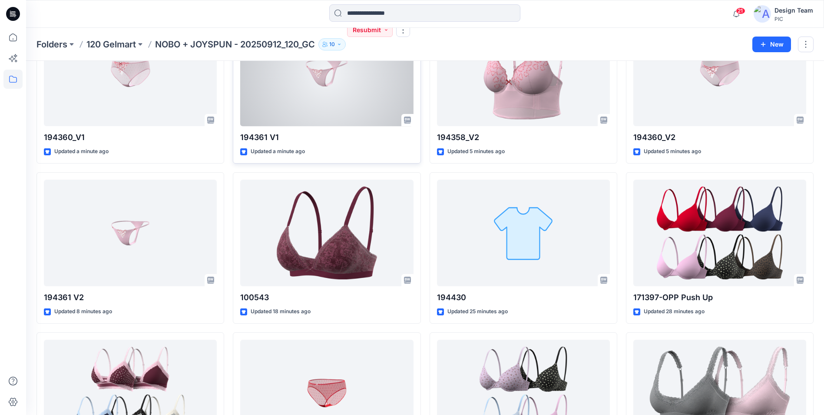
scroll to position [87, 0]
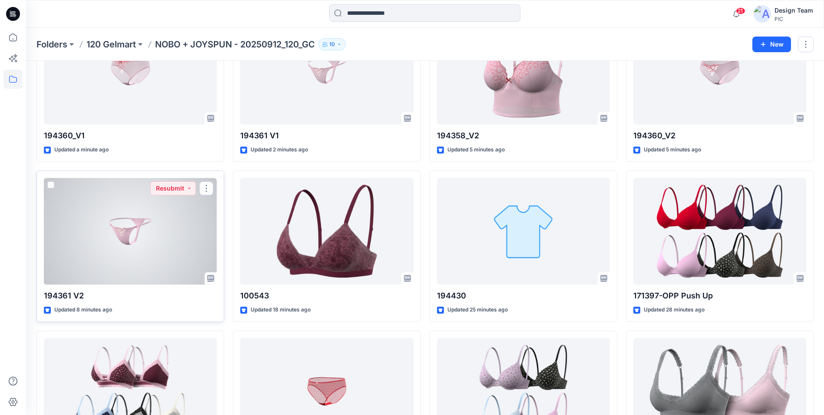
click at [159, 239] on div at bounding box center [130, 231] width 173 height 106
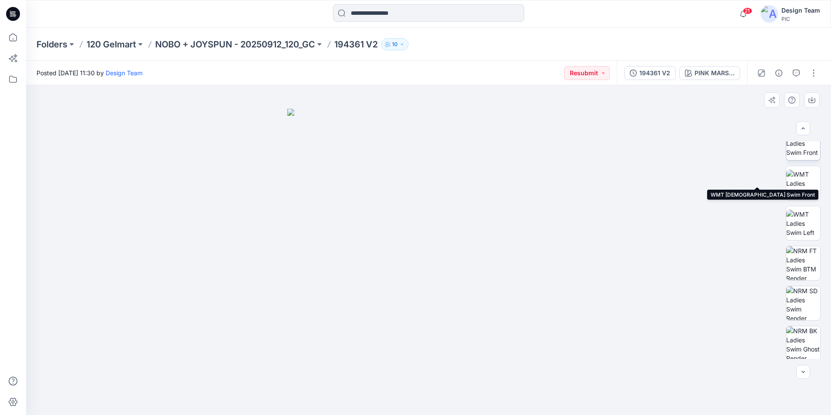
scroll to position [137, 0]
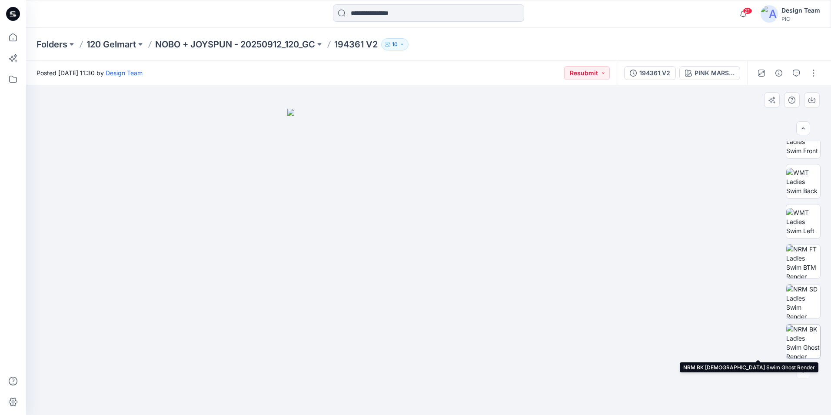
click at [805, 345] on img at bounding box center [803, 341] width 34 height 34
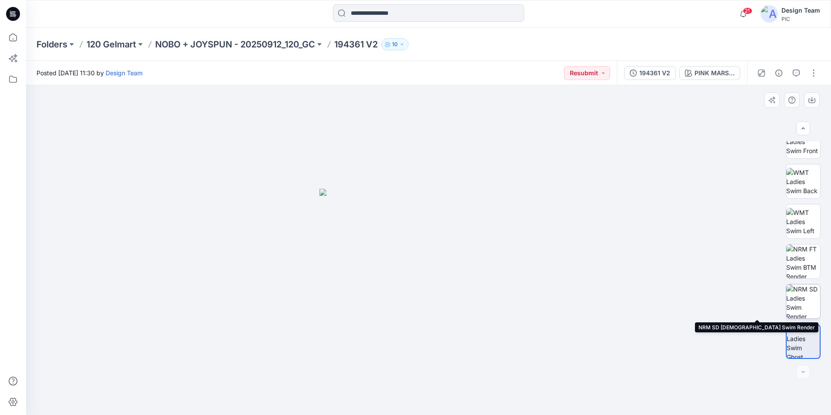
click at [808, 310] on img at bounding box center [803, 301] width 34 height 34
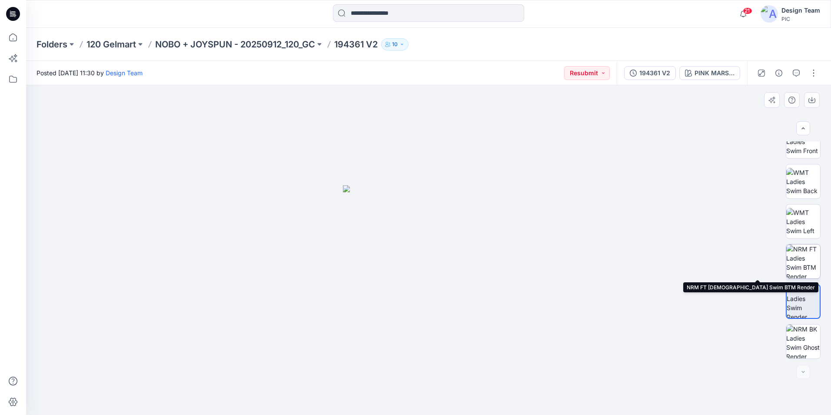
click at [800, 261] on img at bounding box center [803, 261] width 34 height 34
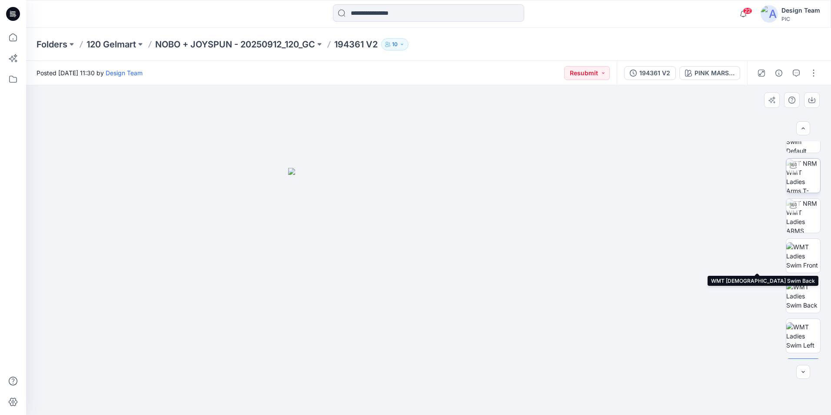
scroll to position [0, 0]
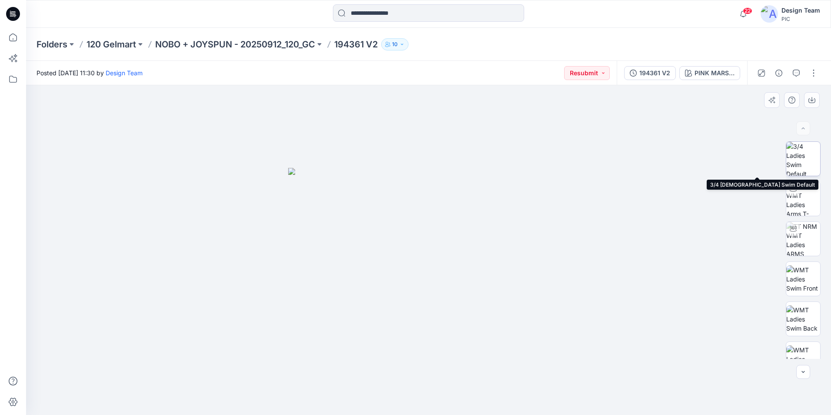
click at [813, 169] on img at bounding box center [803, 159] width 34 height 34
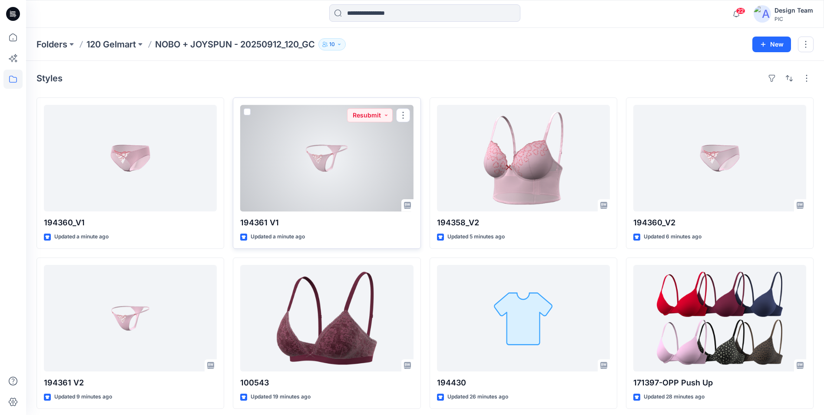
click at [328, 196] on div at bounding box center [326, 158] width 173 height 106
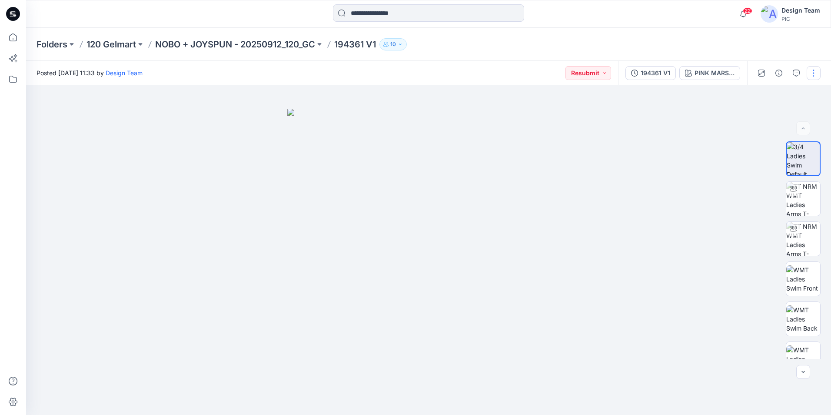
click at [815, 73] on button "button" at bounding box center [813, 73] width 14 height 14
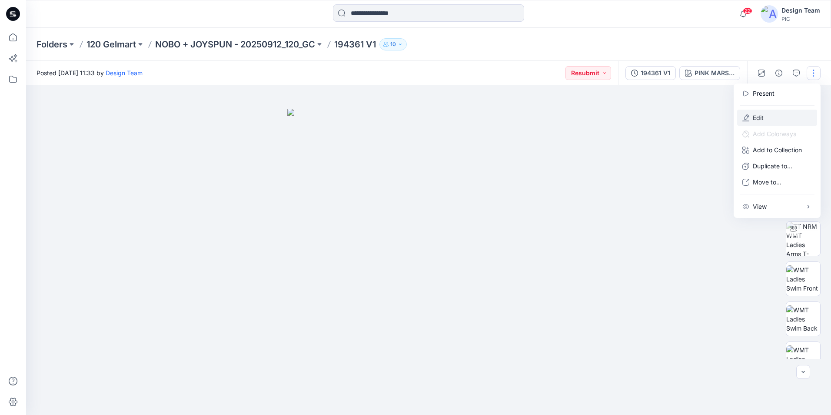
click at [783, 110] on button "Edit" at bounding box center [777, 117] width 80 height 16
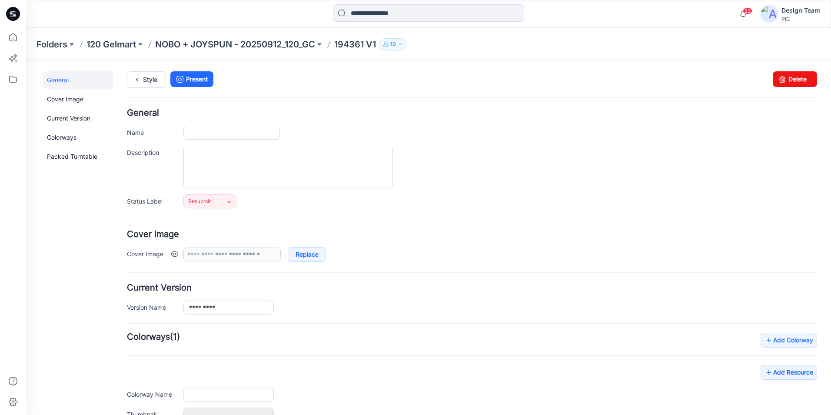
type input "*********"
type input "**********"
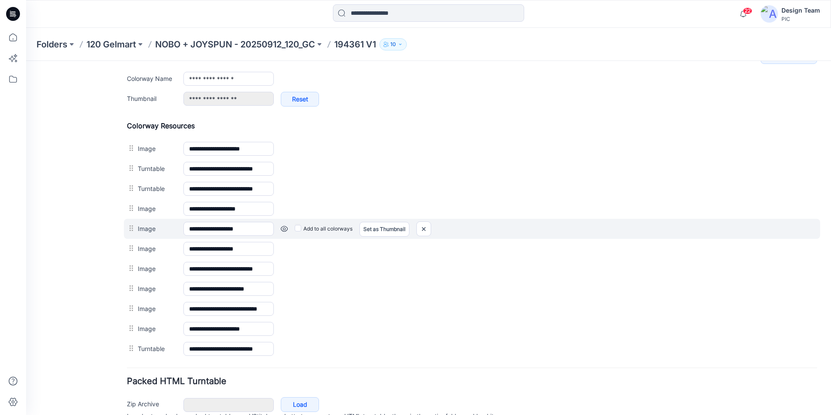
scroll to position [391, 0]
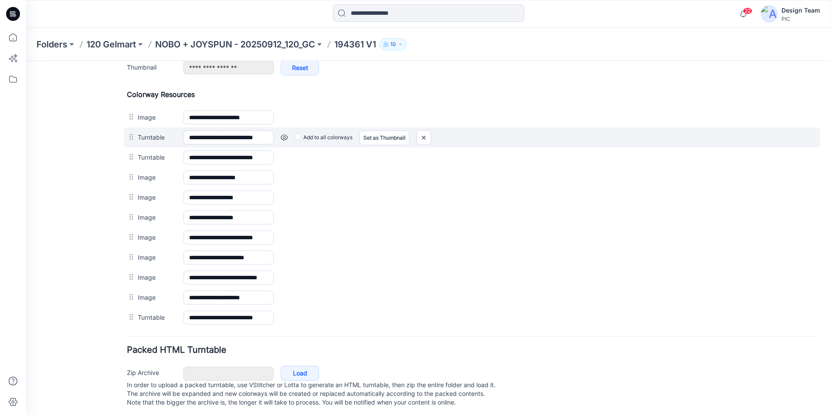
click at [283, 136] on link at bounding box center [284, 137] width 7 height 7
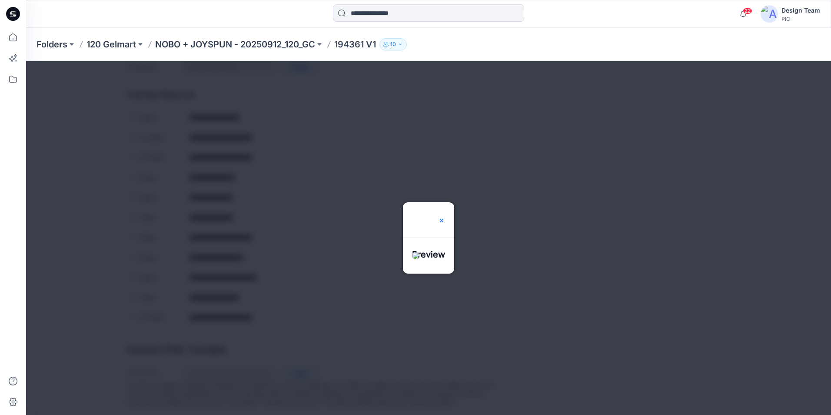
click at [445, 217] on img at bounding box center [441, 220] width 7 height 7
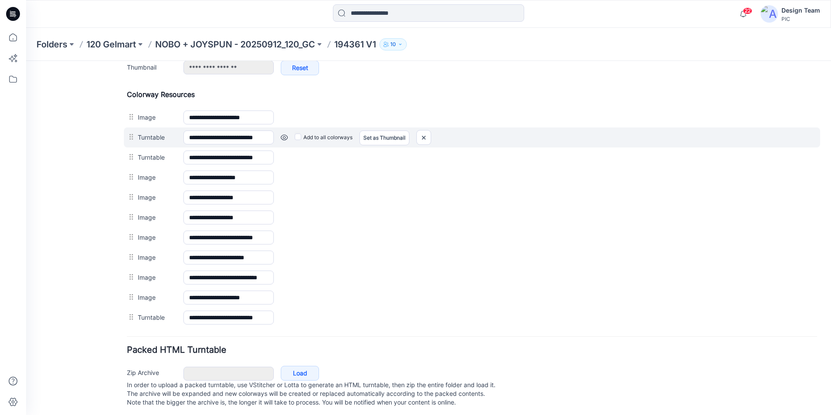
click at [282, 139] on link at bounding box center [284, 137] width 7 height 7
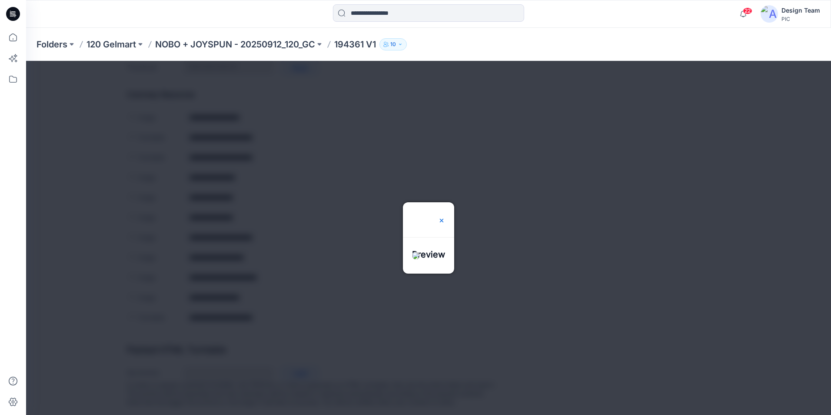
click at [445, 217] on img at bounding box center [441, 220] width 7 height 7
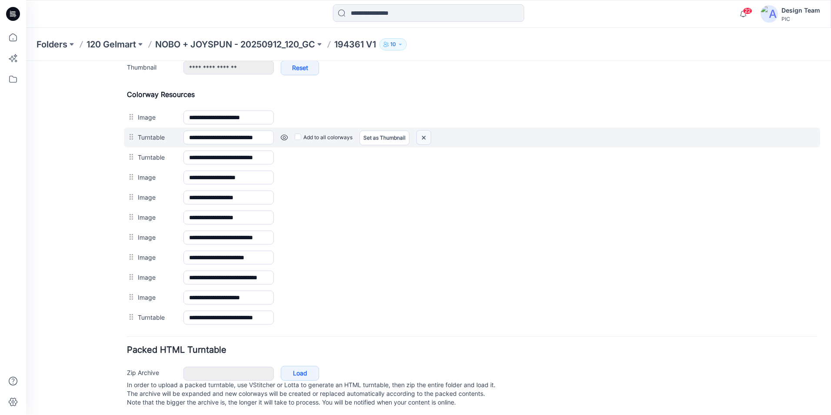
click at [425, 139] on img at bounding box center [424, 137] width 14 height 14
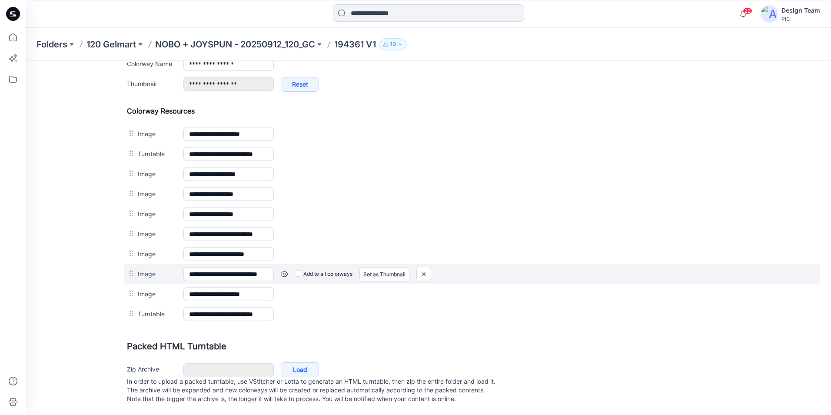
scroll to position [383, 0]
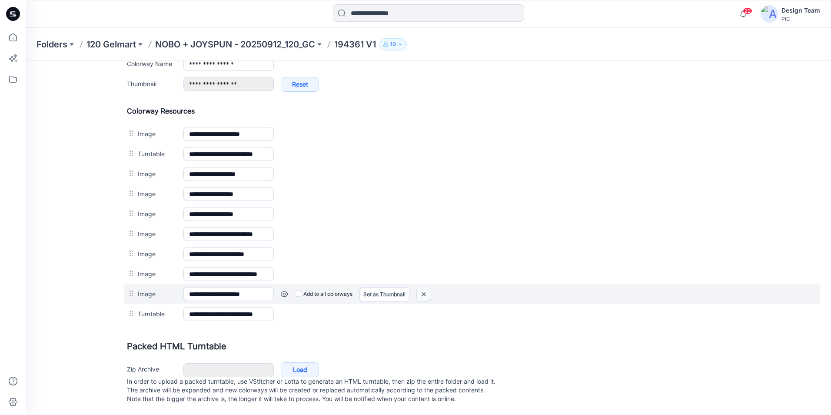
click at [423, 287] on img at bounding box center [424, 294] width 14 height 14
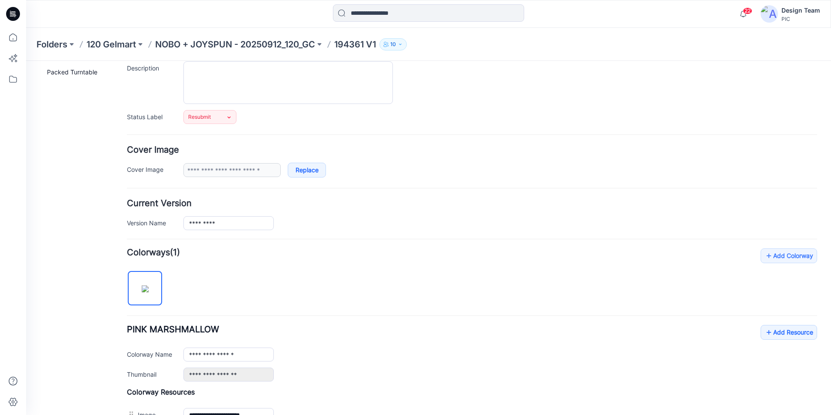
scroll to position [0, 0]
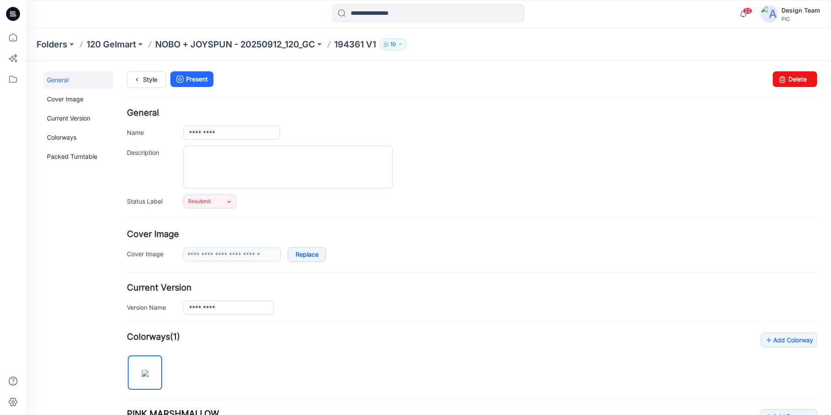
click at [359, 43] on p "194361 V1" at bounding box center [355, 44] width 42 height 12
click at [310, 46] on p "NOBO + JOYSPUN - 20250912_120_GC" at bounding box center [235, 44] width 160 height 12
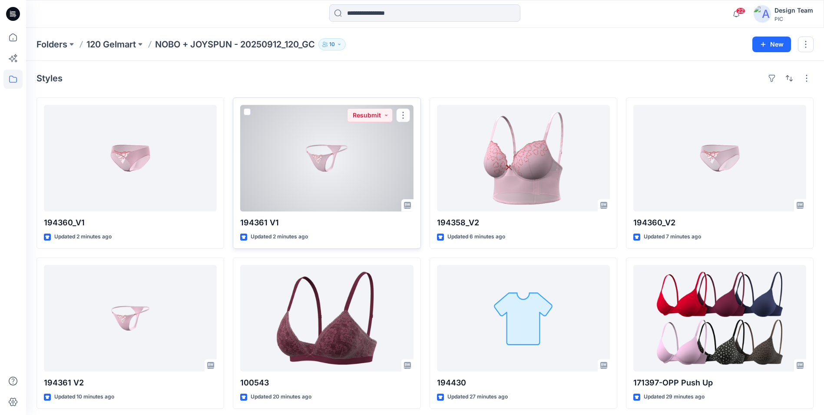
click at [312, 201] on div at bounding box center [326, 158] width 173 height 106
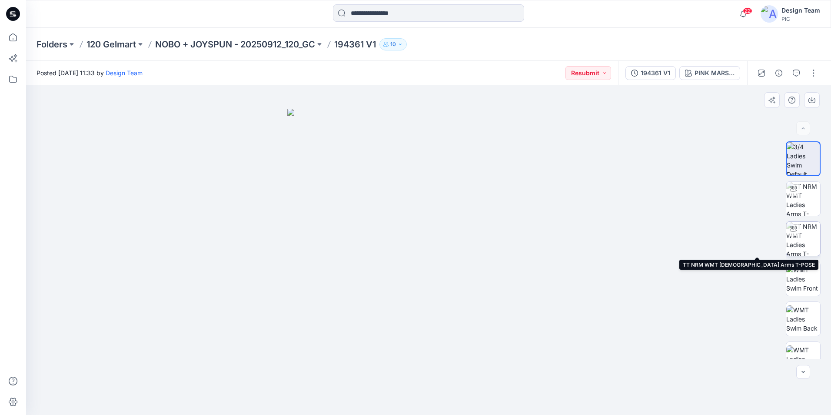
click at [800, 236] on img at bounding box center [803, 239] width 34 height 34
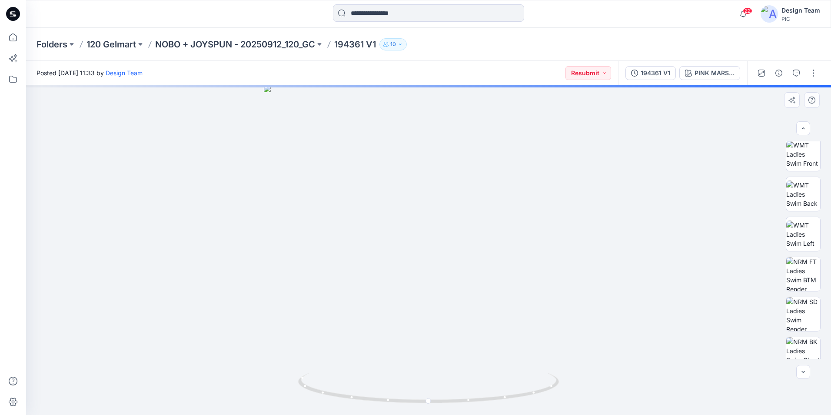
scroll to position [137, 0]
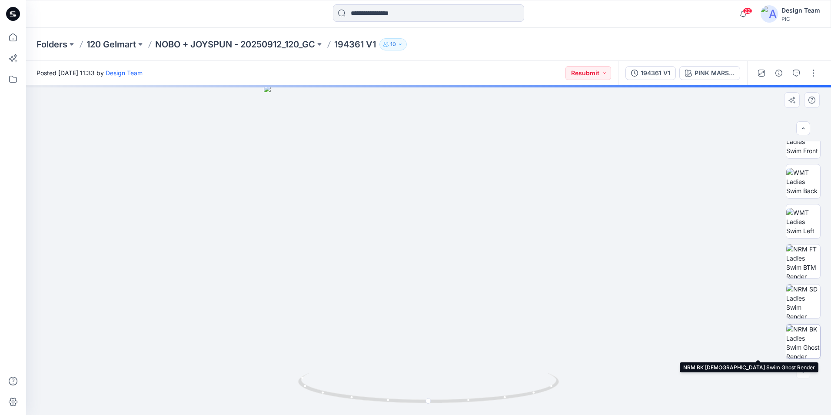
click at [801, 334] on img at bounding box center [803, 341] width 34 height 34
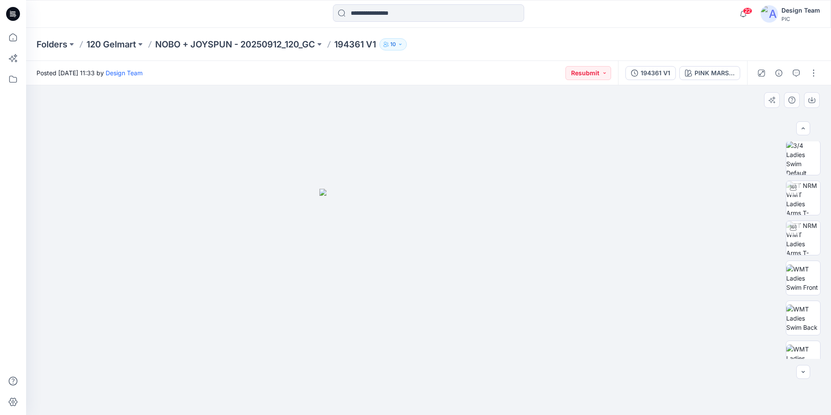
scroll to position [0, 0]
click at [197, 46] on p "NOBO + JOYSPUN - 20250912_120_GC" at bounding box center [235, 44] width 160 height 12
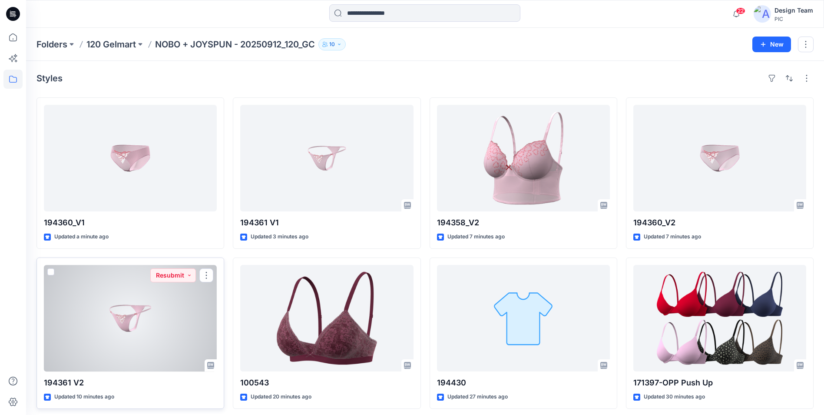
click at [150, 315] on div at bounding box center [130, 318] width 173 height 106
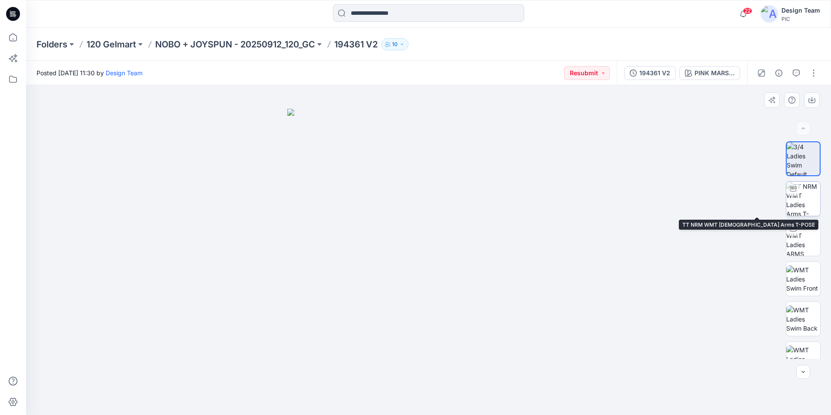
click at [805, 208] on img at bounding box center [803, 199] width 34 height 34
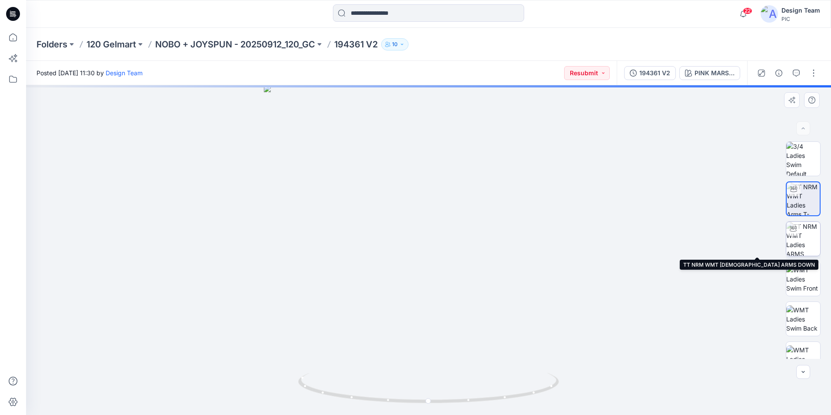
click at [804, 241] on img at bounding box center [803, 239] width 34 height 34
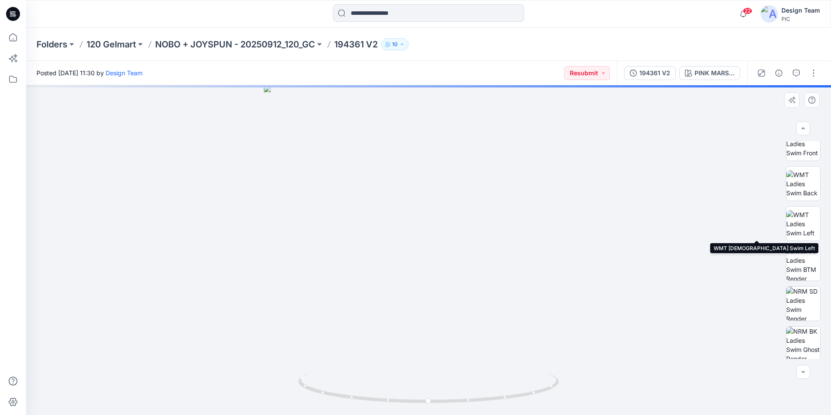
scroll to position [137, 0]
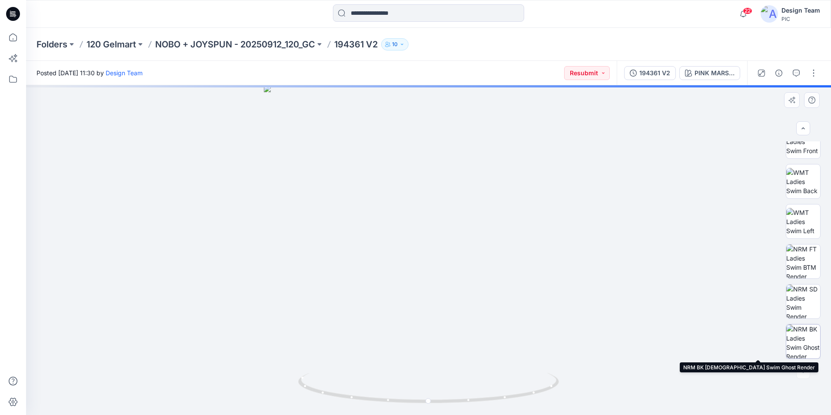
click at [796, 342] on img at bounding box center [803, 341] width 34 height 34
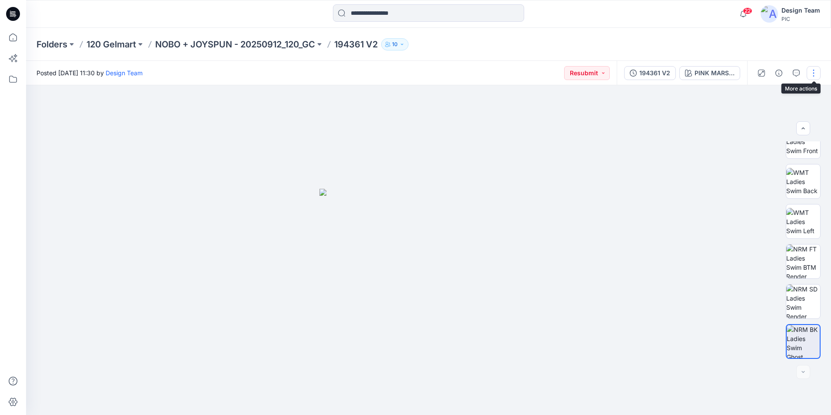
click at [811, 75] on button "button" at bounding box center [813, 73] width 14 height 14
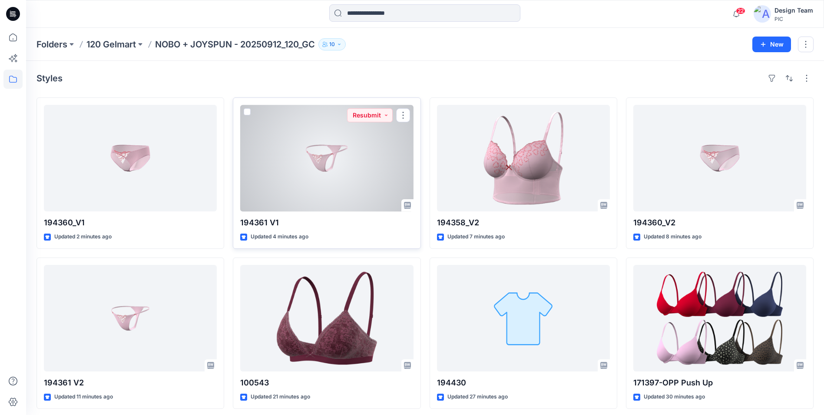
click at [363, 159] on div at bounding box center [326, 158] width 173 height 106
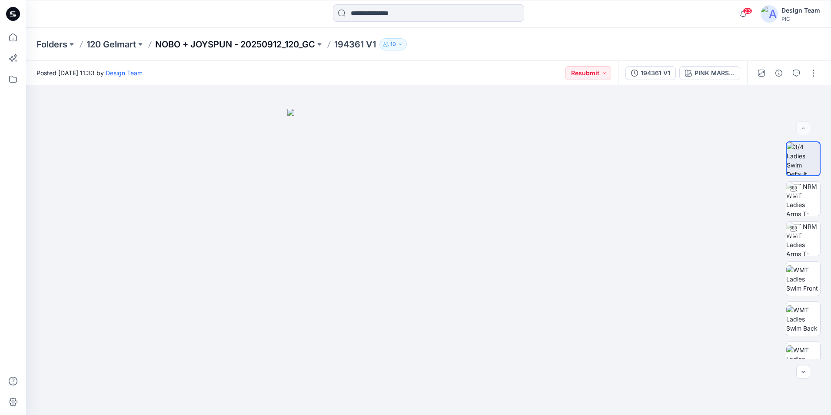
click at [255, 46] on p "NOBO + JOYSPUN - 20250912_120_GC" at bounding box center [235, 44] width 160 height 12
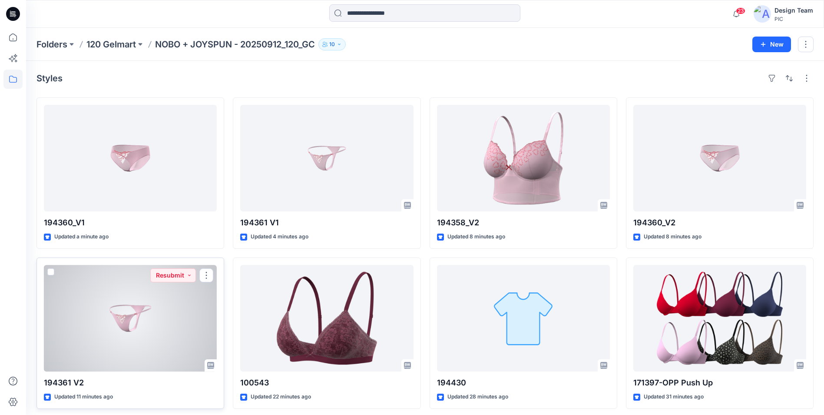
click at [170, 305] on div at bounding box center [130, 318] width 173 height 106
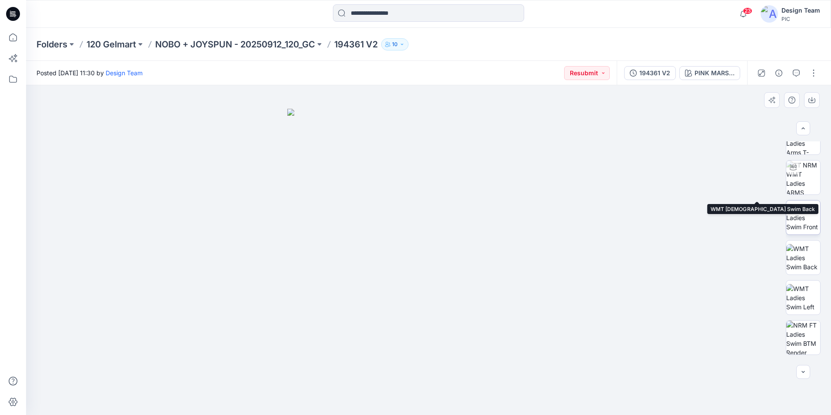
scroll to position [137, 0]
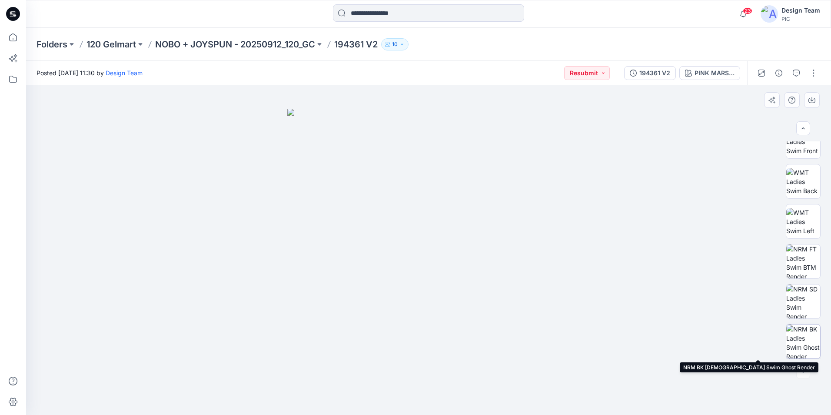
click at [808, 338] on img at bounding box center [803, 341] width 34 height 34
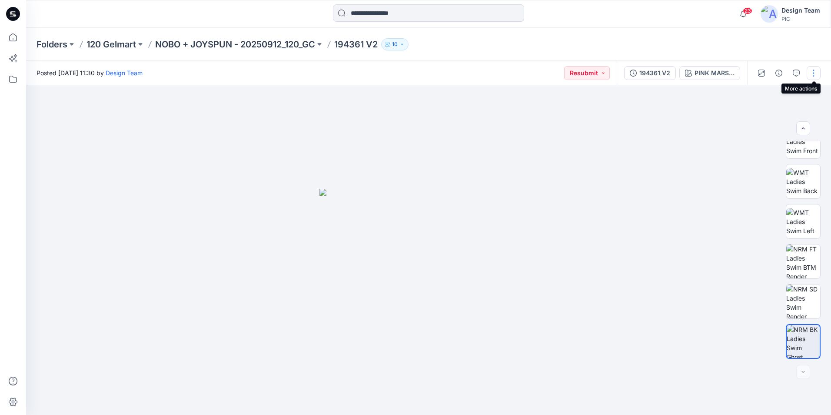
click at [810, 77] on button "button" at bounding box center [813, 73] width 14 height 14
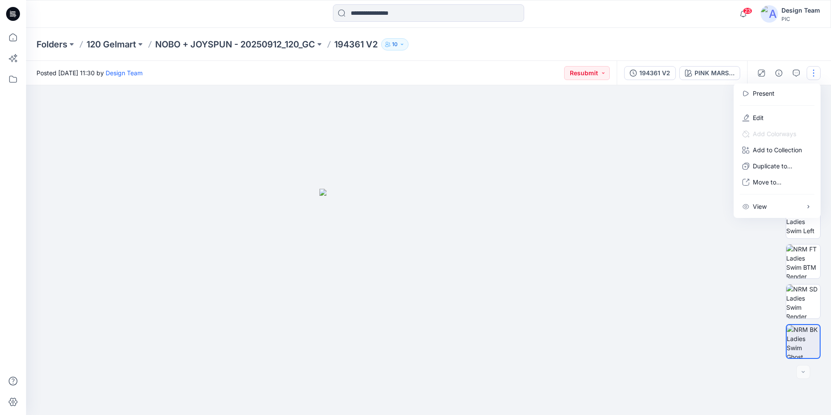
click at [720, 126] on div at bounding box center [428, 249] width 805 height 329
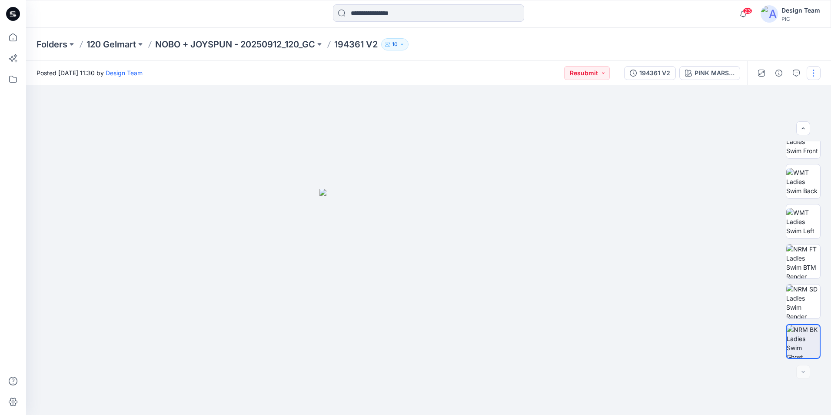
click at [812, 76] on button "button" at bounding box center [813, 73] width 14 height 14
click at [785, 117] on button "Edit" at bounding box center [777, 117] width 80 height 16
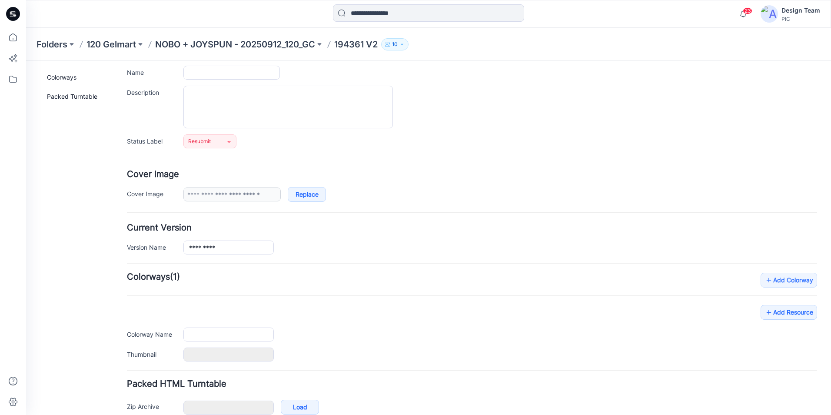
type input "*********"
type input "**********"
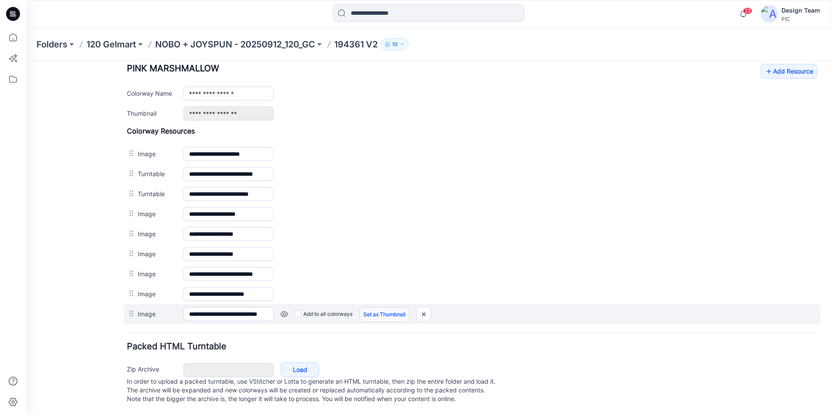
scroll to position [310, 0]
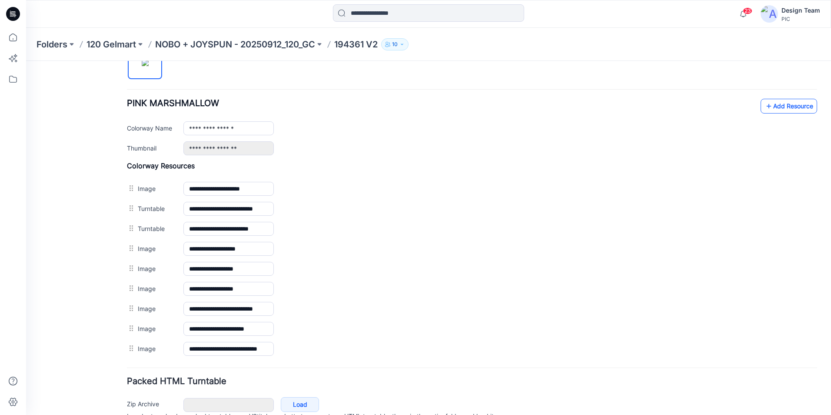
click at [776, 109] on link "Add Resource" at bounding box center [788, 106] width 56 height 15
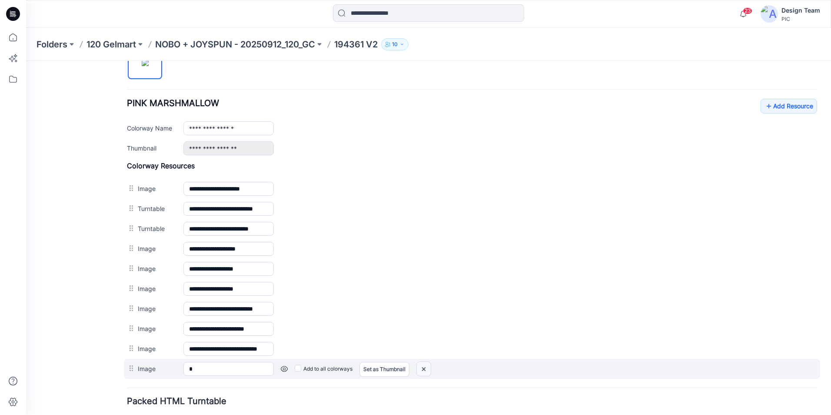
drag, startPoint x: 425, startPoint y: 370, endPoint x: 488, endPoint y: 103, distance: 274.6
click at [425, 370] on img at bounding box center [424, 369] width 14 height 14
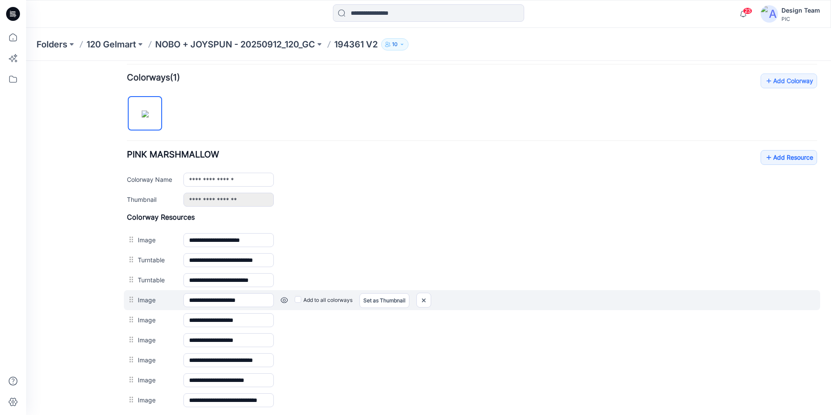
scroll to position [267, 0]
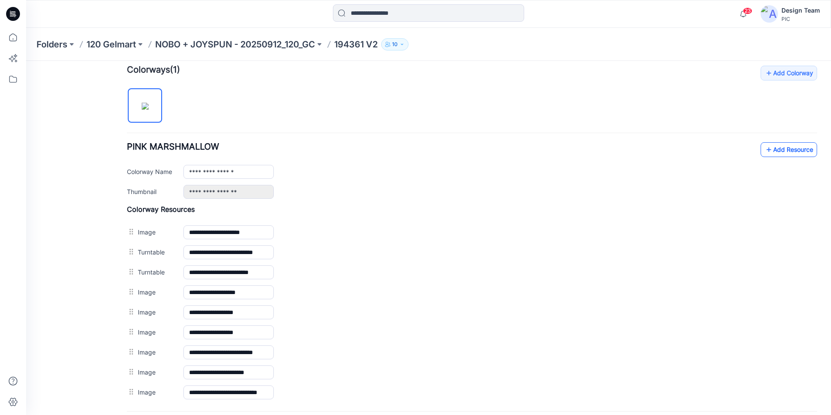
click at [803, 147] on link "Add Resource" at bounding box center [788, 149] width 56 height 15
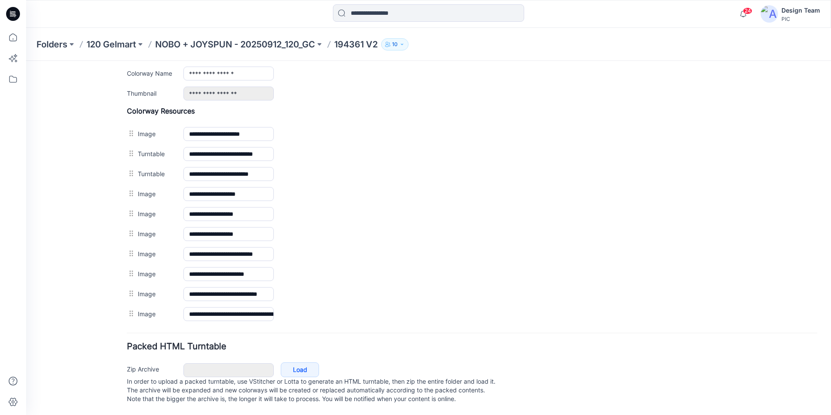
scroll to position [374, 0]
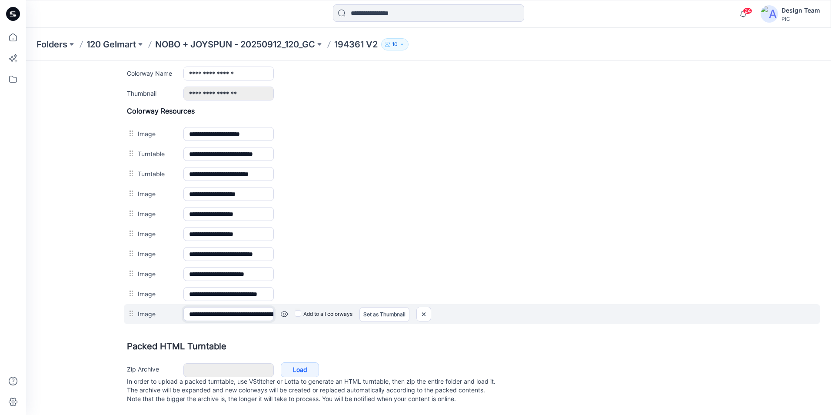
click at [260, 307] on input "**********" at bounding box center [228, 314] width 90 height 14
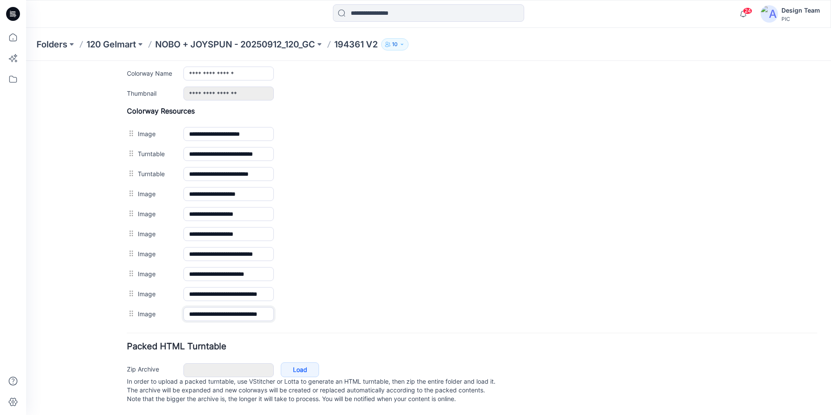
scroll to position [0, 18]
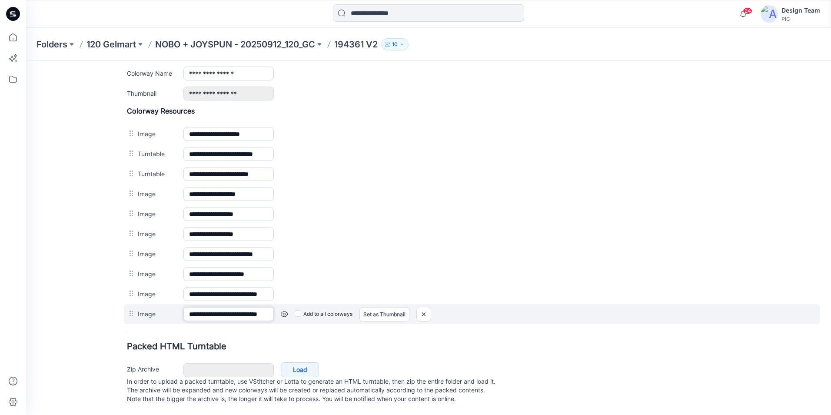
type input "**********"
drag, startPoint x: 320, startPoint y: 314, endPoint x: 306, endPoint y: 311, distance: 13.7
click at [319, 314] on div "**********" at bounding box center [472, 314] width 696 height 20
click at [367, 307] on link "Set as Thumbnail" at bounding box center [384, 314] width 50 height 15
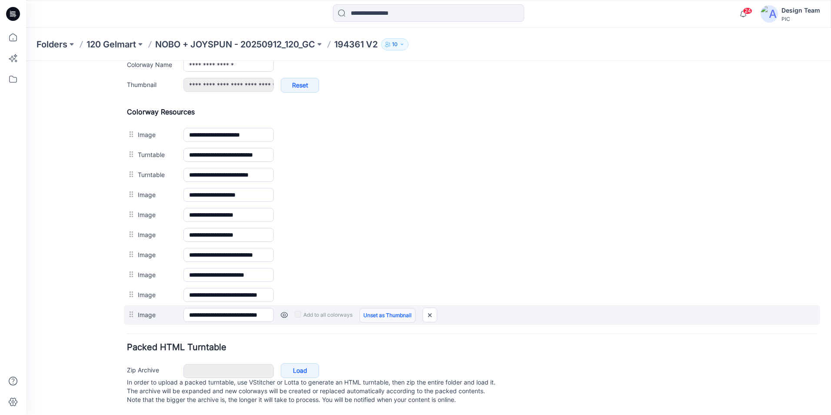
click at [370, 312] on link "Unset as Thumbnail" at bounding box center [387, 315] width 56 height 15
type input "**********"
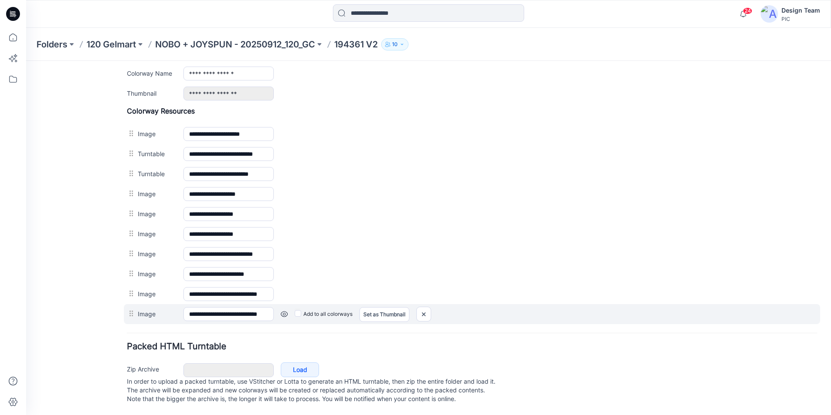
click at [282, 310] on link at bounding box center [284, 313] width 7 height 7
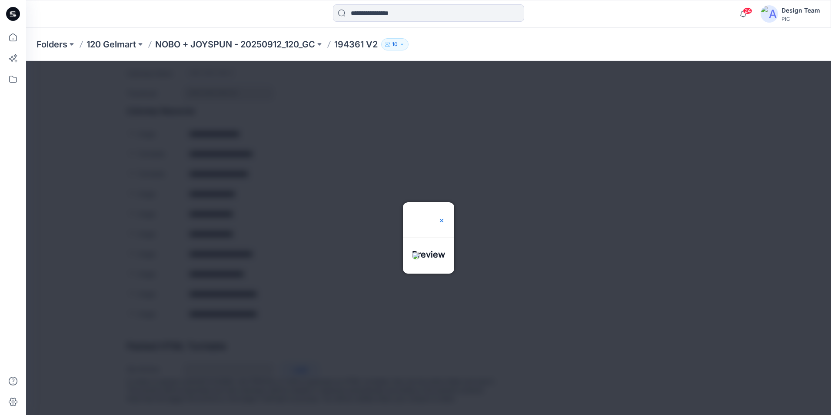
click at [445, 217] on img at bounding box center [441, 220] width 7 height 7
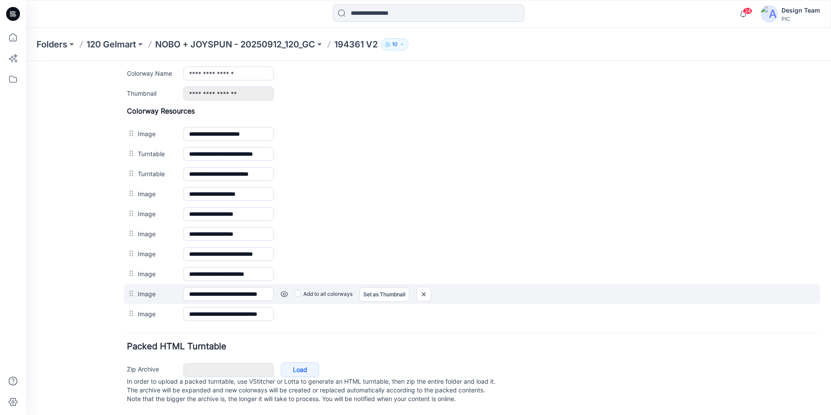
click at [287, 290] on link at bounding box center [284, 293] width 7 height 7
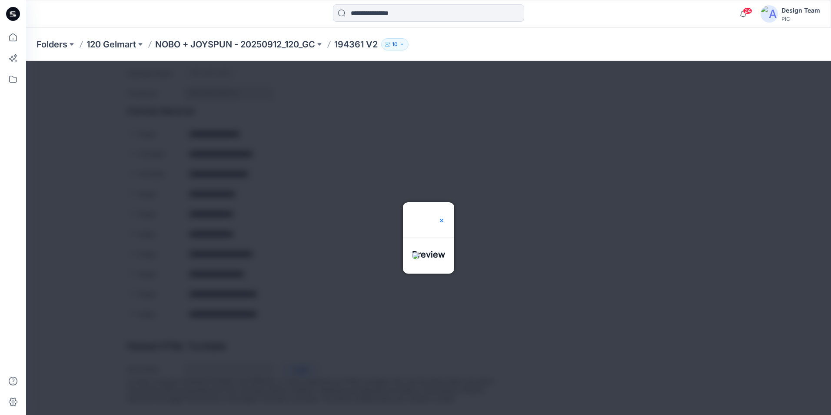
click at [445, 217] on img at bounding box center [441, 220] width 7 height 7
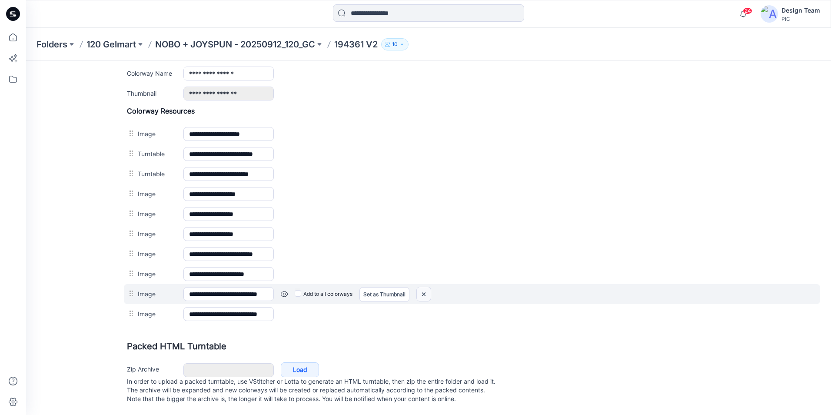
drag, startPoint x: 486, startPoint y: 110, endPoint x: 420, endPoint y: 284, distance: 186.5
click at [420, 287] on img at bounding box center [424, 294] width 14 height 14
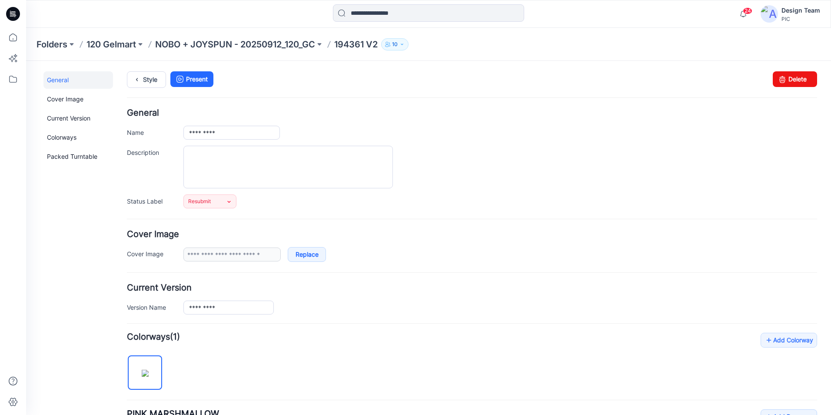
click at [355, 44] on p "194361 V2" at bounding box center [355, 44] width 43 height 12
click at [349, 45] on p "194361 V2" at bounding box center [355, 44] width 43 height 12
click at [278, 46] on p "NOBO + JOYSPUN - 20250912_120_GC" at bounding box center [235, 44] width 160 height 12
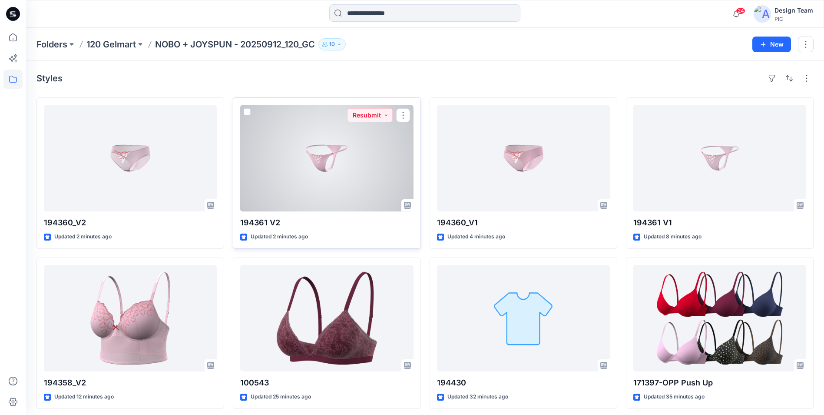
click at [351, 201] on div at bounding box center [326, 158] width 173 height 106
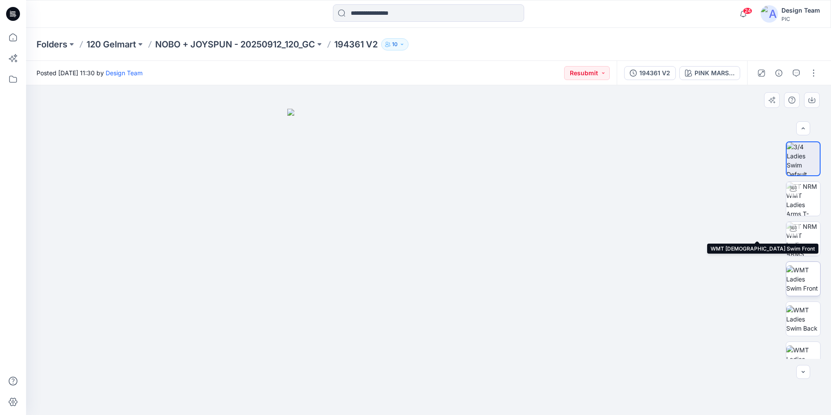
scroll to position [137, 0]
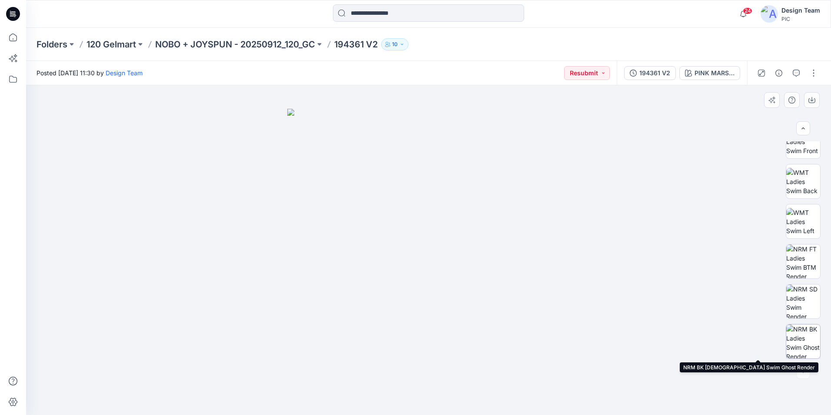
click at [807, 342] on img at bounding box center [803, 341] width 34 height 34
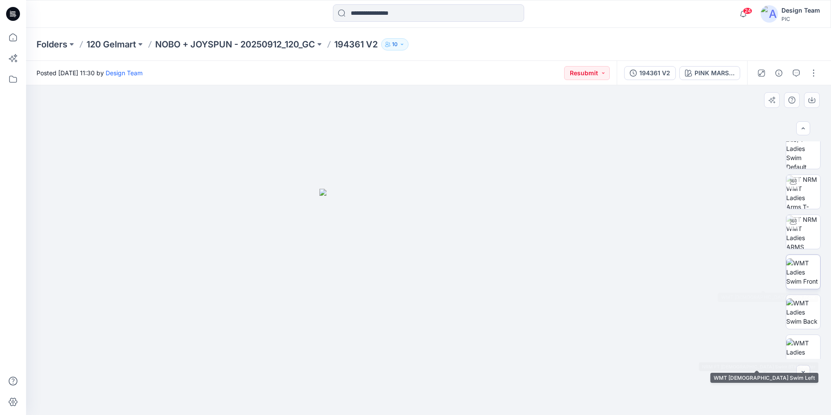
scroll to position [0, 0]
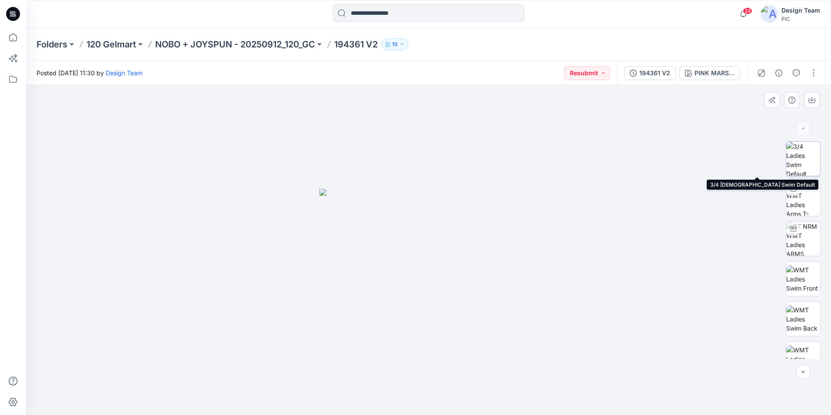
click at [795, 162] on img at bounding box center [803, 159] width 34 height 34
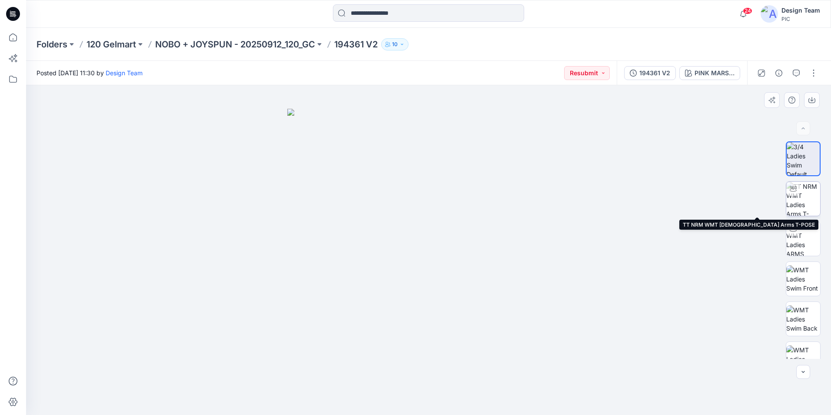
click at [812, 200] on img at bounding box center [803, 199] width 34 height 34
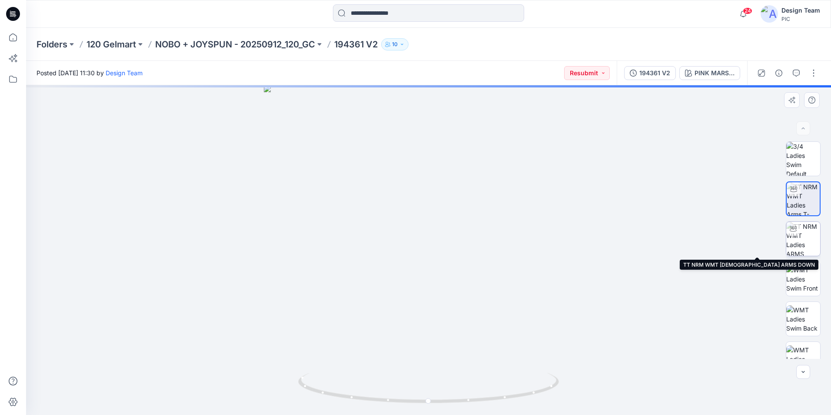
click at [808, 236] on img at bounding box center [803, 239] width 34 height 34
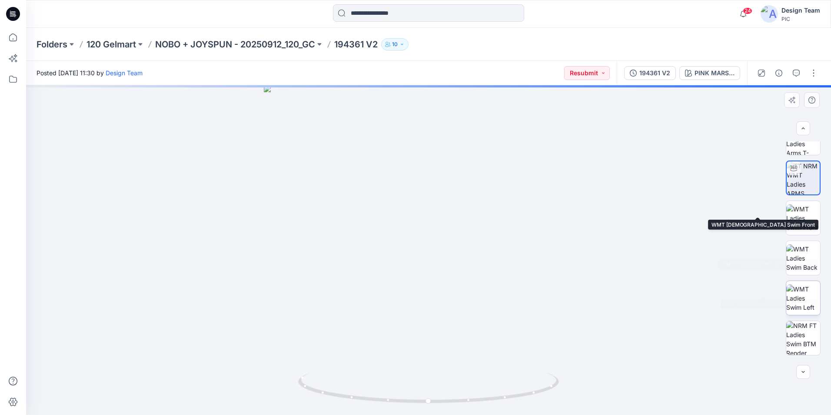
scroll to position [137, 0]
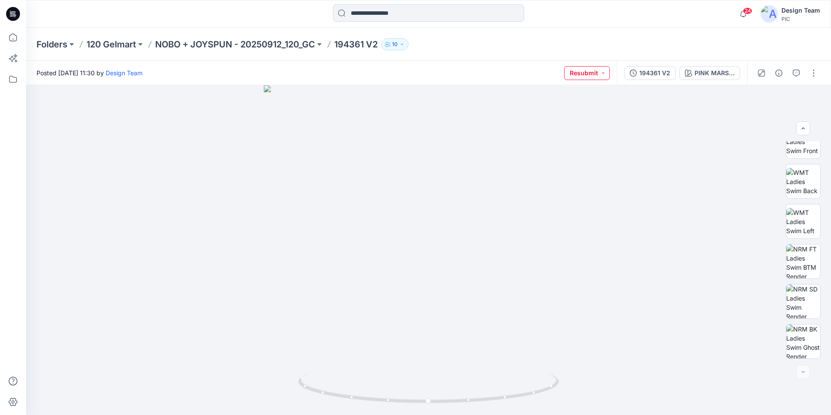
click at [604, 76] on button "Resubmit" at bounding box center [587, 73] width 46 height 14
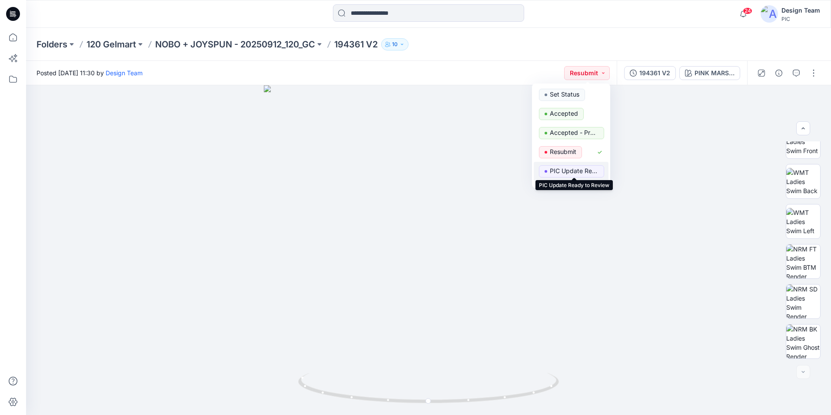
click at [584, 166] on p "PIC Update Ready to Review" at bounding box center [574, 170] width 49 height 11
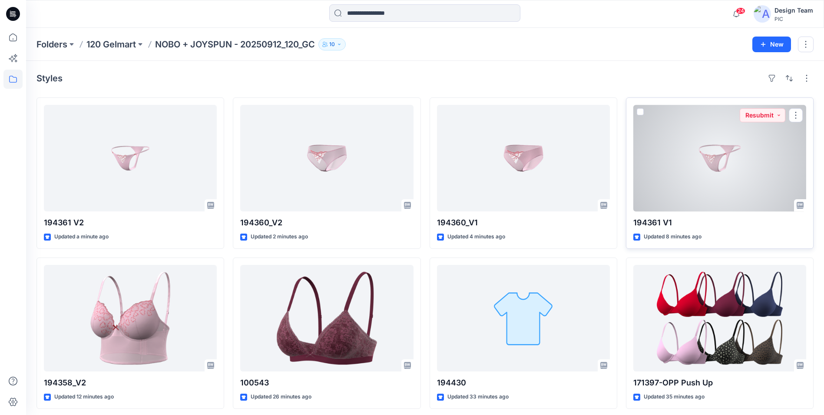
click at [683, 172] on div at bounding box center [720, 158] width 173 height 106
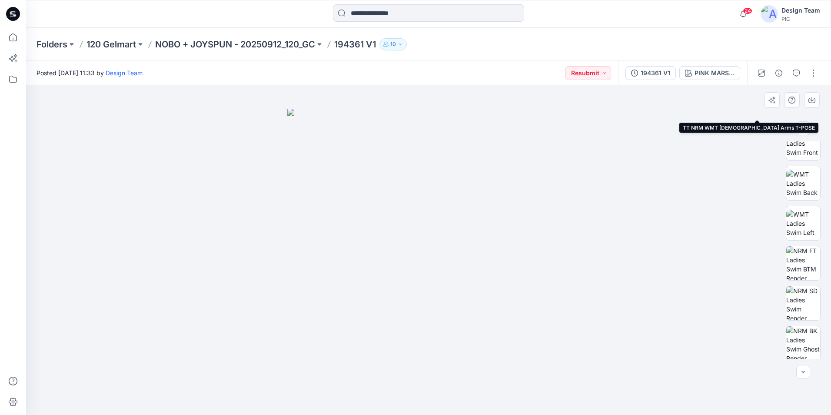
scroll to position [137, 0]
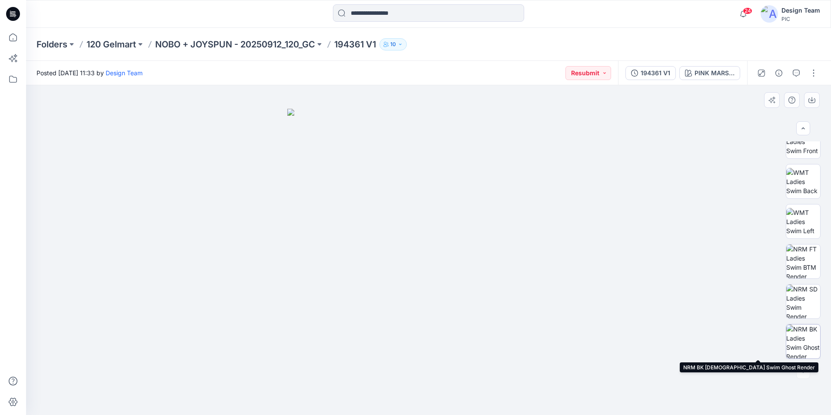
click at [813, 335] on img at bounding box center [803, 341] width 34 height 34
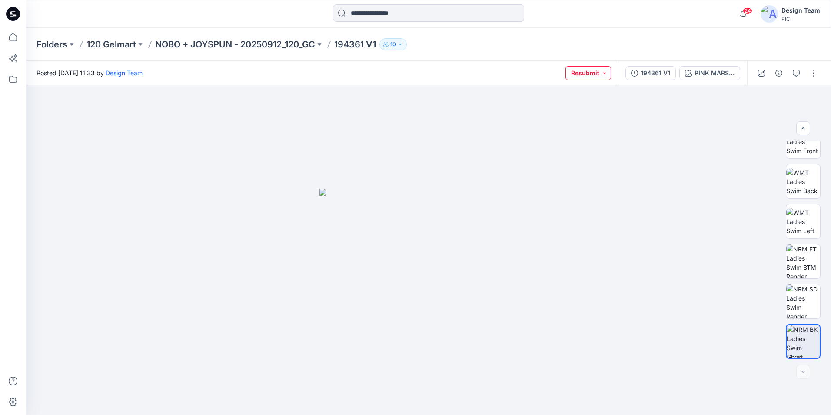
click at [602, 71] on button "Resubmit" at bounding box center [588, 73] width 46 height 14
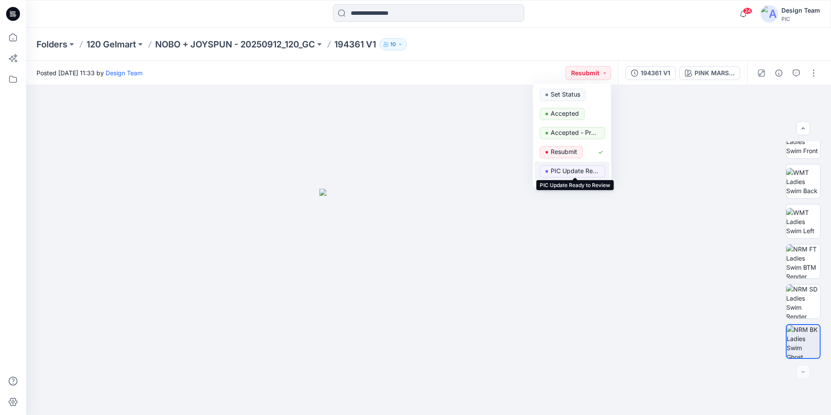
click at [570, 170] on p "PIC Update Ready to Review" at bounding box center [575, 170] width 49 height 11
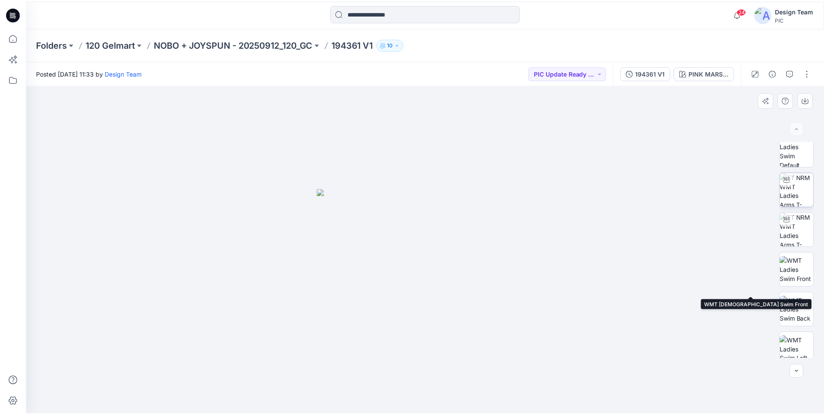
scroll to position [0, 0]
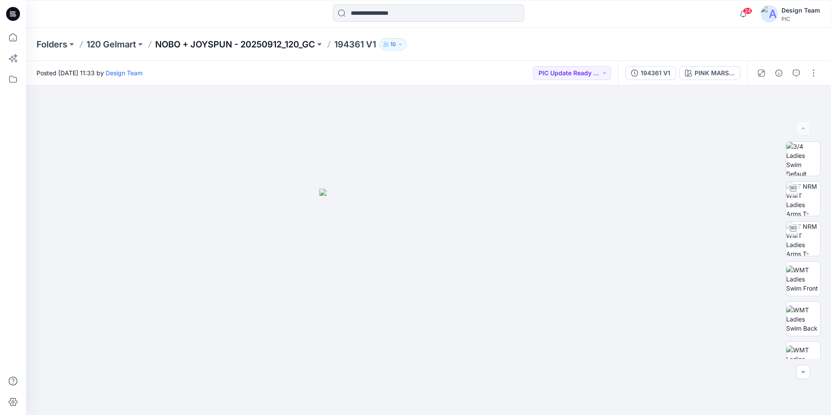
click at [195, 46] on p "NOBO + JOYSPUN - 20250912_120_GC" at bounding box center [235, 44] width 160 height 12
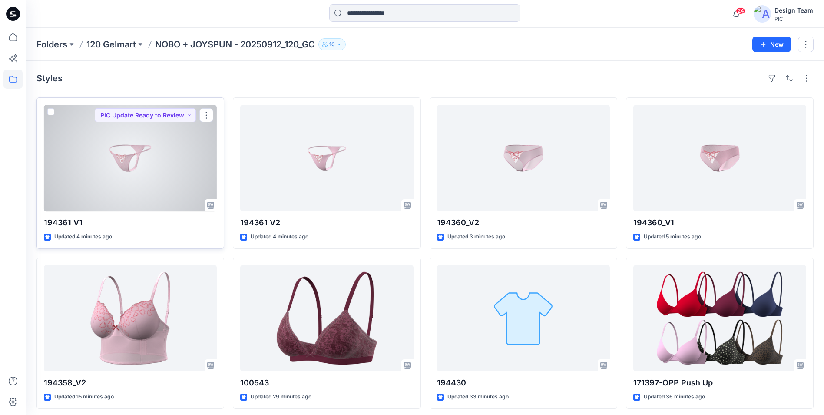
click at [181, 165] on div at bounding box center [130, 158] width 173 height 106
click at [127, 176] on div at bounding box center [130, 158] width 173 height 106
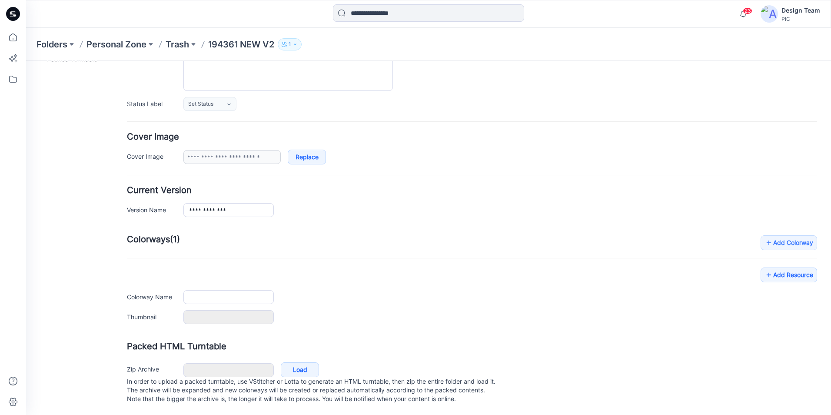
type input "**********"
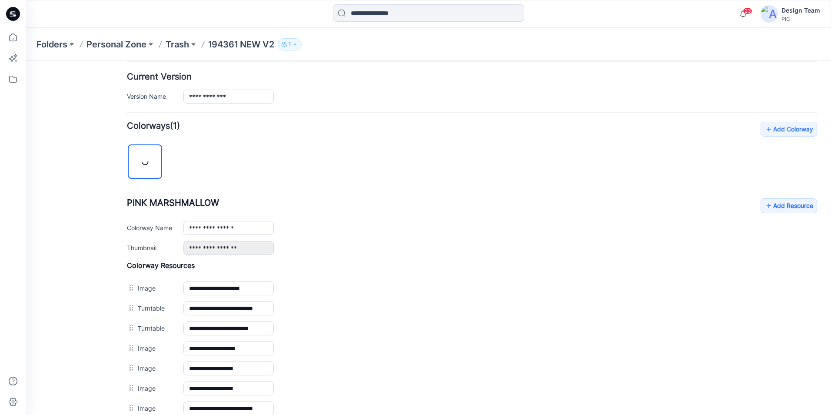
scroll to position [323, 0]
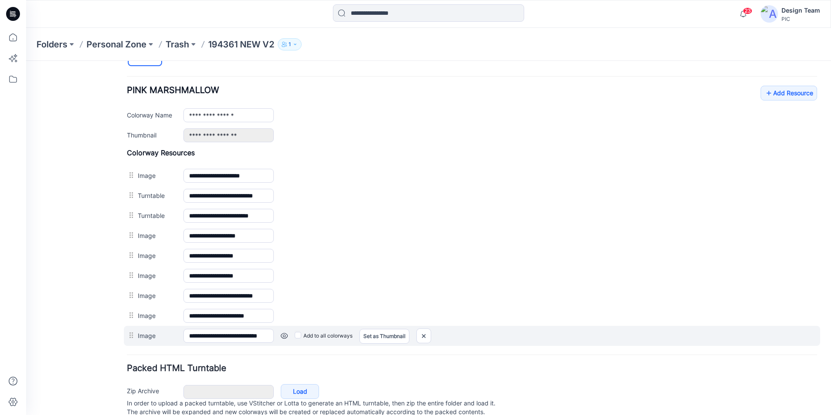
click at [132, 338] on div at bounding box center [132, 334] width 11 height 13
click at [161, 338] on label "Image" at bounding box center [156, 335] width 37 height 10
click at [183, 338] on input "**********" at bounding box center [228, 335] width 90 height 14
click at [286, 343] on div "**********" at bounding box center [472, 335] width 696 height 20
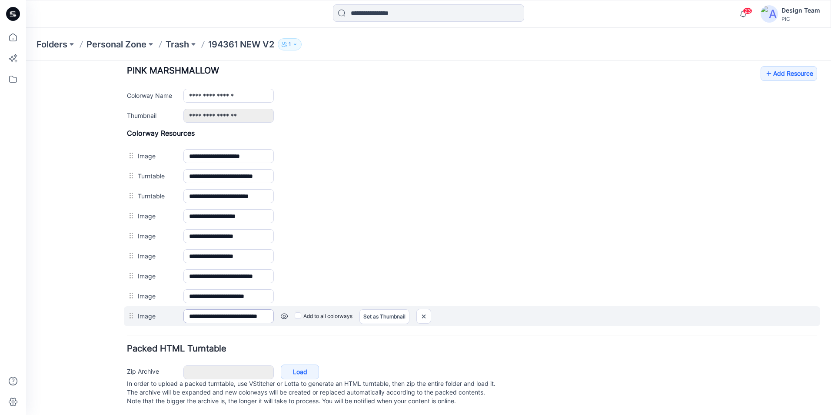
scroll to position [354, 0]
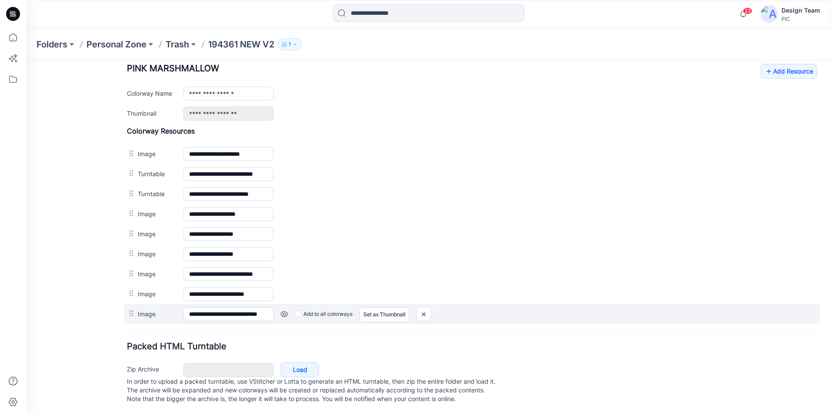
click at [177, 306] on div "**********" at bounding box center [472, 314] width 696 height 20
click at [169, 309] on label "Image" at bounding box center [156, 314] width 37 height 10
click at [183, 307] on input "**********" at bounding box center [228, 314] width 90 height 14
drag, startPoint x: 169, startPoint y: 305, endPoint x: 128, endPoint y: 302, distance: 41.4
click at [128, 307] on div at bounding box center [132, 313] width 11 height 13
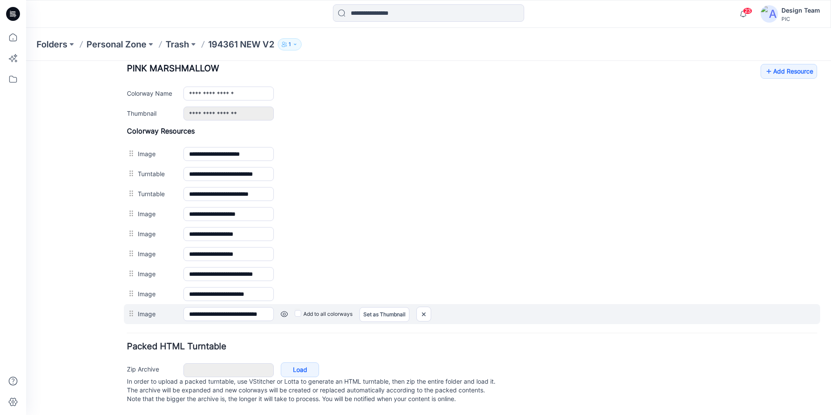
click at [130, 307] on div at bounding box center [132, 313] width 11 height 13
drag, startPoint x: 138, startPoint y: 308, endPoint x: 129, endPoint y: 305, distance: 9.0
click at [129, 305] on div "**********" at bounding box center [472, 314] width 696 height 20
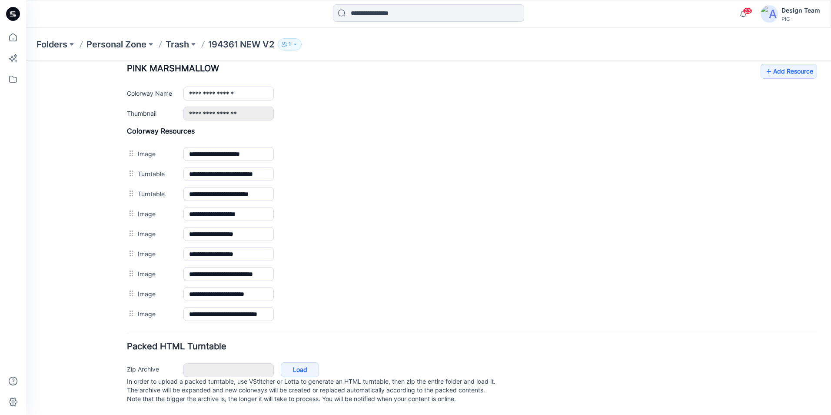
drag, startPoint x: 399, startPoint y: 336, endPoint x: 371, endPoint y: 328, distance: 28.9
click at [398, 342] on h4 "Packed HTML Turntable" at bounding box center [472, 346] width 690 height 8
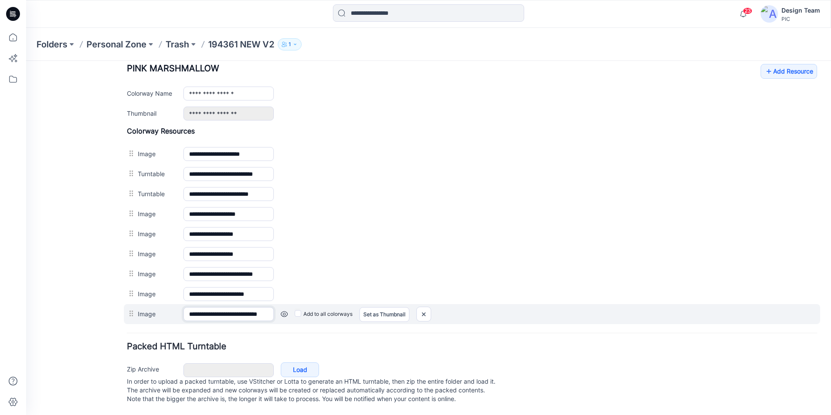
click at [252, 307] on input "**********" at bounding box center [228, 314] width 90 height 14
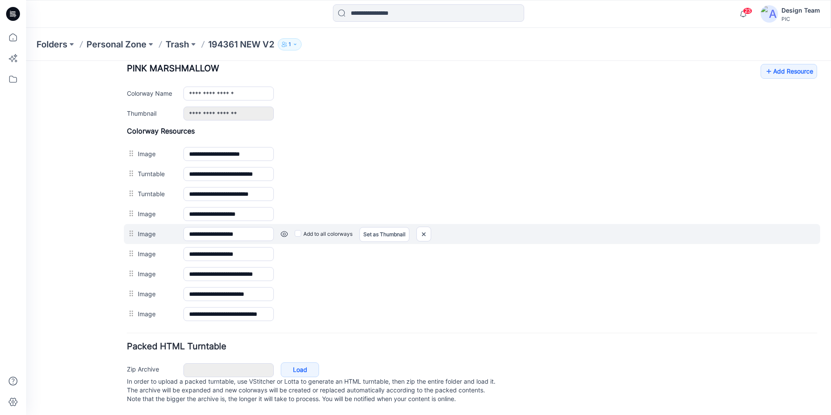
drag, startPoint x: 252, startPoint y: 304, endPoint x: 547, endPoint y: 235, distance: 303.1
click at [550, 244] on div "**********" at bounding box center [472, 254] width 690 height 20
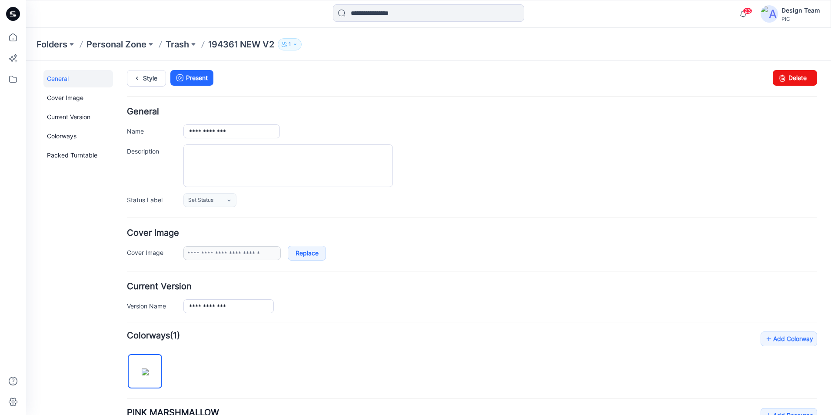
scroll to position [0, 0]
click at [249, 45] on p "194361 NEW V2" at bounding box center [241, 44] width 66 height 12
click at [485, 75] on ul "Style Present" at bounding box center [472, 79] width 690 height 16
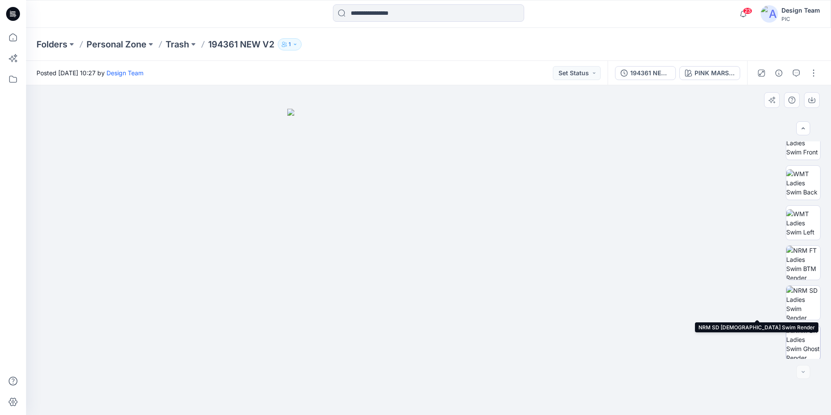
scroll to position [137, 0]
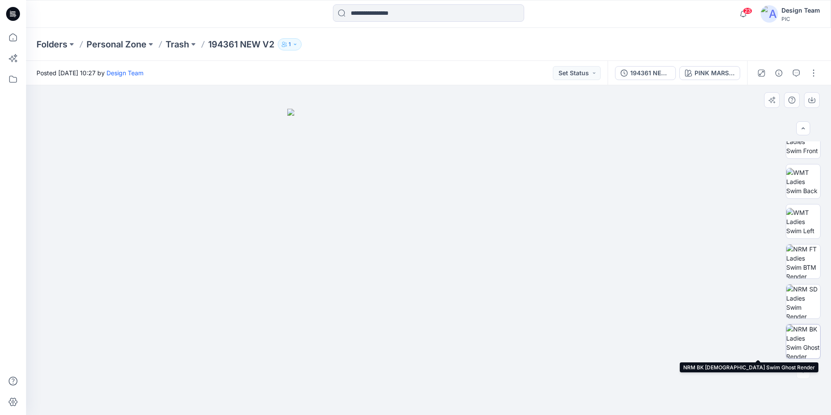
click at [805, 338] on img at bounding box center [803, 341] width 34 height 34
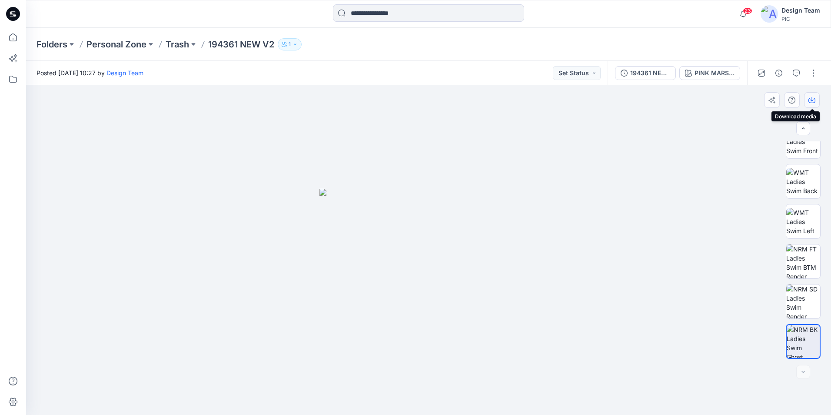
click at [812, 101] on icon "button" at bounding box center [811, 99] width 7 height 7
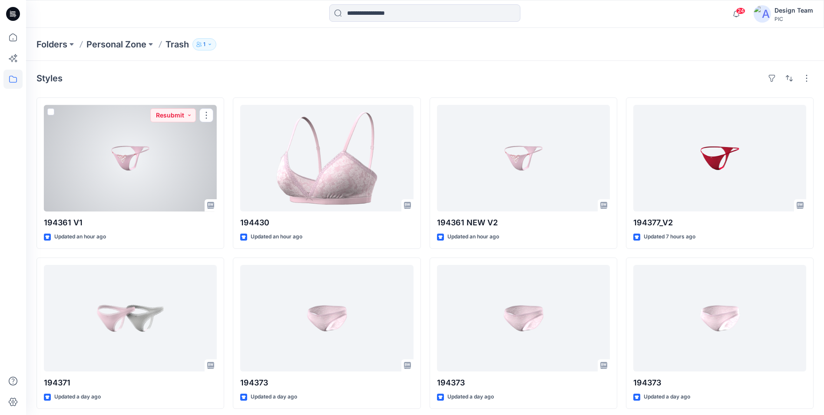
click at [190, 148] on div at bounding box center [130, 158] width 173 height 106
click at [173, 153] on div at bounding box center [130, 158] width 173 height 106
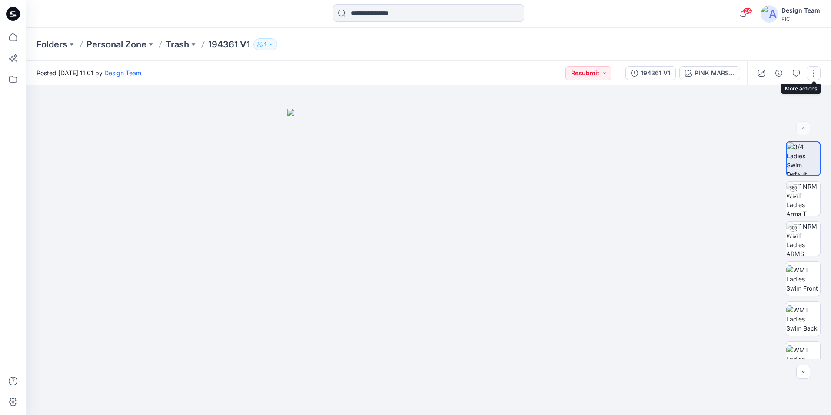
click at [815, 77] on button "button" at bounding box center [813, 73] width 14 height 14
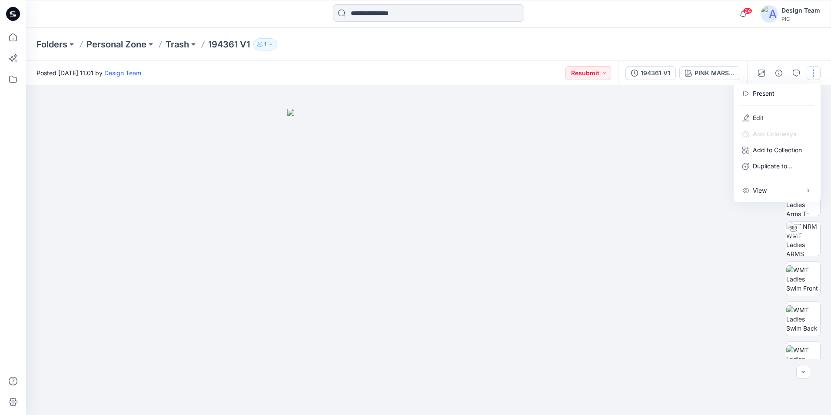
click at [710, 136] on div at bounding box center [428, 249] width 805 height 329
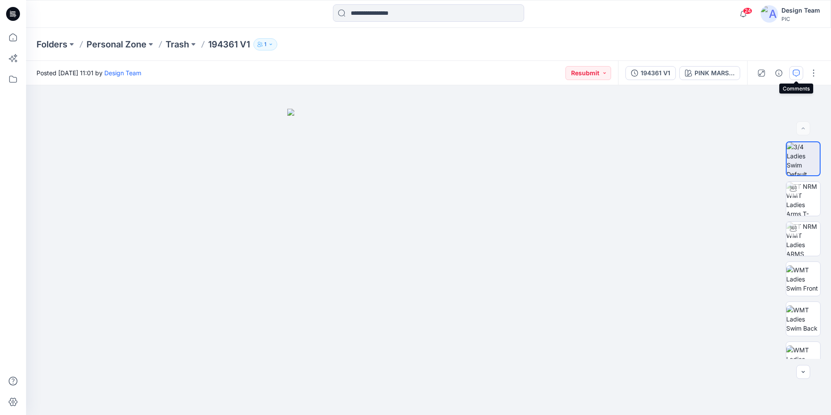
click at [790, 74] on button "button" at bounding box center [796, 73] width 14 height 14
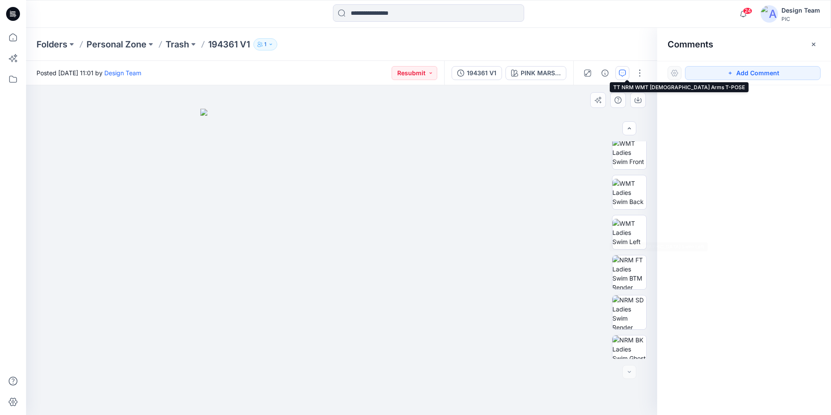
scroll to position [137, 0]
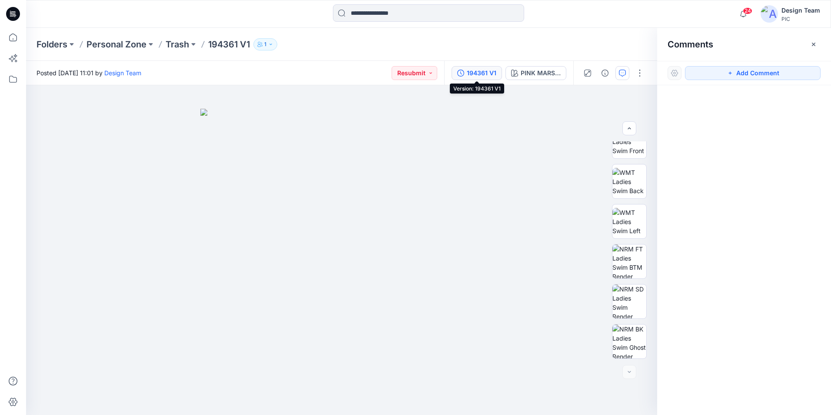
click at [495, 76] on div "194361 V1" at bounding box center [482, 73] width 30 height 10
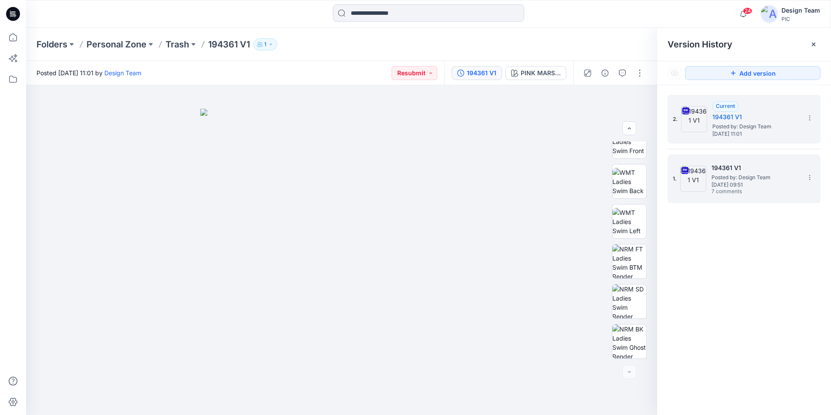
click at [753, 186] on span "Monday, September 29, 2025 09:51" at bounding box center [754, 185] width 87 height 6
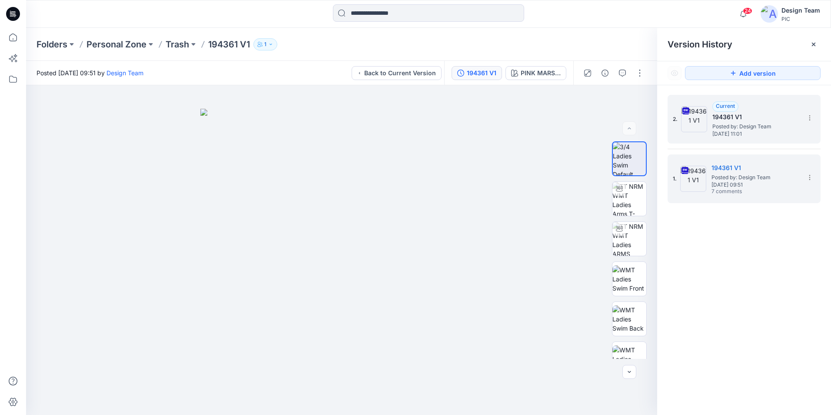
click at [767, 129] on span "Posted by: Design Team" at bounding box center [755, 126] width 87 height 9
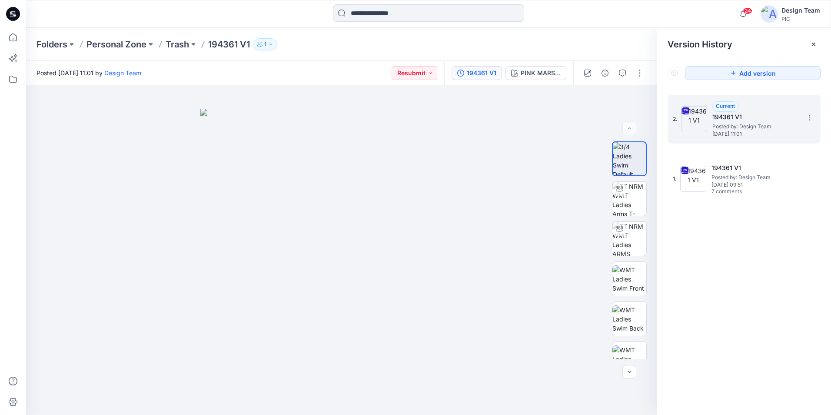
click at [770, 117] on h5 "194361 V1" at bounding box center [755, 117] width 87 height 10
click at [815, 44] on icon at bounding box center [813, 44] width 7 height 7
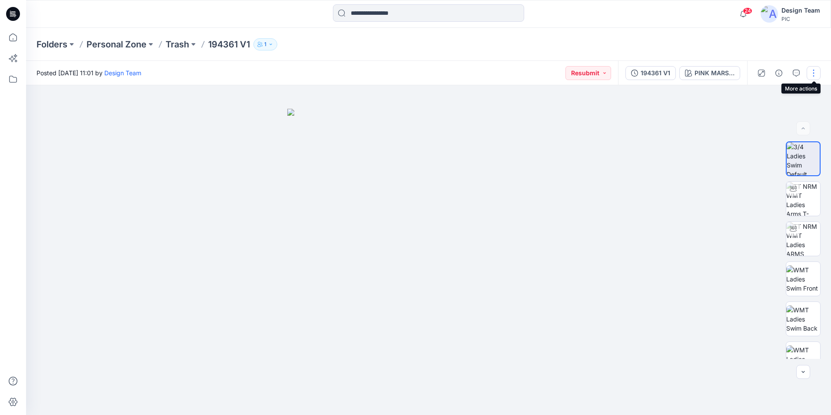
click at [813, 72] on button "button" at bounding box center [813, 73] width 14 height 14
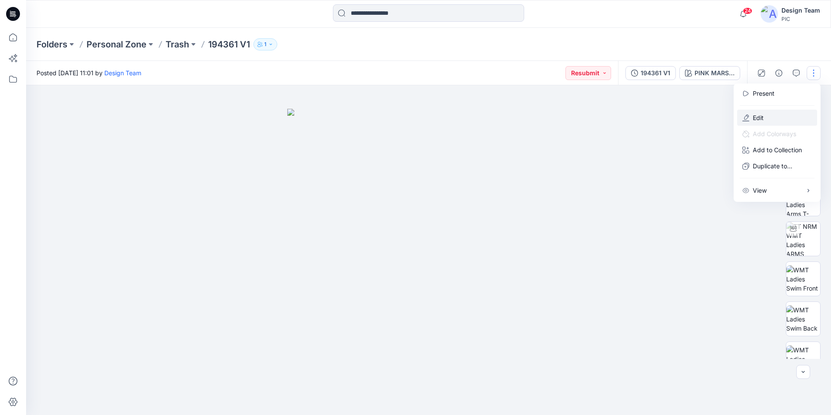
click at [775, 114] on button "Edit" at bounding box center [777, 117] width 80 height 16
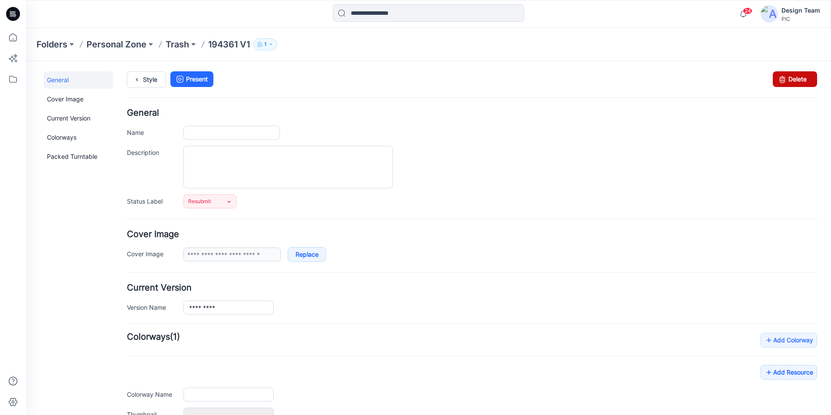
type input "*********"
type input "**********"
drag, startPoint x: 491, startPoint y: 101, endPoint x: 790, endPoint y: 80, distance: 300.6
click at [790, 80] on link "Delete" at bounding box center [795, 79] width 44 height 16
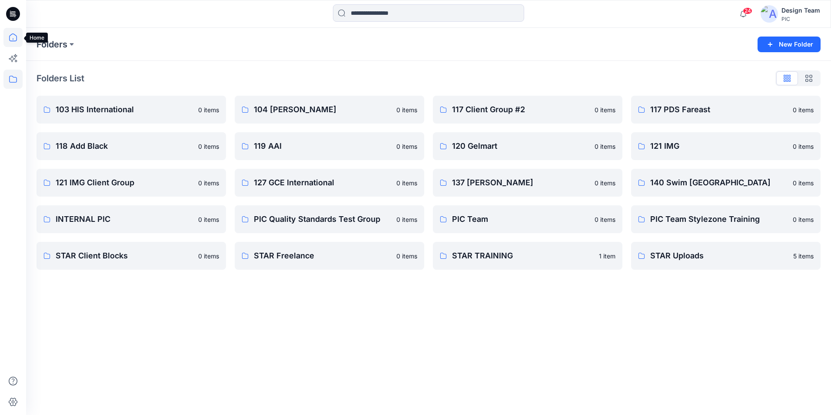
click at [17, 41] on icon at bounding box center [12, 37] width 19 height 19
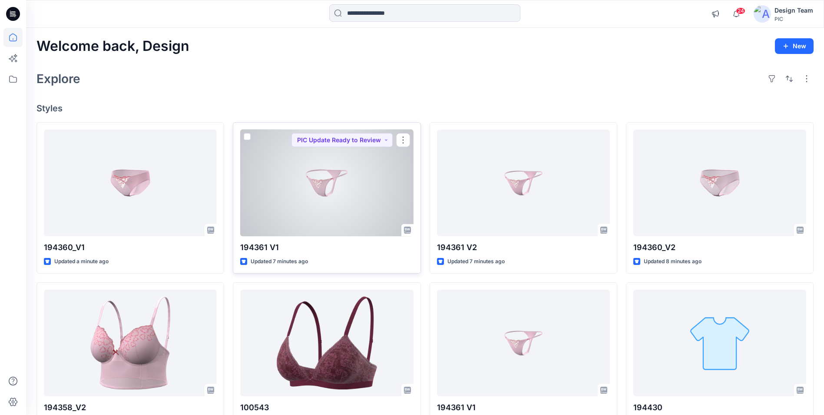
click at [363, 203] on div at bounding box center [326, 182] width 173 height 106
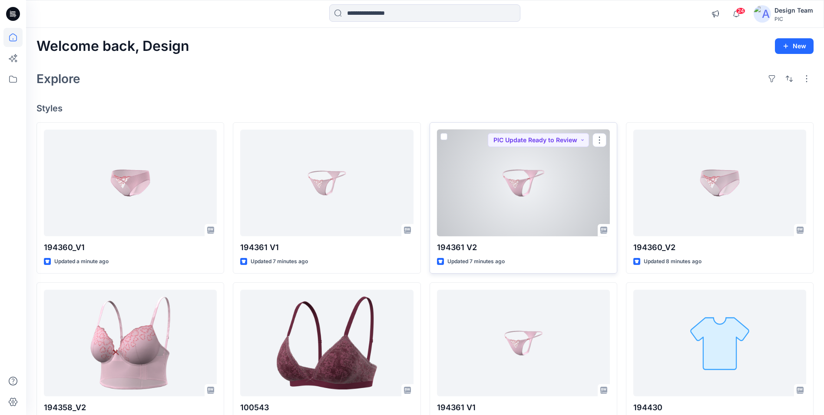
click at [508, 197] on div at bounding box center [523, 182] width 173 height 106
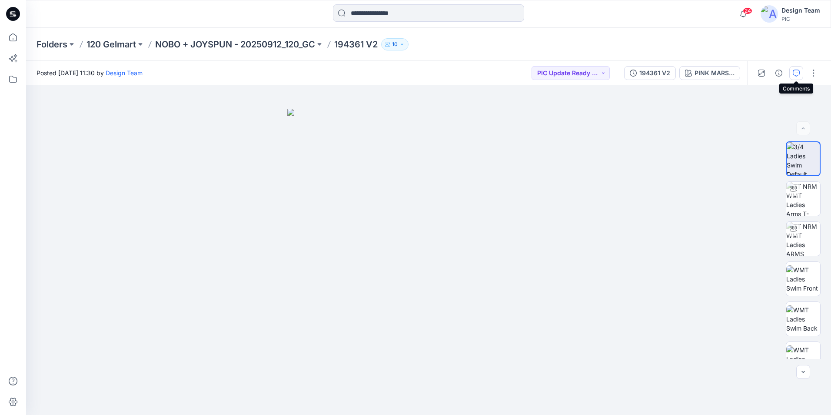
click at [798, 75] on icon "button" at bounding box center [796, 73] width 7 height 7
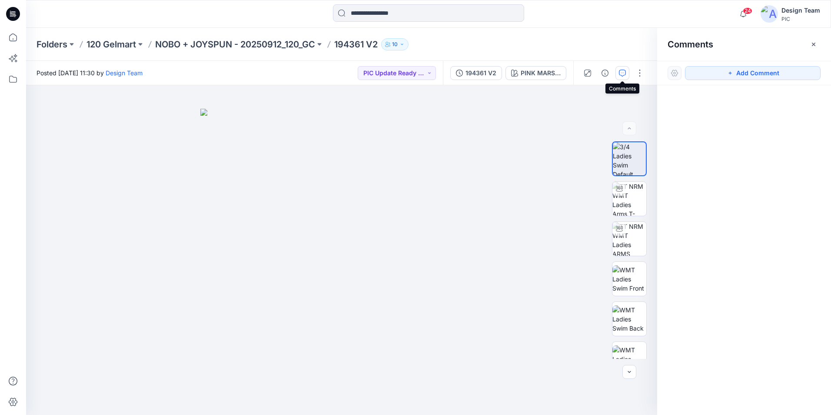
click at [616, 73] on button "button" at bounding box center [622, 73] width 14 height 14
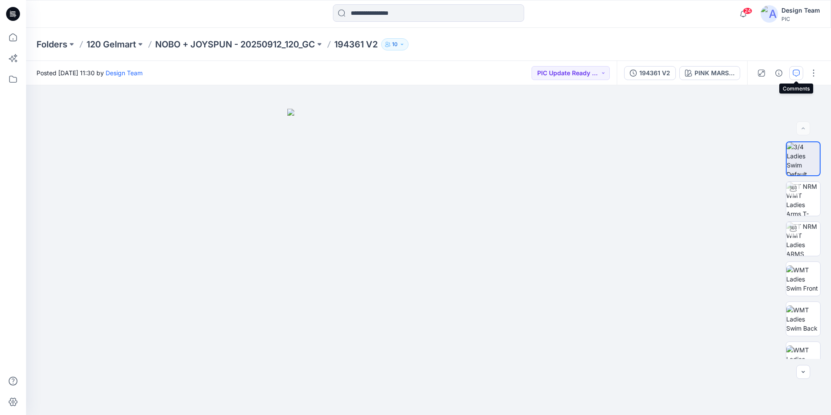
click at [800, 73] on button "button" at bounding box center [796, 73] width 14 height 14
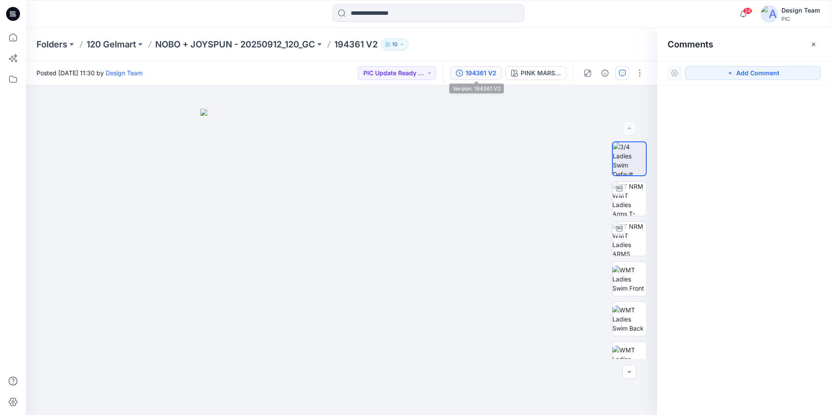
click at [491, 74] on div "194361 V2" at bounding box center [480, 73] width 31 height 10
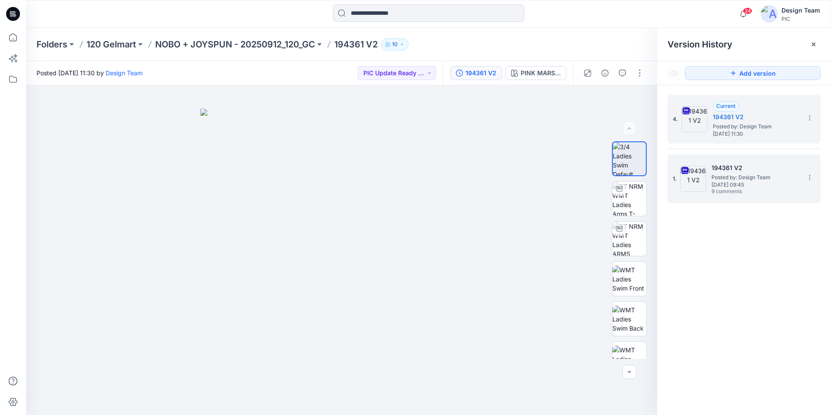
click at [739, 187] on span "[DATE] 09:45" at bounding box center [754, 185] width 87 height 6
click at [752, 137] on div "4. Current 194361 V2 Posted by: Design Team [DATE] 11:30" at bounding box center [738, 119] width 130 height 42
click at [760, 187] on span "[DATE] 09:45" at bounding box center [754, 185] width 87 height 6
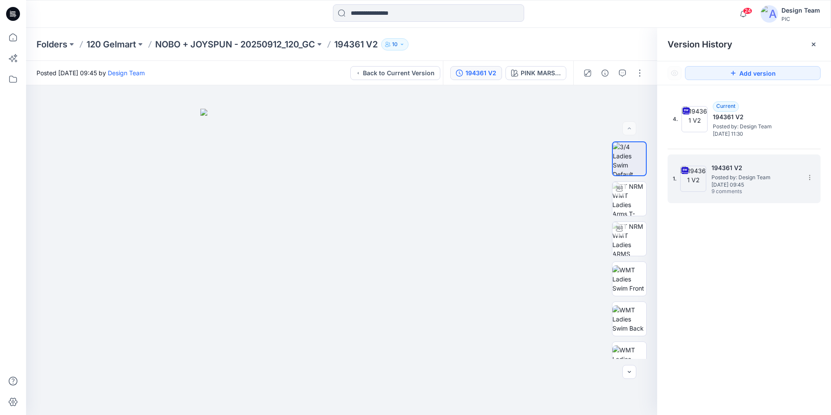
click at [755, 192] on span "9 comments" at bounding box center [741, 191] width 61 height 7
click at [264, 43] on p "NOBO + JOYSPUN - 20250912_120_GC" at bounding box center [235, 44] width 160 height 12
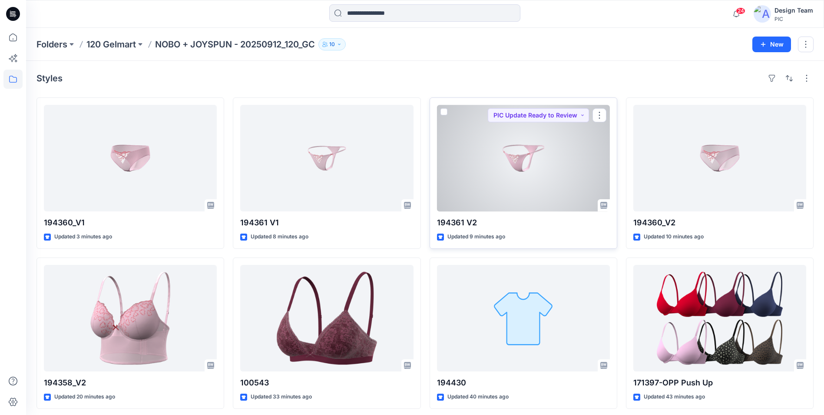
click at [472, 210] on div at bounding box center [523, 158] width 173 height 106
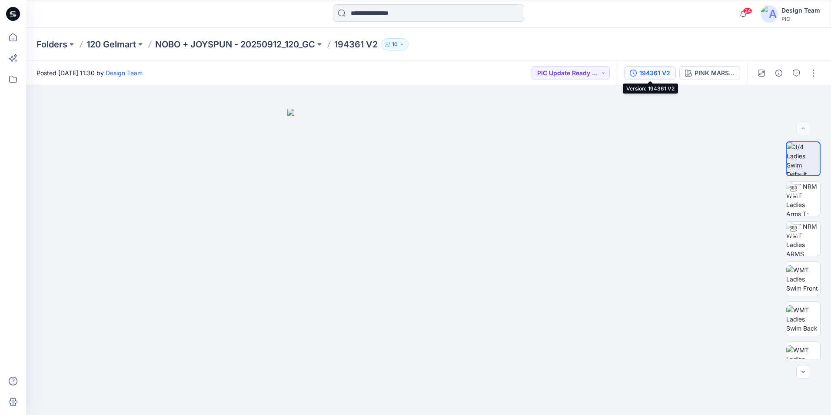
click at [668, 75] on div "194361 V2" at bounding box center [654, 73] width 31 height 10
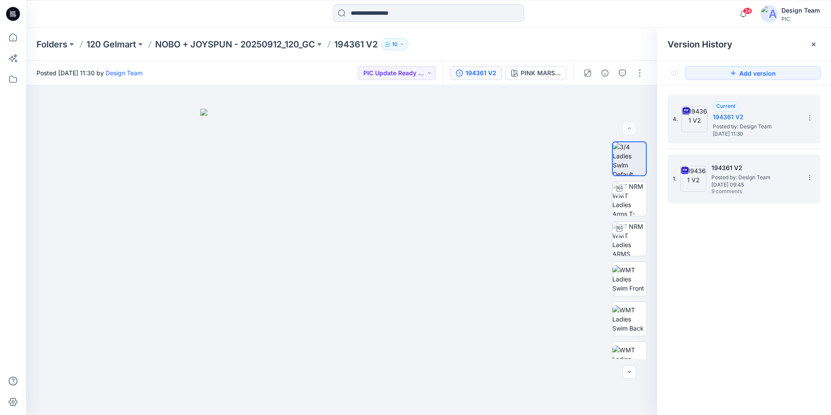
click at [723, 181] on span "Posted by: Design Team" at bounding box center [754, 177] width 87 height 9
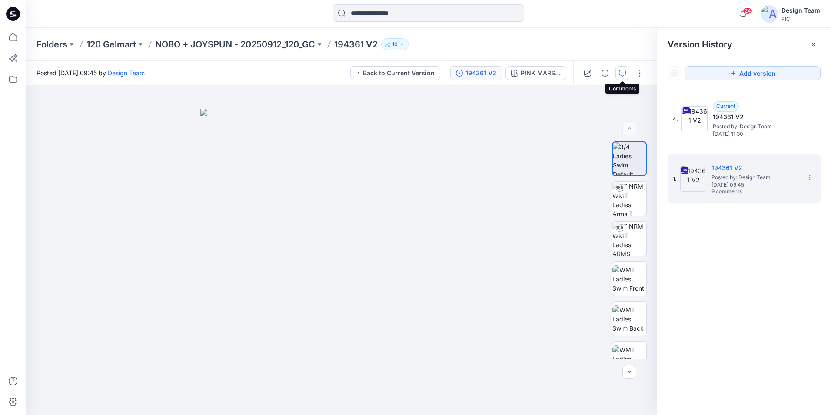
click at [618, 76] on button "button" at bounding box center [622, 73] width 14 height 14
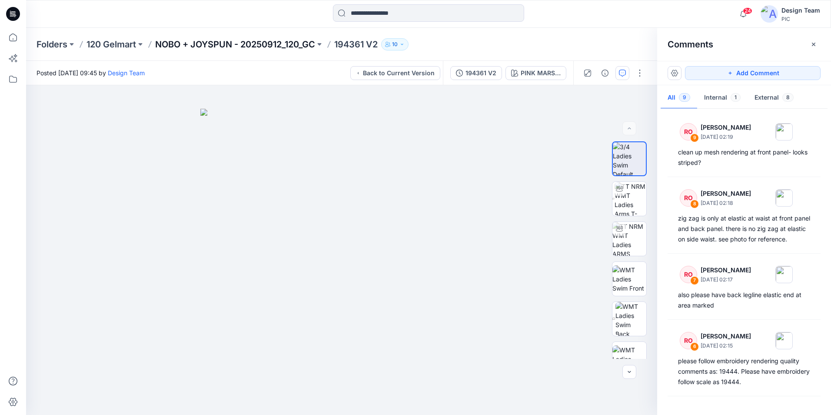
click at [251, 46] on p "NOBO + JOYSPUN - 20250912_120_GC" at bounding box center [235, 44] width 160 height 12
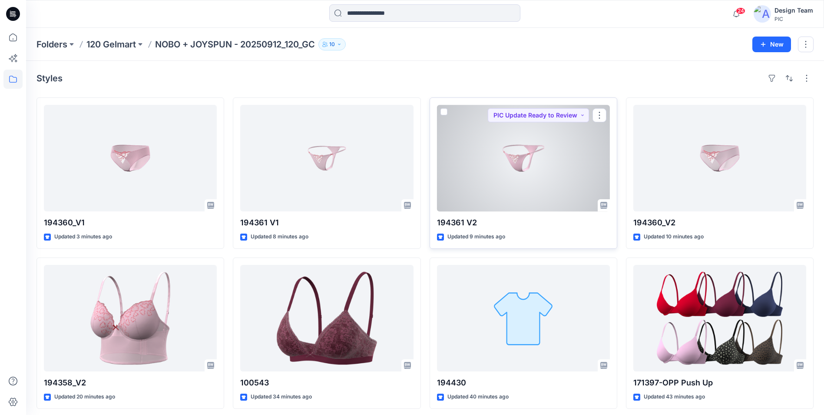
click at [542, 175] on div at bounding box center [523, 158] width 173 height 106
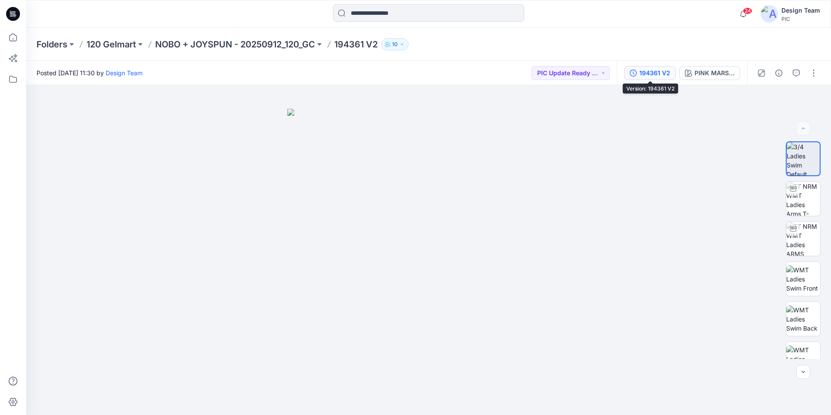
click at [637, 74] on icon "button" at bounding box center [633, 73] width 7 height 7
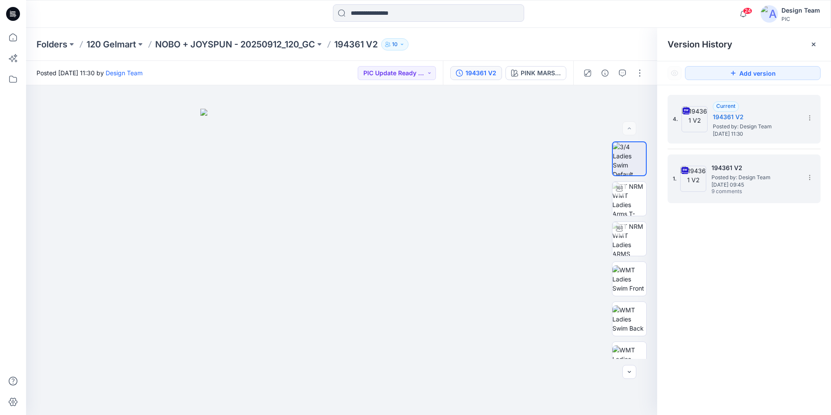
click at [720, 176] on span "Posted by: Design Team" at bounding box center [754, 177] width 87 height 9
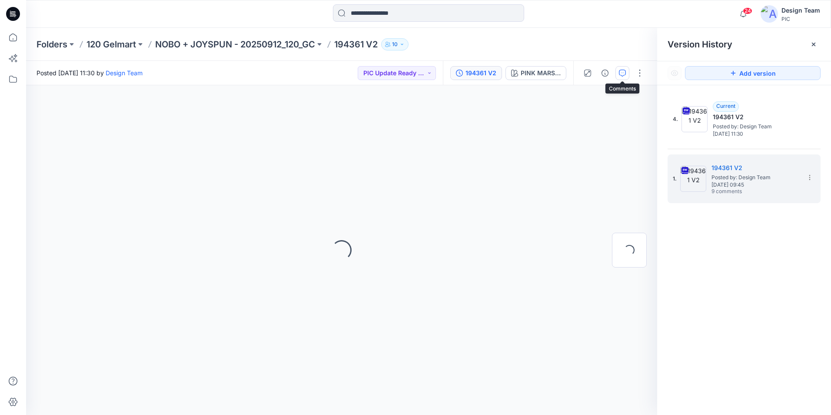
click at [623, 74] on icon "button" at bounding box center [622, 73] width 7 height 7
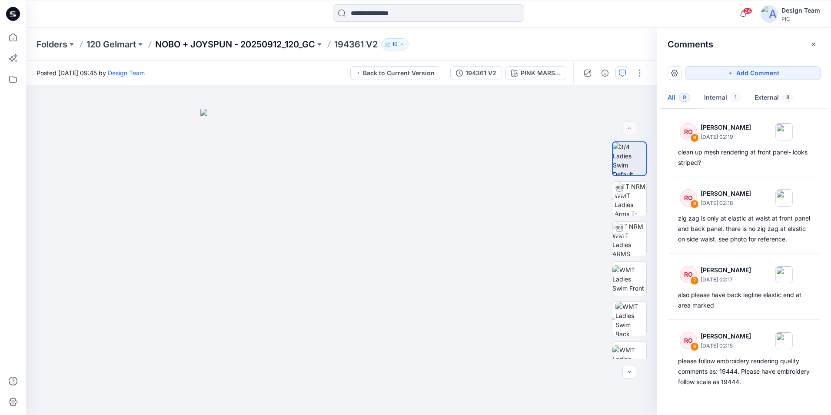
click at [295, 46] on p "NOBO + JOYSPUN - 20250912_120_GC" at bounding box center [235, 44] width 160 height 12
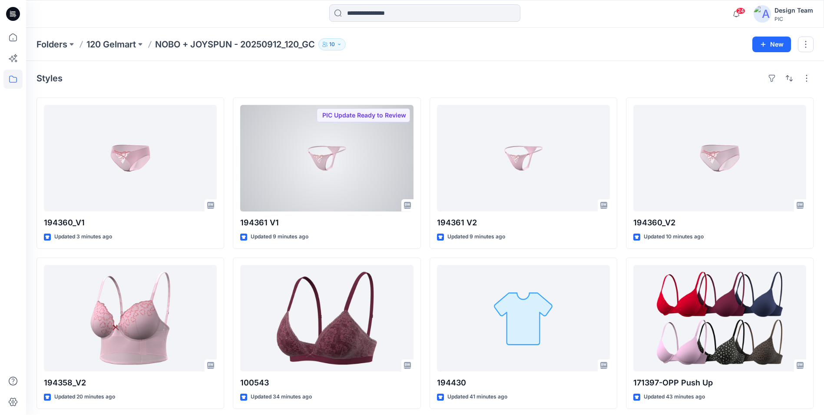
click at [379, 168] on div at bounding box center [326, 158] width 173 height 106
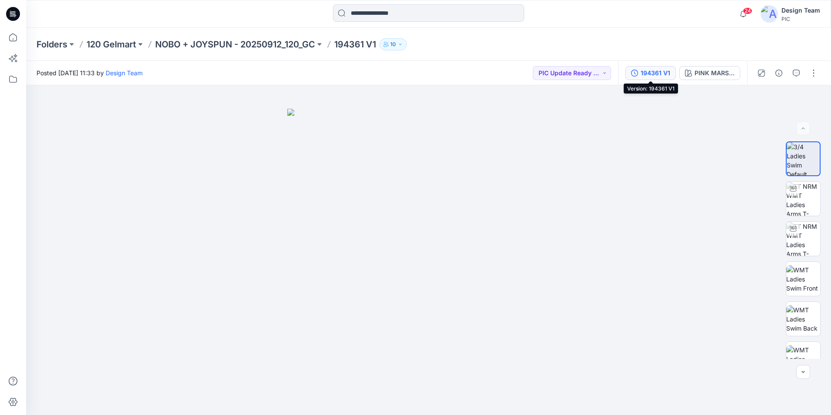
click at [660, 77] on div "194361 V1" at bounding box center [655, 73] width 30 height 10
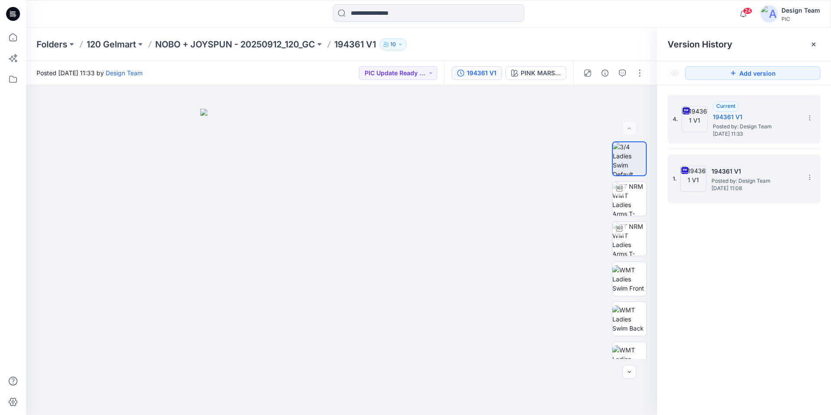
click at [729, 167] on h5 "194361 V1" at bounding box center [754, 171] width 87 height 10
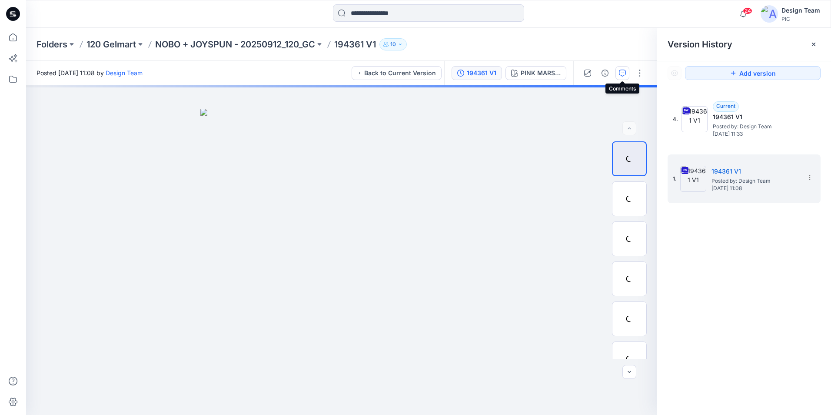
click at [622, 76] on button "button" at bounding box center [622, 73] width 14 height 14
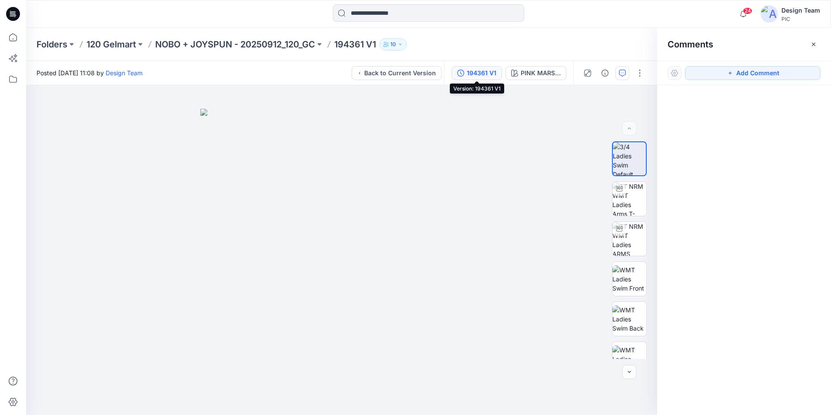
click at [484, 74] on div "194361 V1" at bounding box center [482, 73] width 30 height 10
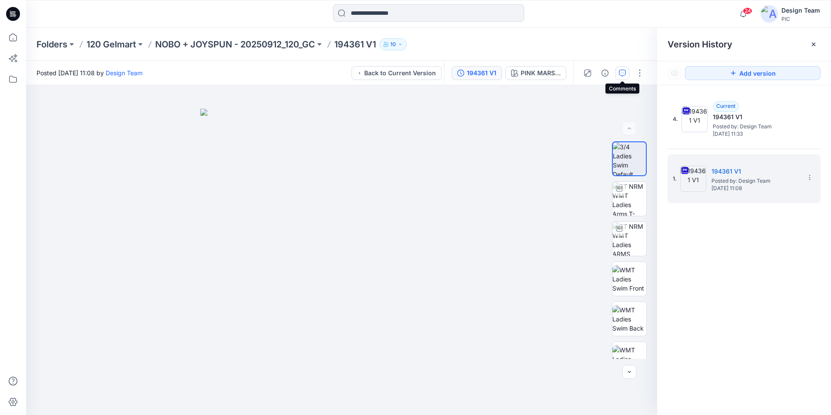
click at [622, 75] on icon "button" at bounding box center [622, 73] width 7 height 7
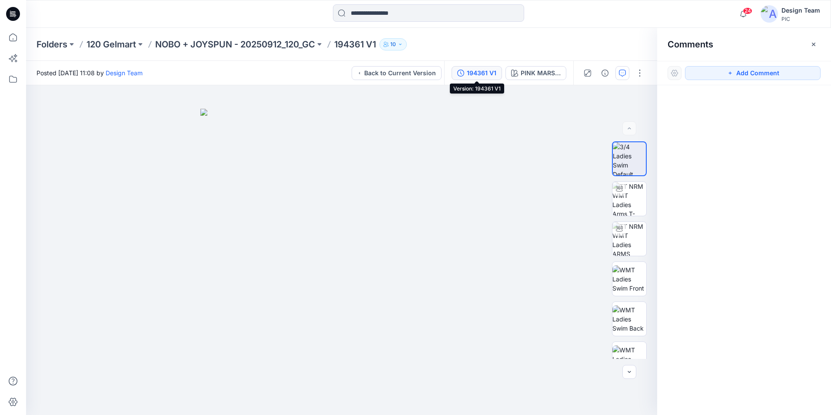
click at [481, 74] on div "194361 V1" at bounding box center [482, 73] width 30 height 10
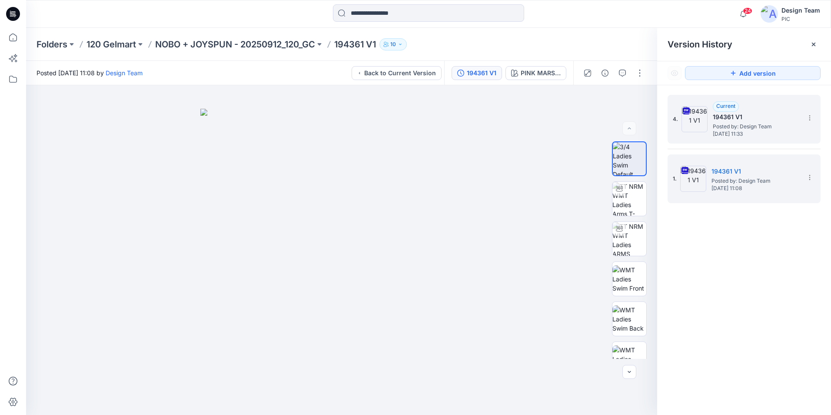
click at [759, 139] on div "4. Current 194361 V1 Posted by: Design Team [DATE] 11:33" at bounding box center [738, 119] width 130 height 42
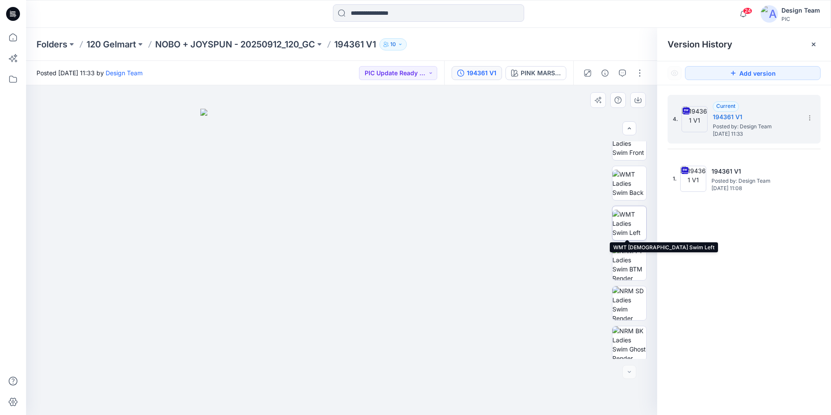
scroll to position [137, 0]
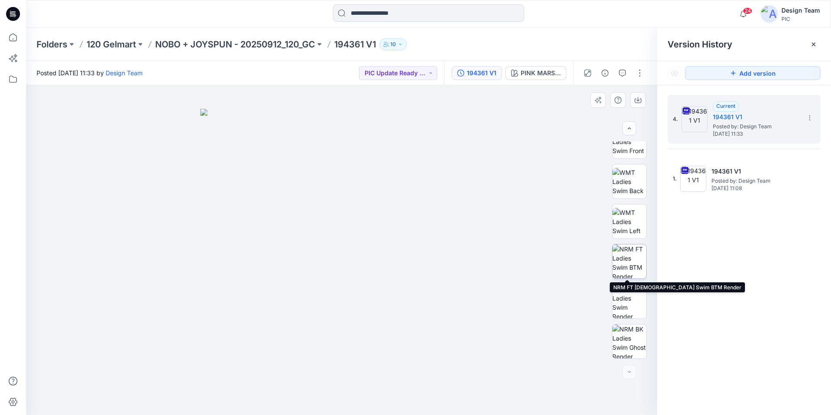
click at [626, 267] on img at bounding box center [629, 261] width 34 height 34
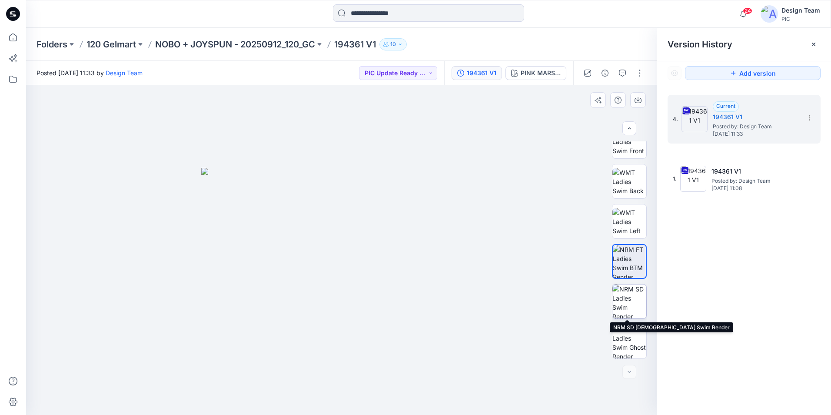
click at [631, 306] on img at bounding box center [629, 301] width 34 height 34
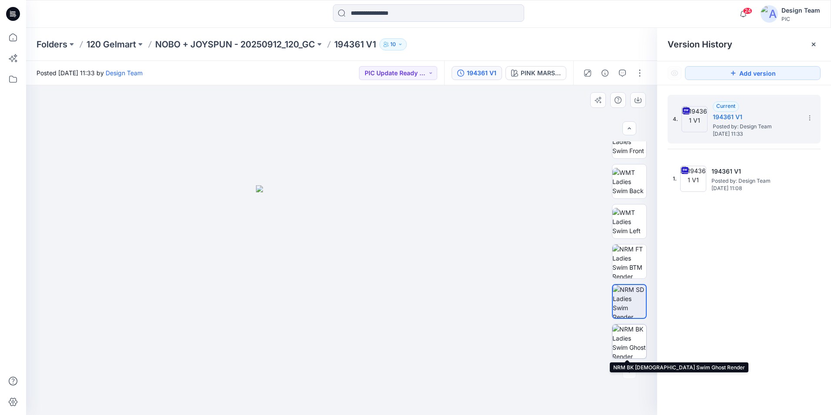
click at [634, 336] on img at bounding box center [629, 341] width 34 height 34
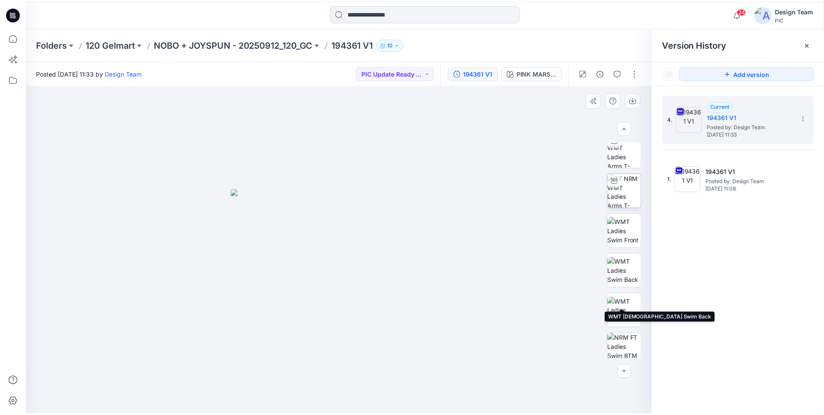
scroll to position [0, 0]
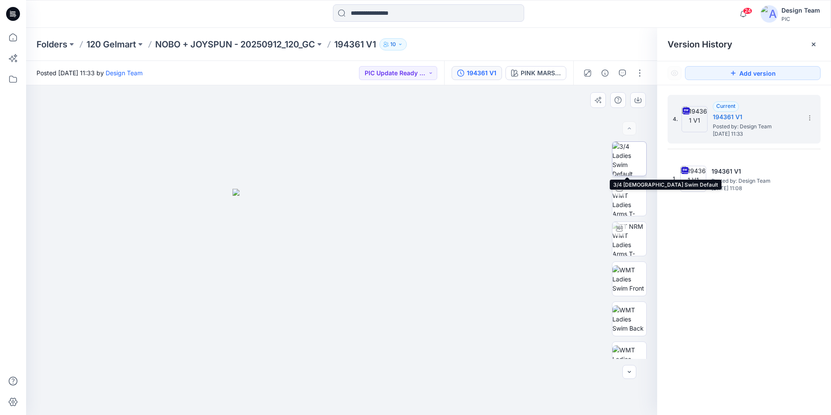
click at [628, 163] on img at bounding box center [629, 159] width 34 height 34
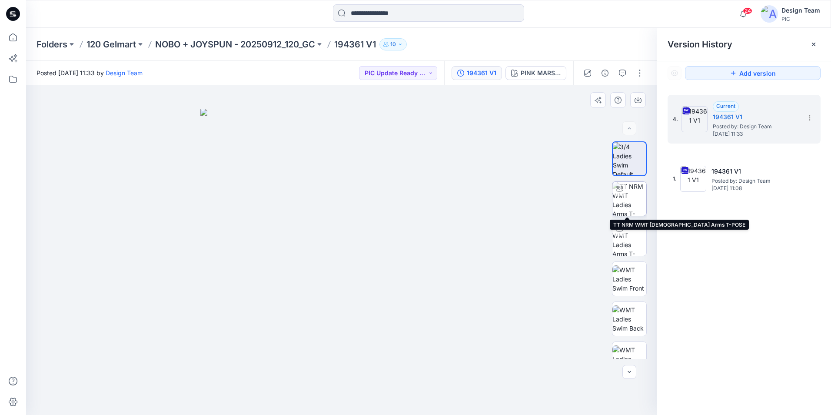
click at [629, 202] on img at bounding box center [629, 199] width 34 height 34
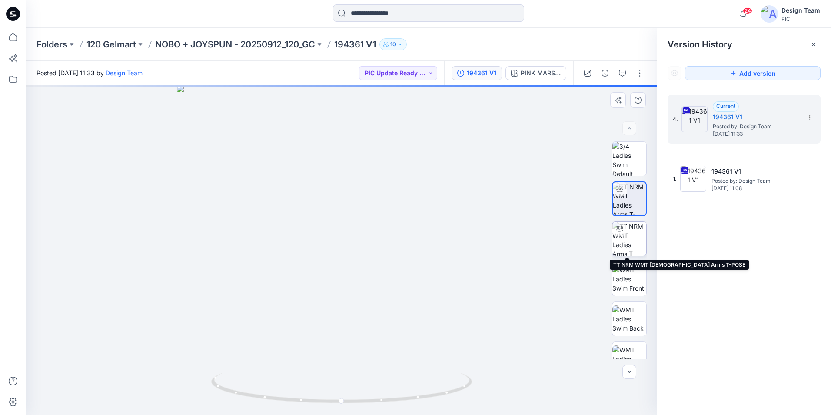
click at [630, 238] on img at bounding box center [629, 239] width 34 height 34
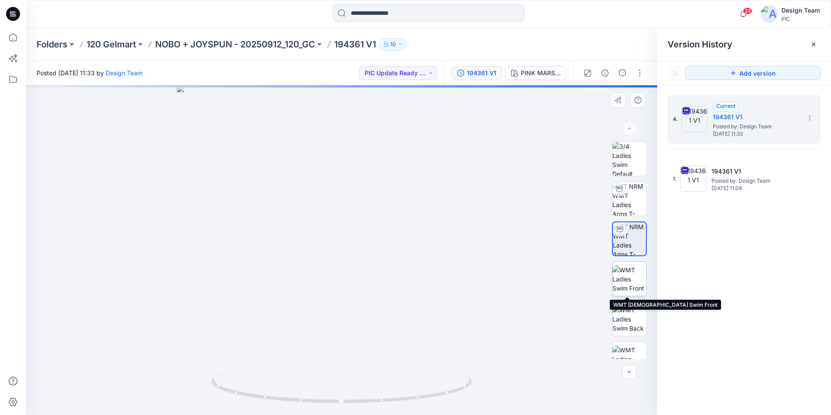
click at [629, 283] on img at bounding box center [629, 278] width 34 height 27
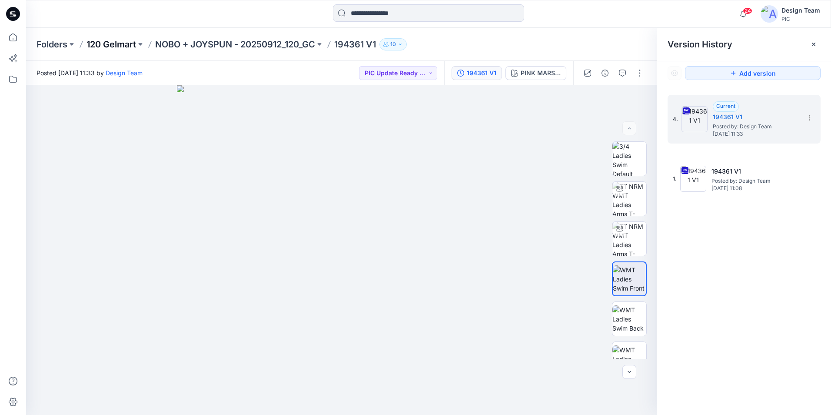
click at [115, 42] on p "120 Gelmart" at bounding box center [111, 44] width 50 height 12
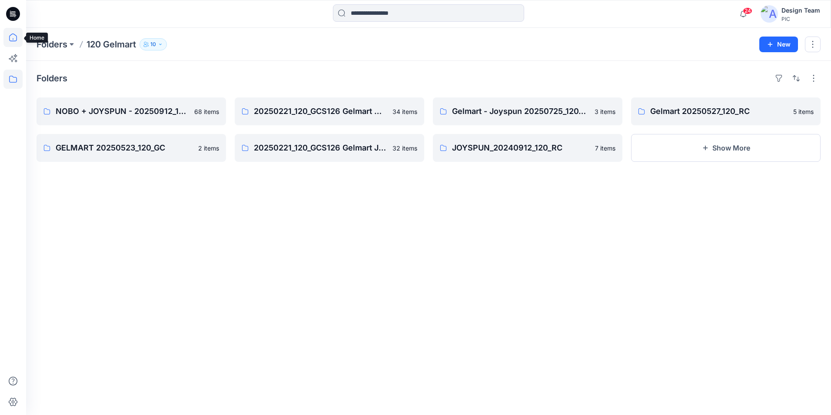
click at [11, 36] on icon at bounding box center [12, 37] width 19 height 19
